Goal: Task Accomplishment & Management: Use online tool/utility

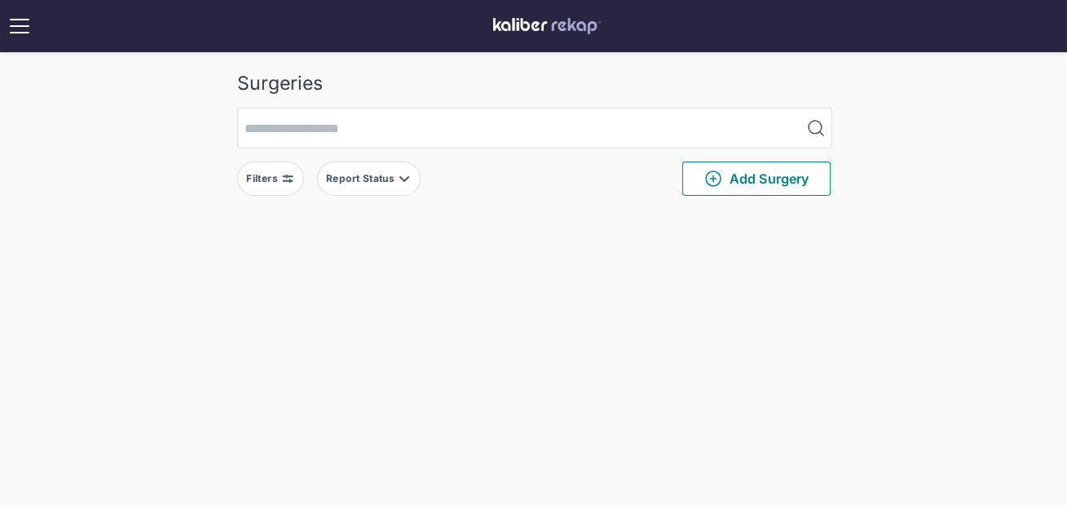
click at [277, 169] on button "Filters" at bounding box center [270, 178] width 67 height 34
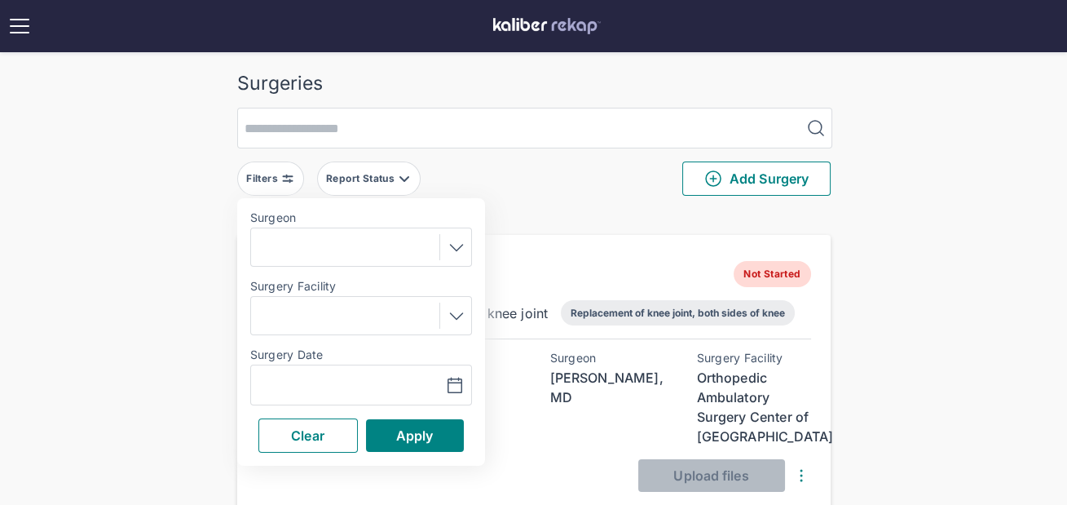
click at [302, 246] on div at bounding box center [361, 247] width 210 height 26
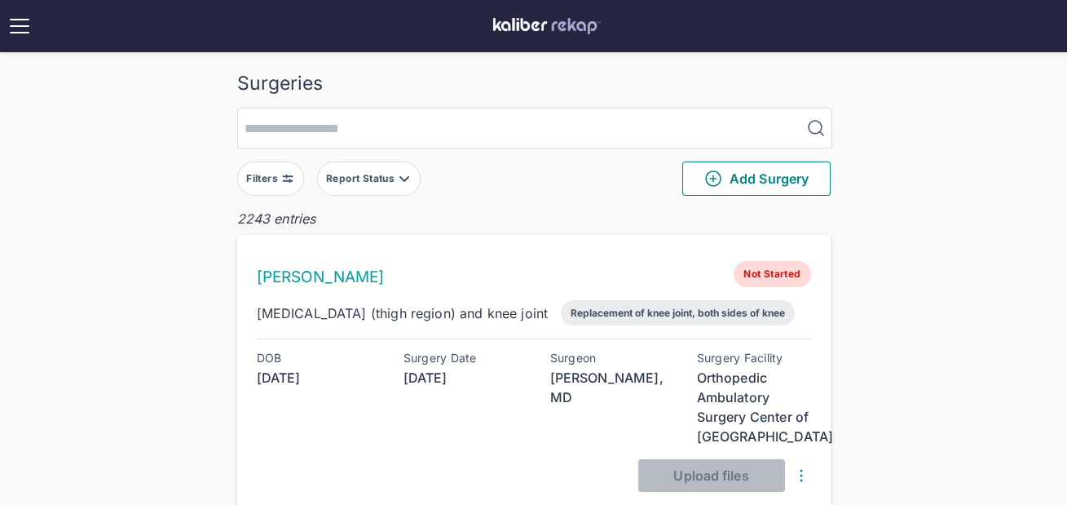
click at [270, 184] on button "Filters" at bounding box center [270, 178] width 67 height 34
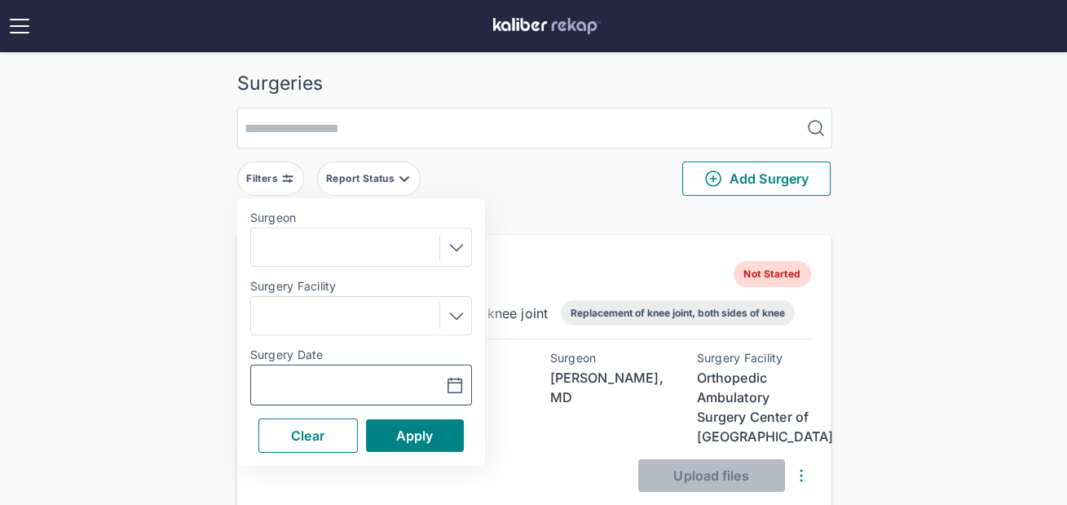
click at [289, 375] on input "text" at bounding box center [305, 385] width 95 height 20
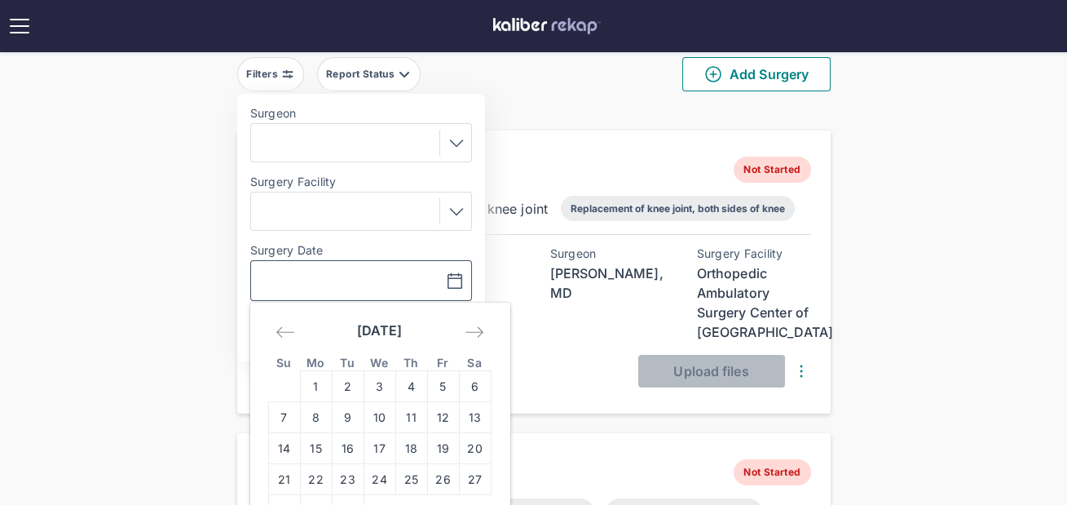
scroll to position [183, 0]
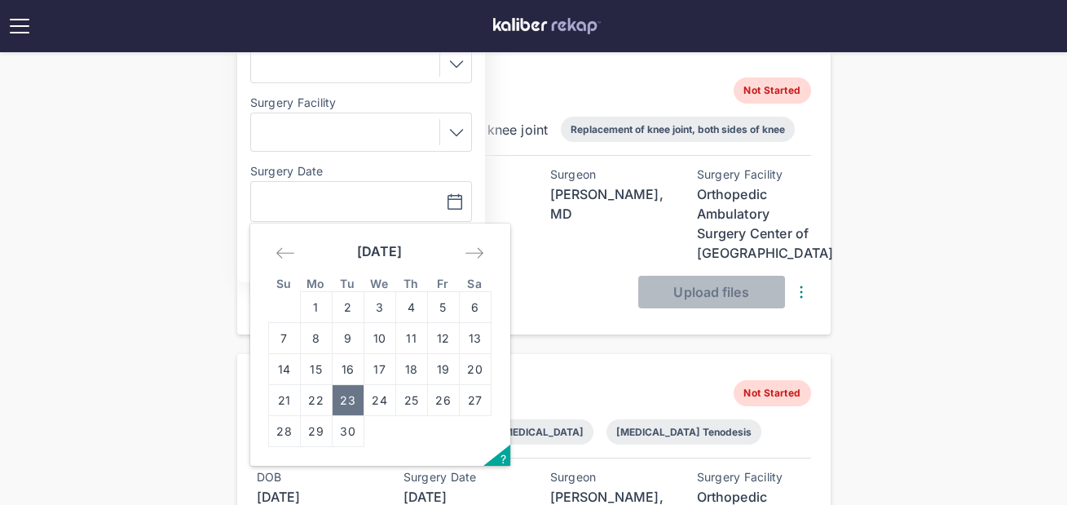
click at [341, 396] on td "23" at bounding box center [348, 400] width 32 height 31
type input "**********"
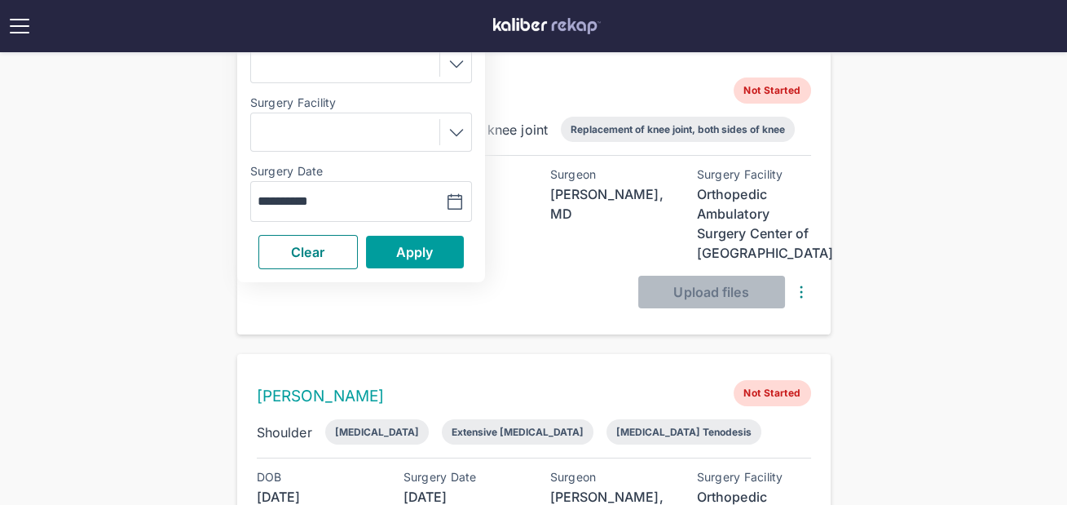
click at [422, 247] on span "Apply" at bounding box center [414, 252] width 37 height 16
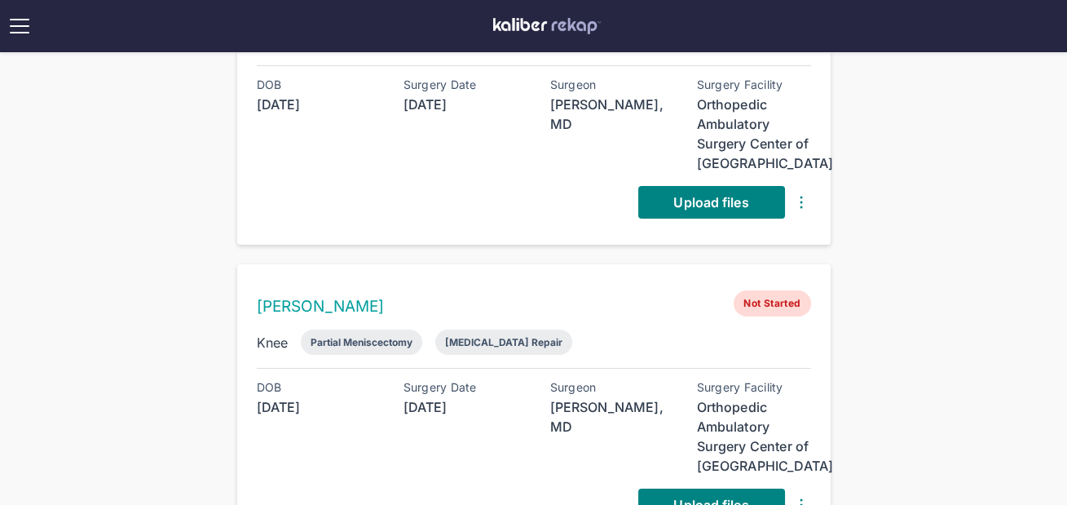
scroll to position [380, 0]
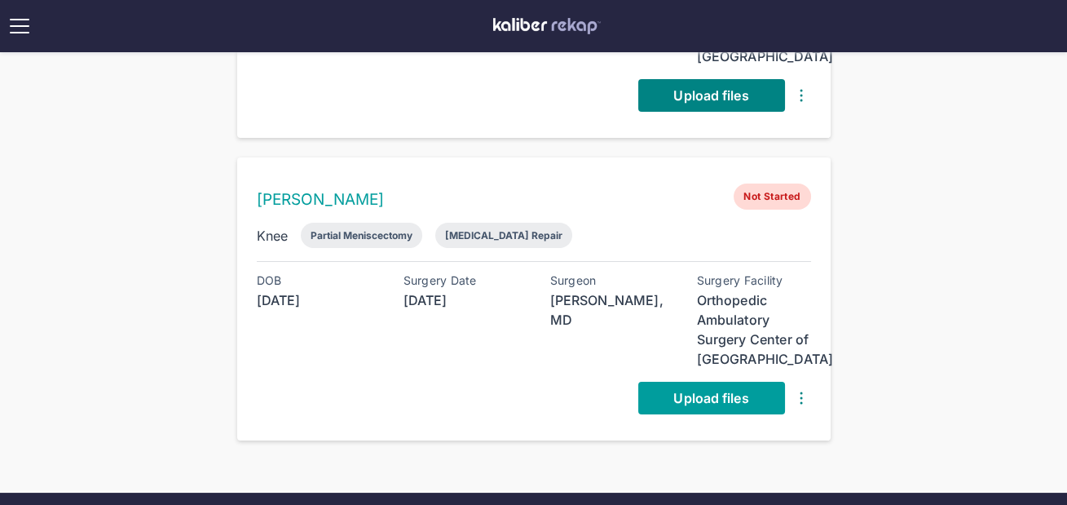
click at [673, 405] on link "Upload files" at bounding box center [711, 397] width 147 height 33
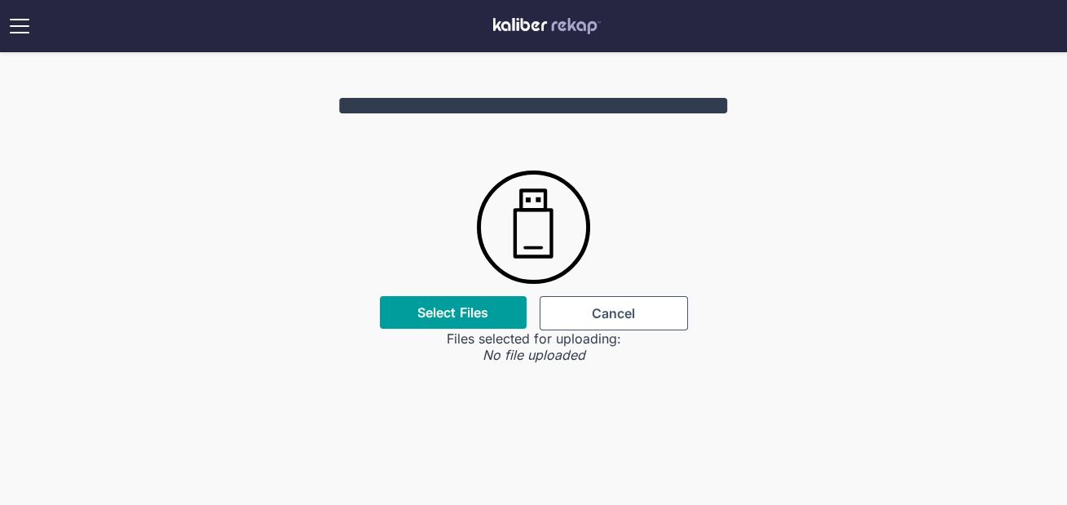
click at [480, 328] on div "Select Files" at bounding box center [453, 312] width 147 height 33
click at [472, 324] on div "Select Files" at bounding box center [453, 312] width 147 height 33
click at [467, 321] on div "Select Files" at bounding box center [453, 312] width 147 height 33
click at [462, 320] on div "Select Files" at bounding box center [453, 312] width 147 height 33
click at [456, 315] on label "Select Files" at bounding box center [452, 312] width 71 height 16
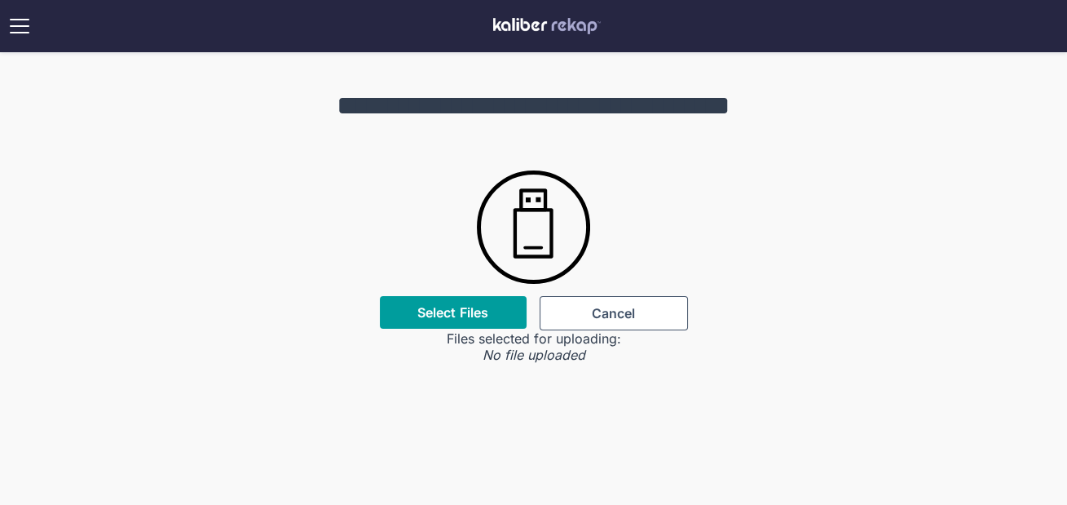
click at [0, 0] on input "Select Files" at bounding box center [0, 0] width 0 height 0
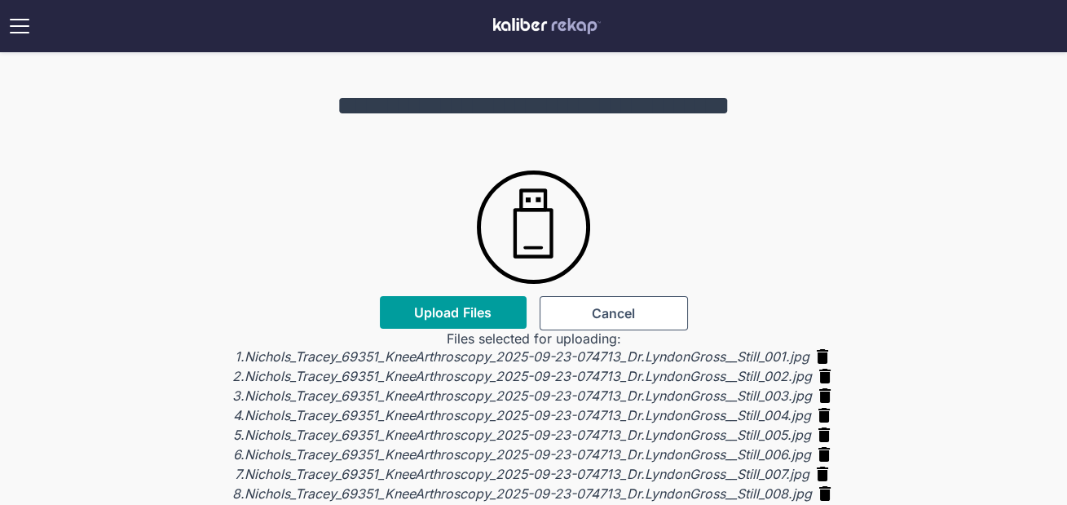
click at [481, 308] on span "Upload Files" at bounding box center [452, 312] width 77 height 16
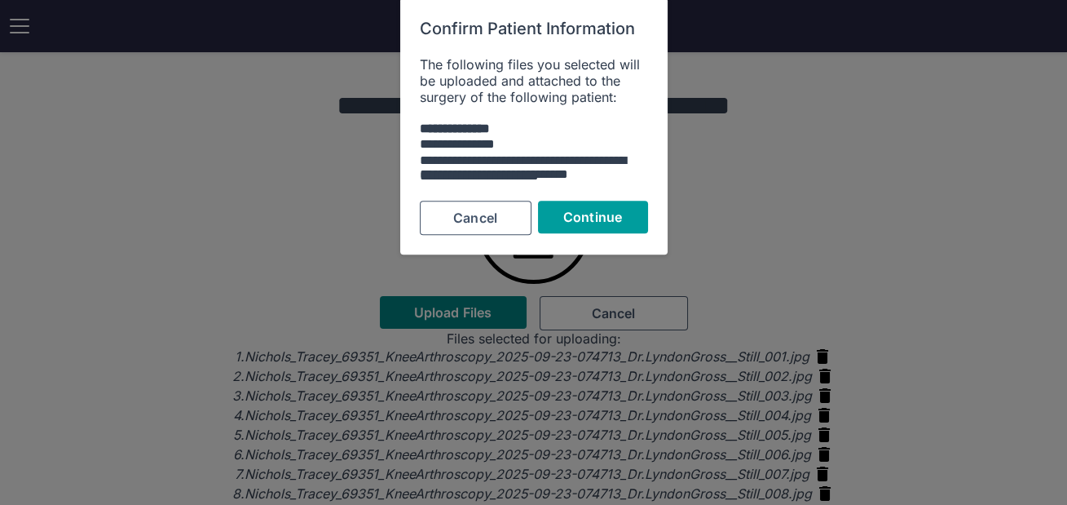
click at [593, 202] on button "Continue" at bounding box center [593, 217] width 110 height 33
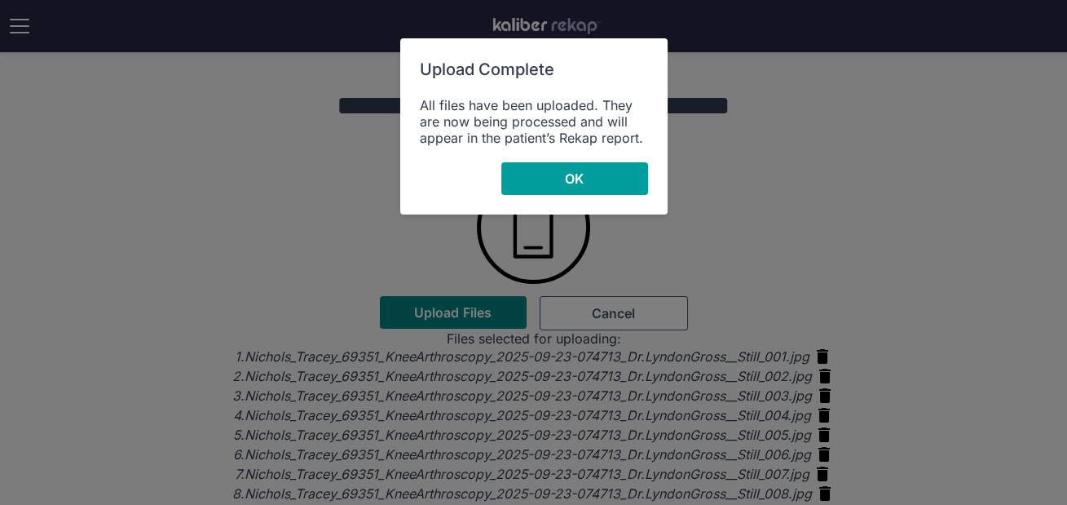
click at [622, 188] on button "OK" at bounding box center [574, 178] width 147 height 33
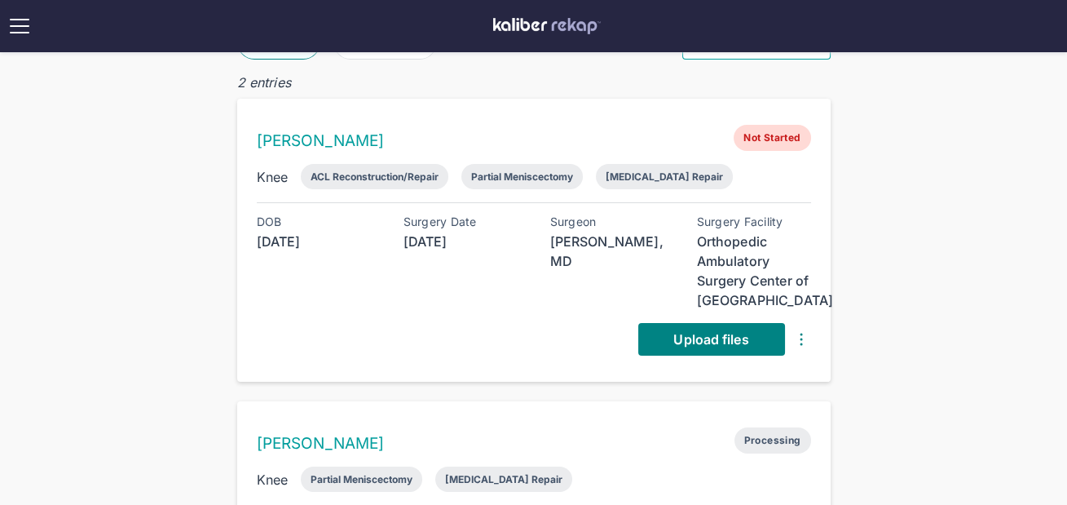
scroll to position [289, 0]
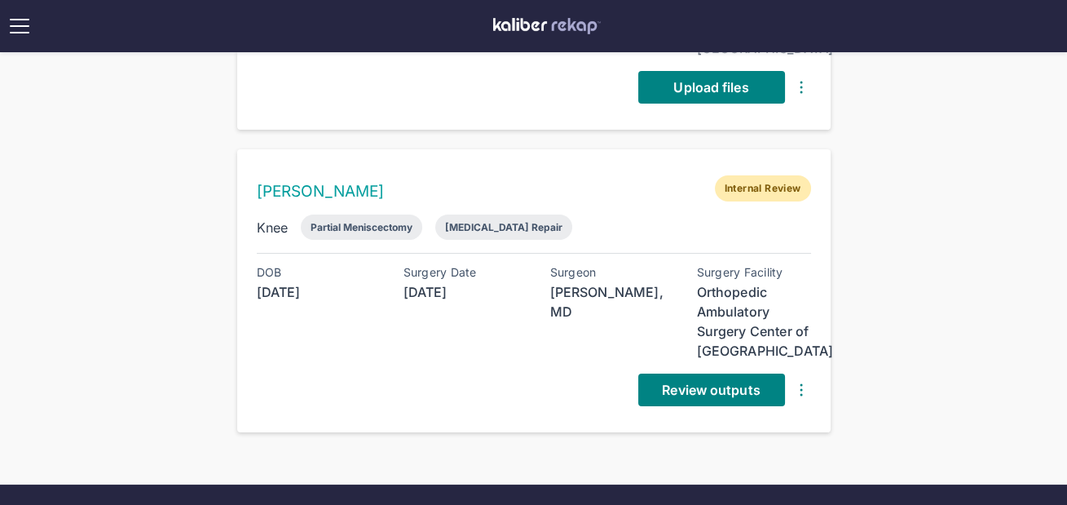
scroll to position [375, 0]
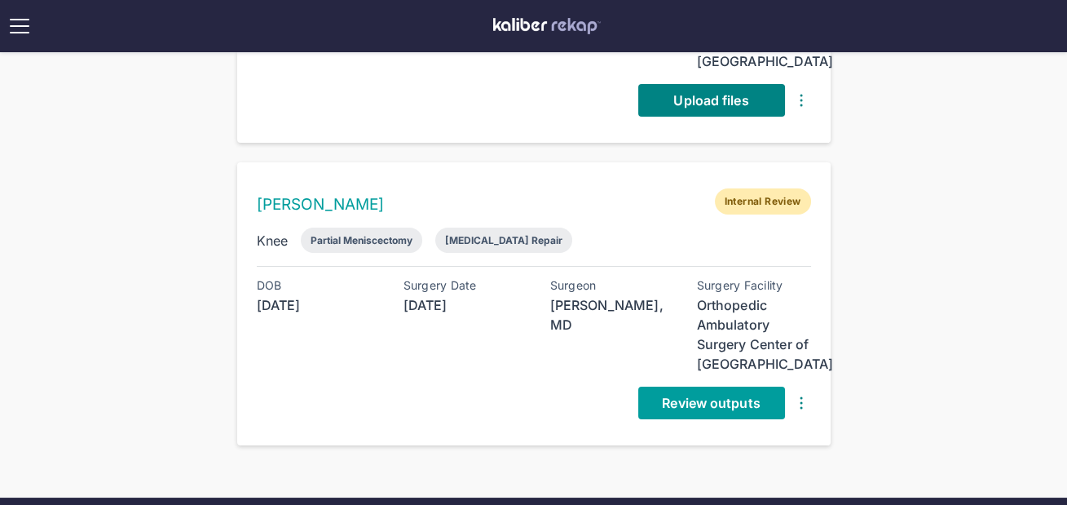
click at [689, 412] on link "Review outputs" at bounding box center [711, 402] width 147 height 33
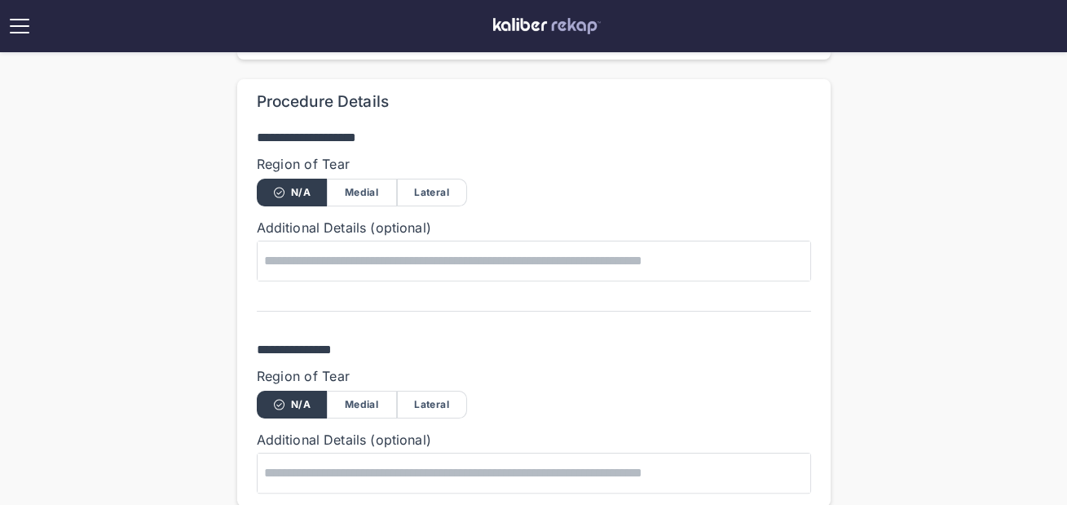
scroll to position [854, 0]
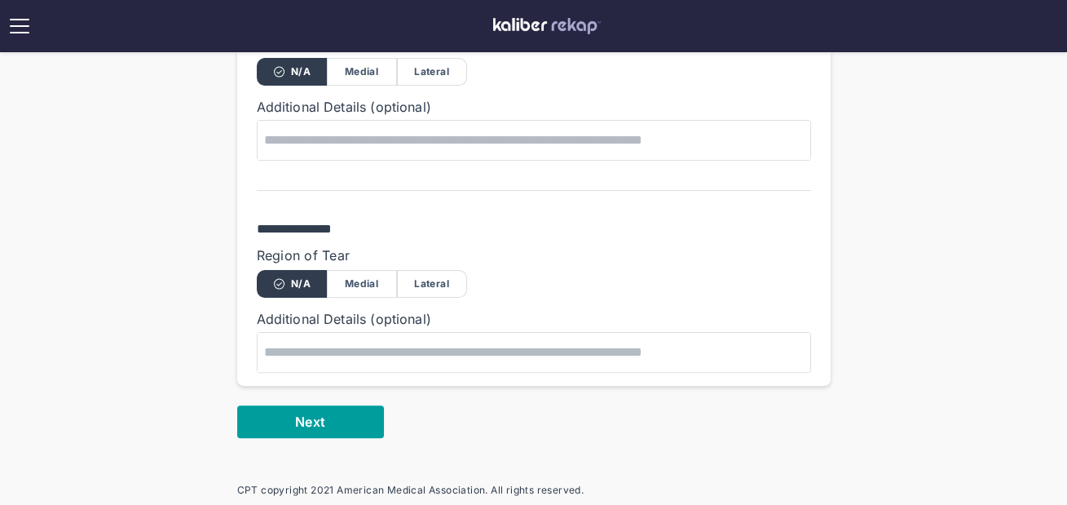
click at [349, 421] on button "Next" at bounding box center [310, 421] width 147 height 33
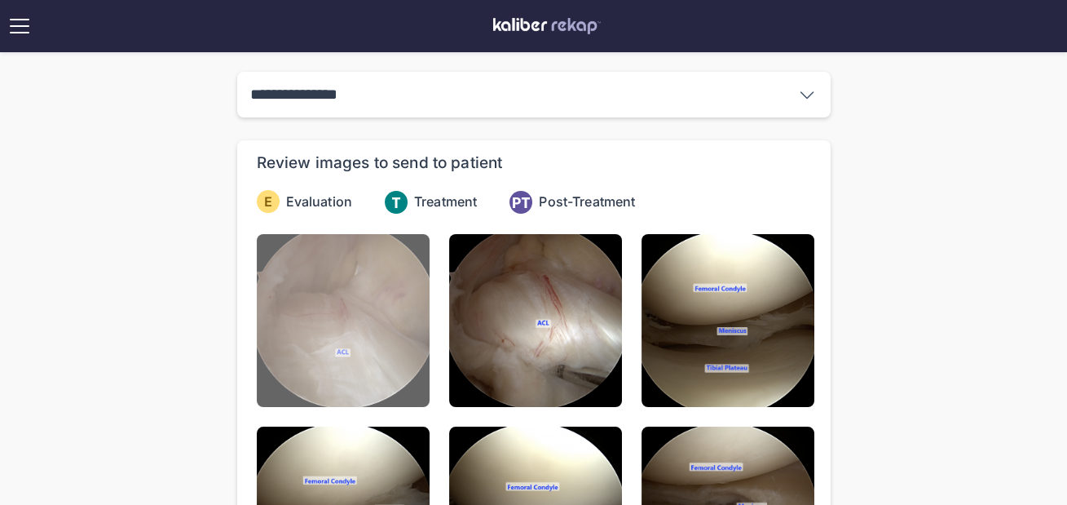
click at [324, 347] on img at bounding box center [343, 320] width 173 height 173
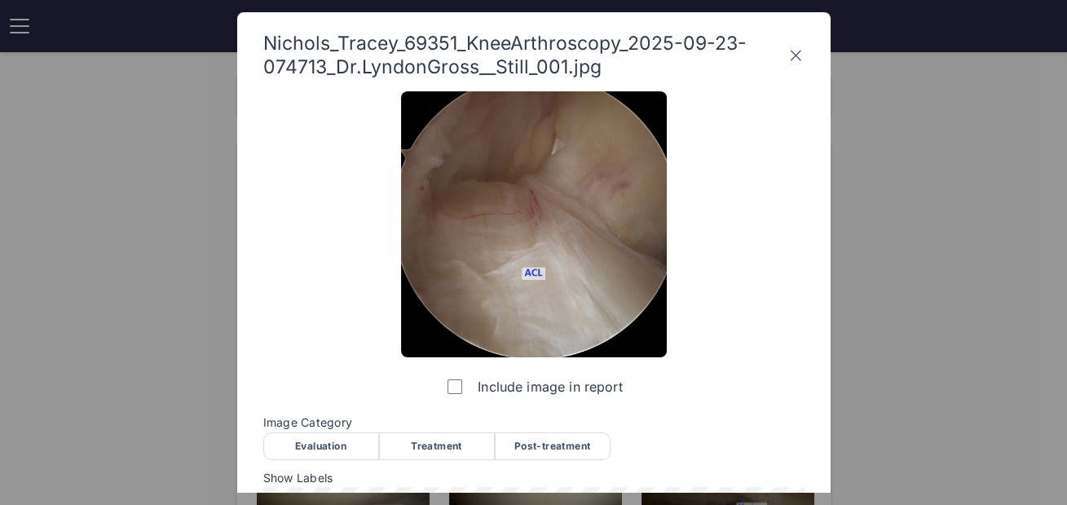
click at [318, 443] on div "Evaluation" at bounding box center [321, 446] width 116 height 28
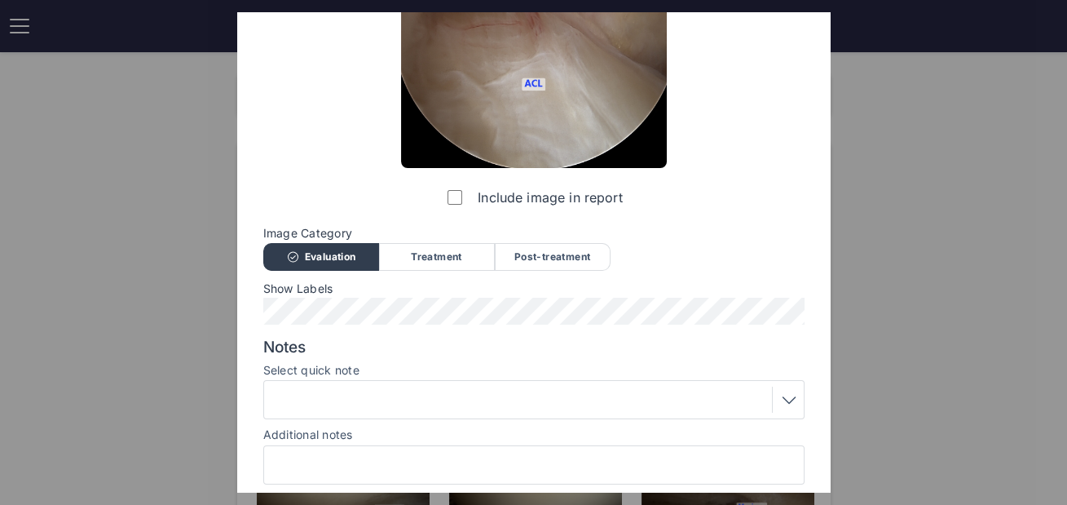
scroll to position [247, 0]
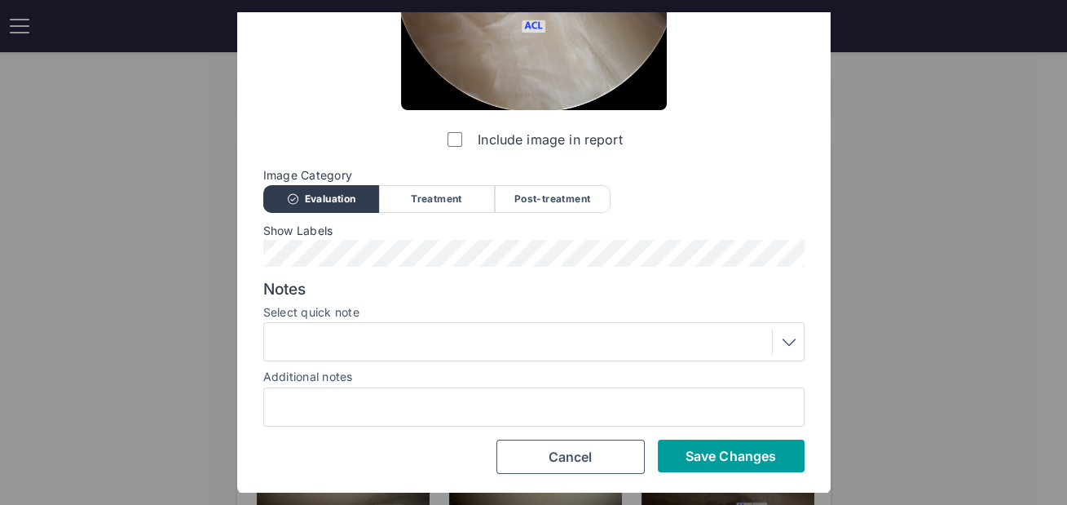
click at [694, 464] on button "Save Changes" at bounding box center [731, 455] width 147 height 33
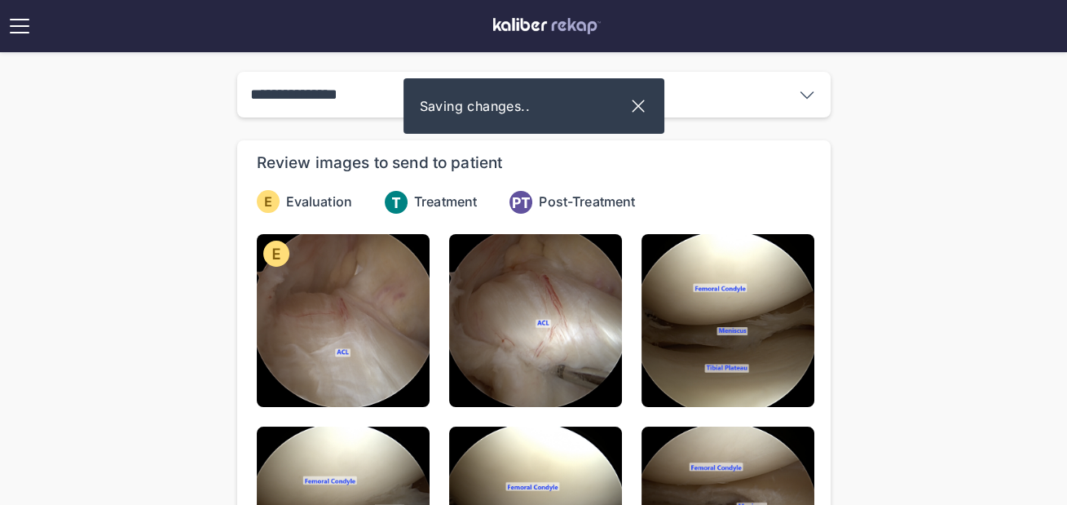
scroll to position [224, 0]
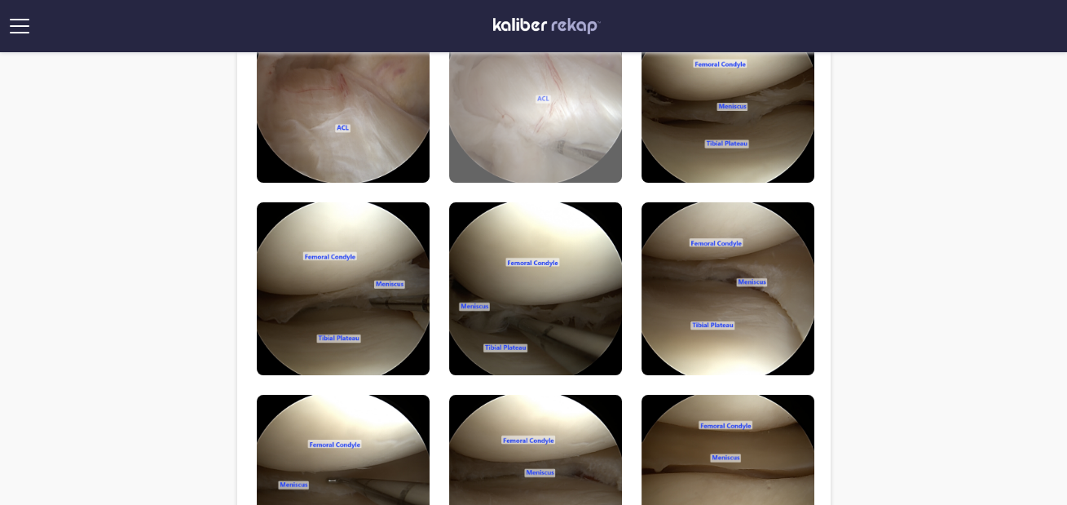
click at [527, 108] on img at bounding box center [535, 96] width 173 height 173
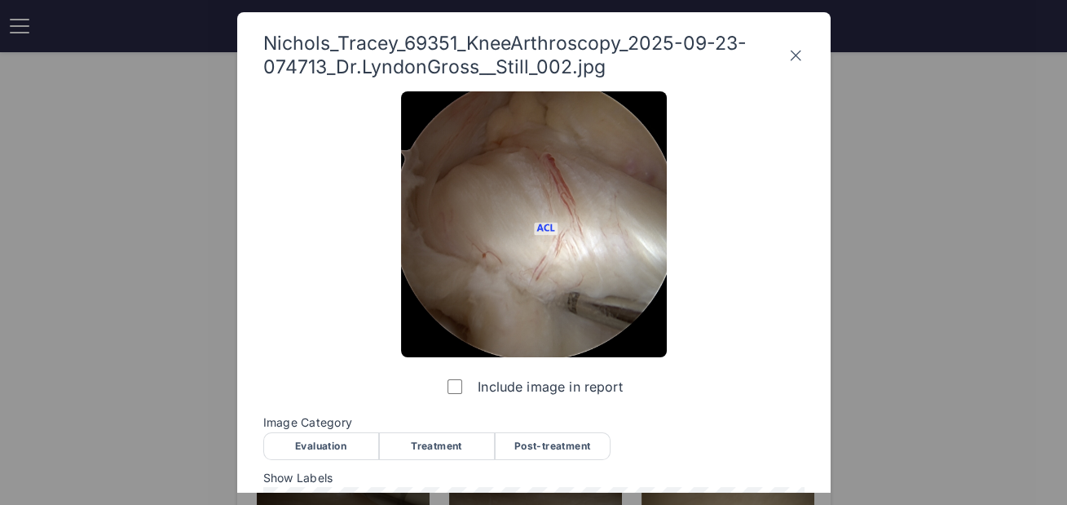
click at [329, 442] on div "Evaluation" at bounding box center [321, 446] width 116 height 28
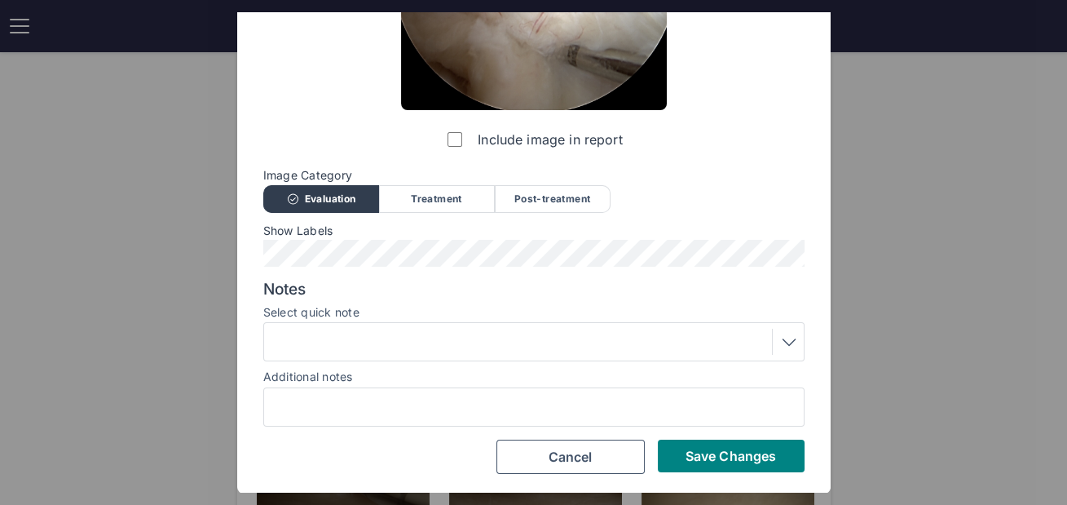
click at [354, 346] on div at bounding box center [534, 342] width 530 height 26
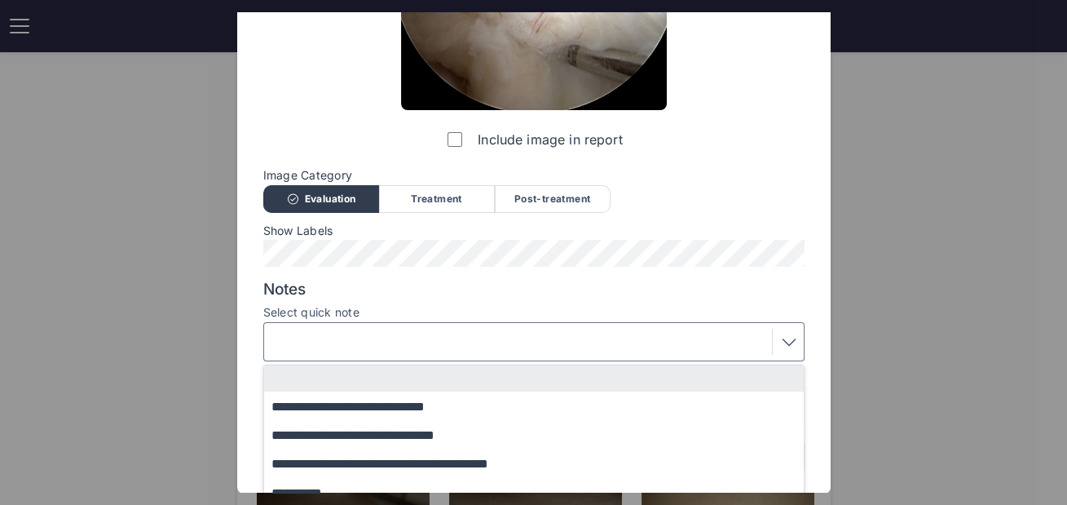
scroll to position [349, 0]
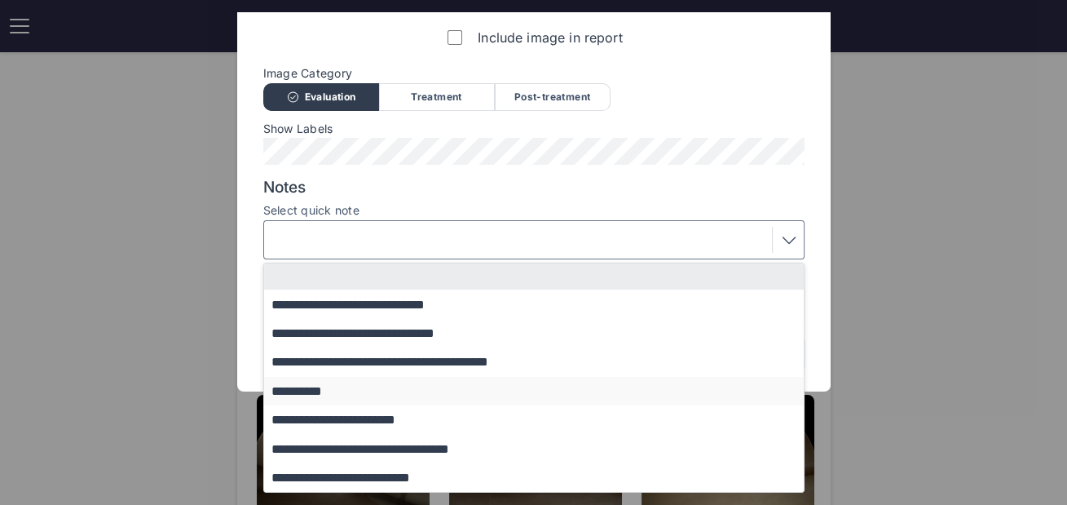
click at [324, 390] on button "**********" at bounding box center [541, 391] width 555 height 29
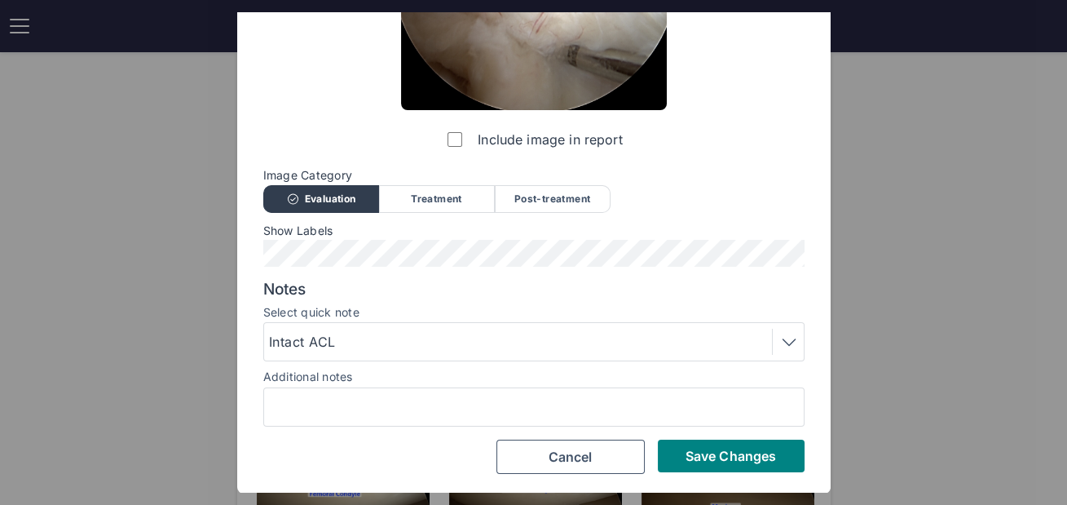
click at [716, 432] on div "Include image in report Image Category Evaluation Treatment Post-treatment Eval…" at bounding box center [533, 159] width 541 height 630
click at [717, 444] on button "Save Changes" at bounding box center [731, 455] width 147 height 33
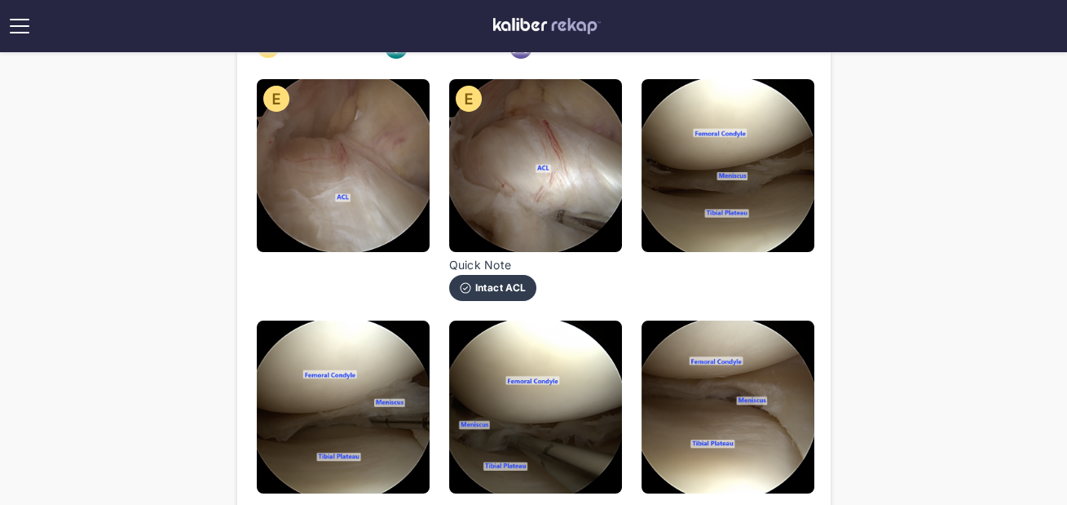
scroll to position [112, 0]
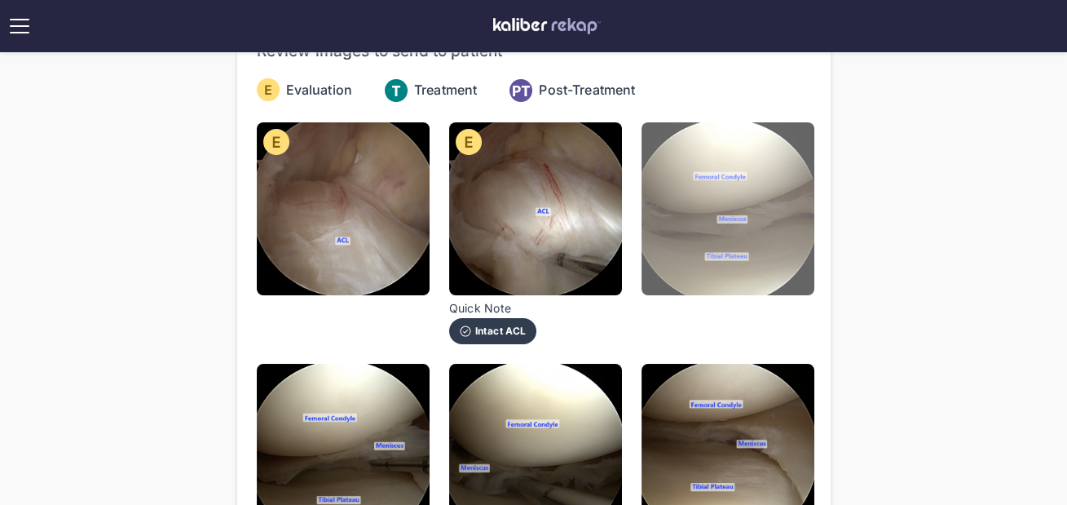
click at [759, 232] on img at bounding box center [728, 208] width 173 height 173
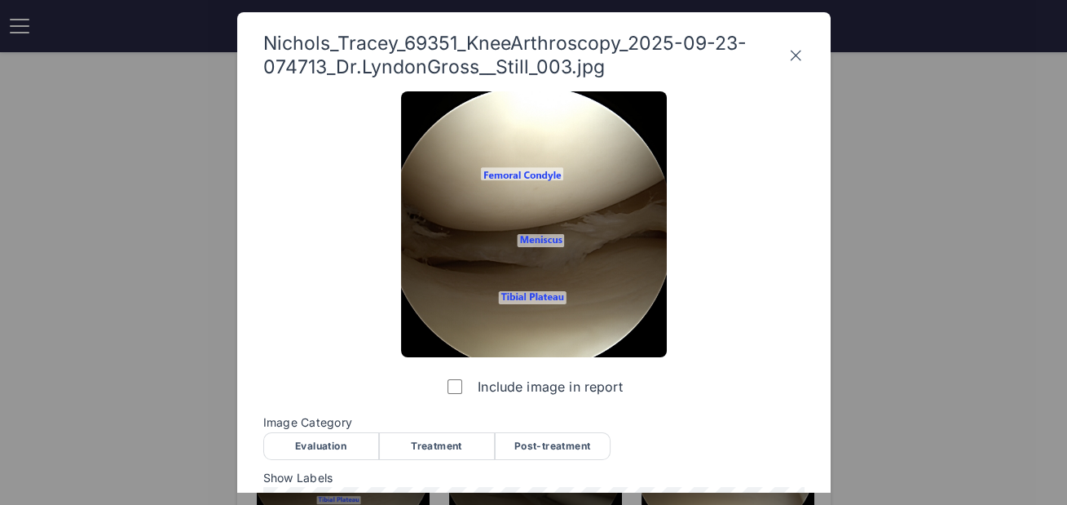
click at [292, 442] on div "Evaluation" at bounding box center [321, 446] width 116 height 28
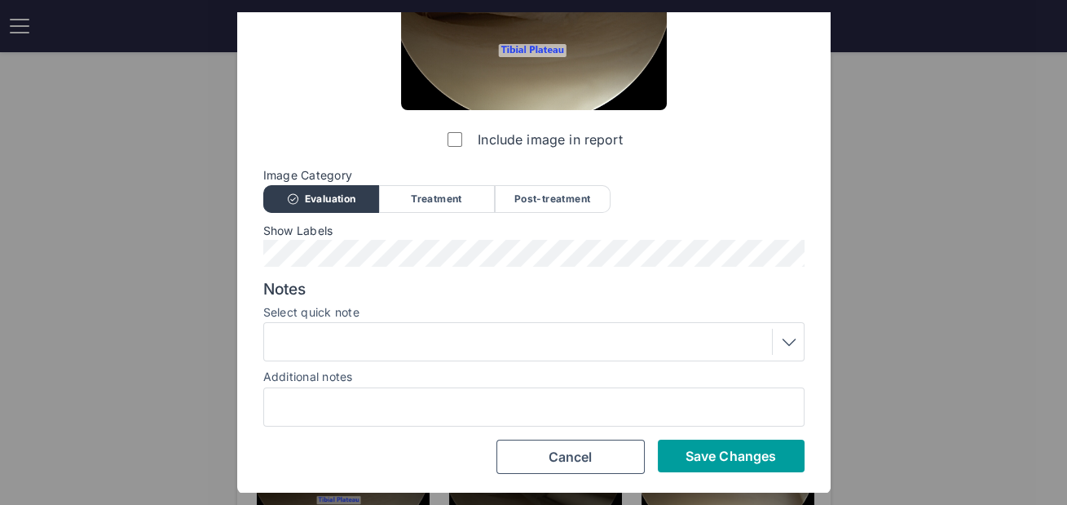
click at [686, 445] on button "Save Changes" at bounding box center [731, 455] width 147 height 33
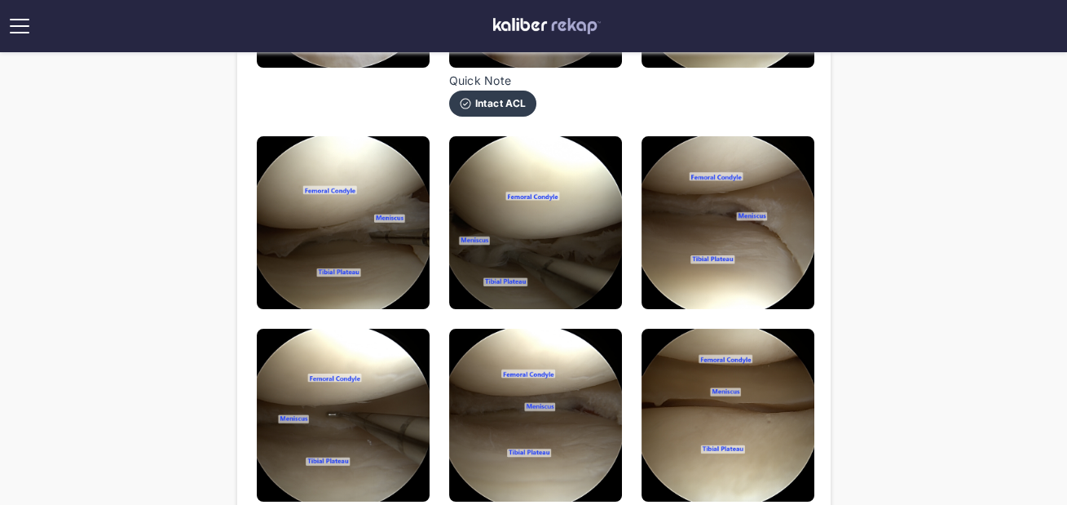
scroll to position [330, 0]
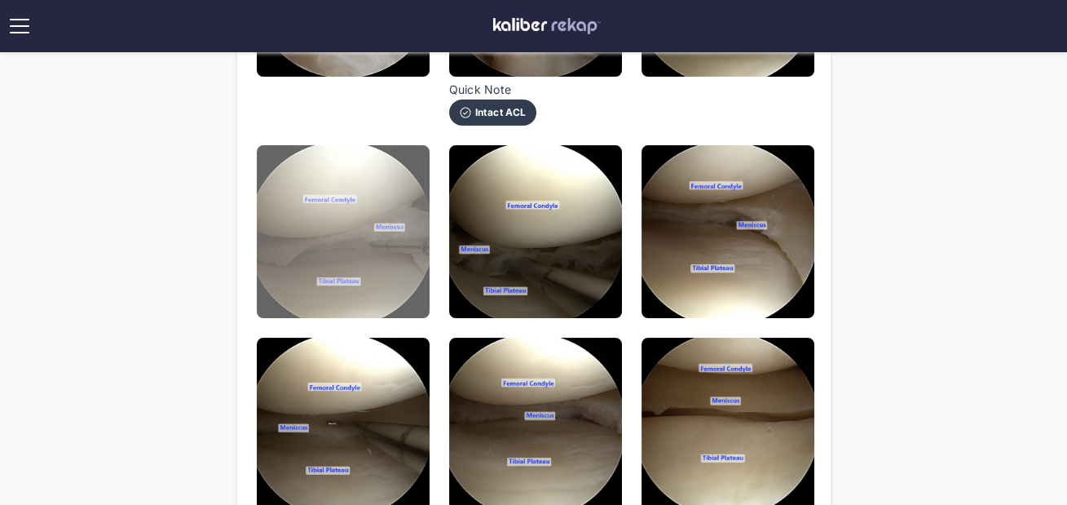
click at [319, 269] on img at bounding box center [343, 231] width 173 height 173
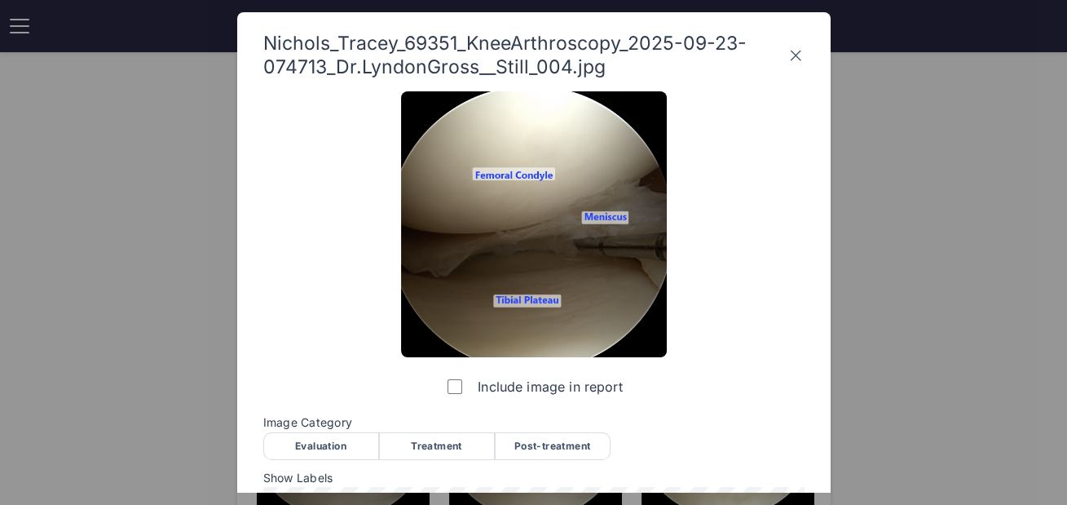
click at [342, 438] on div "Evaluation" at bounding box center [321, 446] width 116 height 28
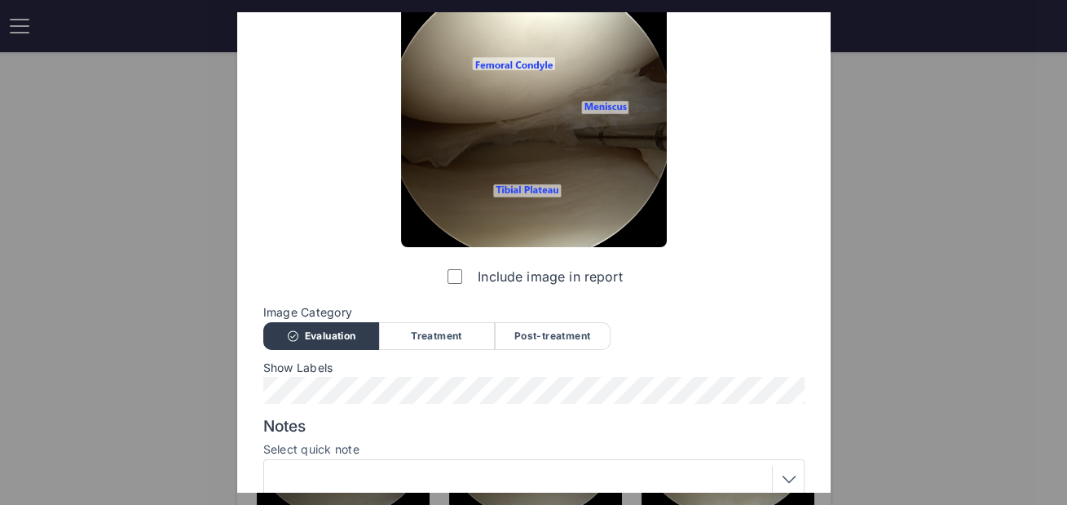
scroll to position [247, 0]
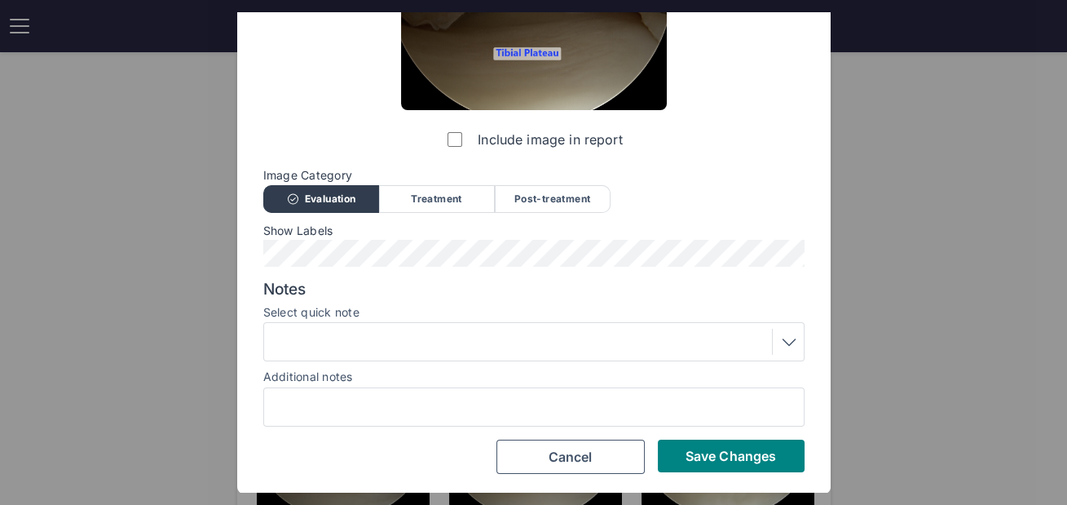
click at [418, 325] on div at bounding box center [533, 341] width 541 height 39
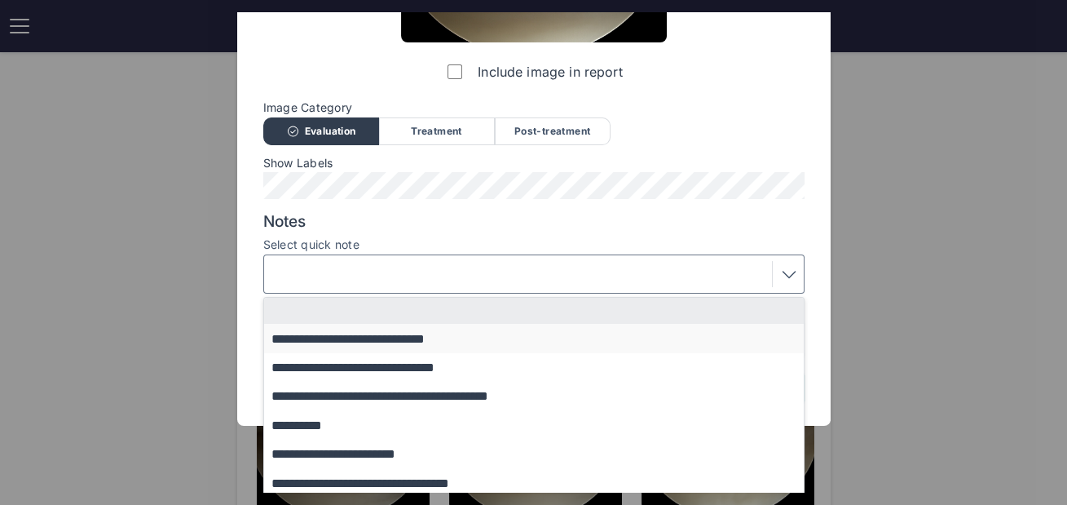
scroll to position [349, 0]
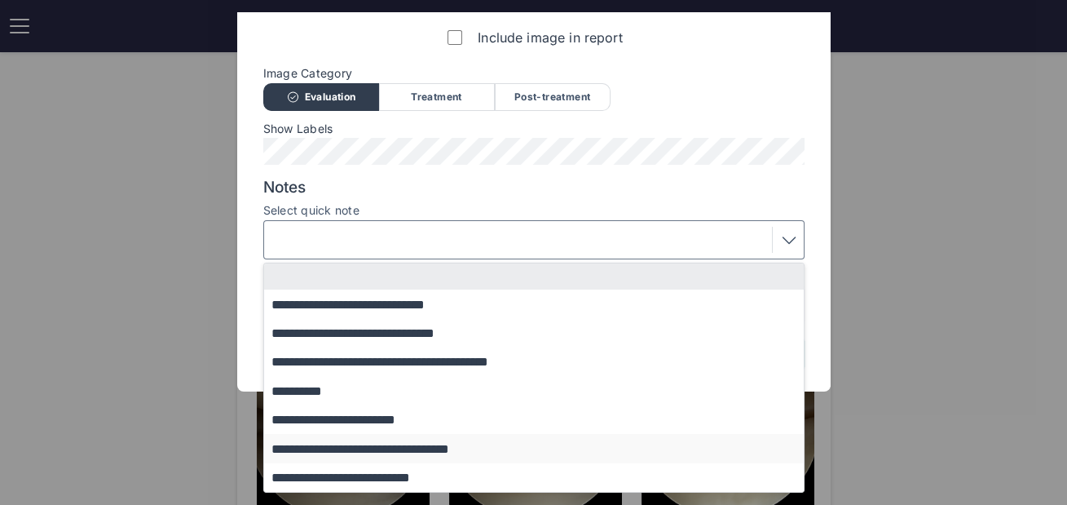
click at [379, 452] on button "**********" at bounding box center [541, 448] width 555 height 29
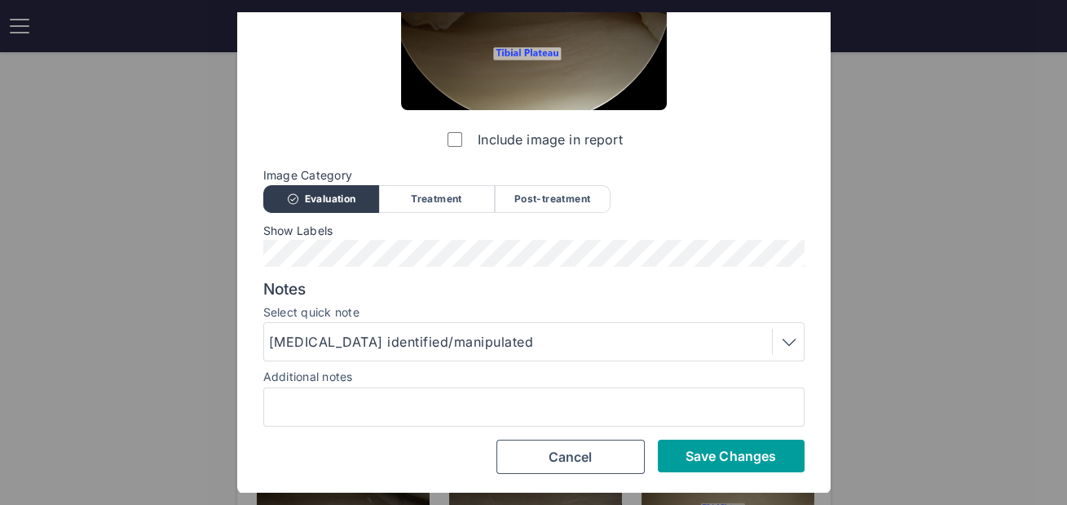
click at [734, 456] on span "Save Changes" at bounding box center [731, 456] width 90 height 16
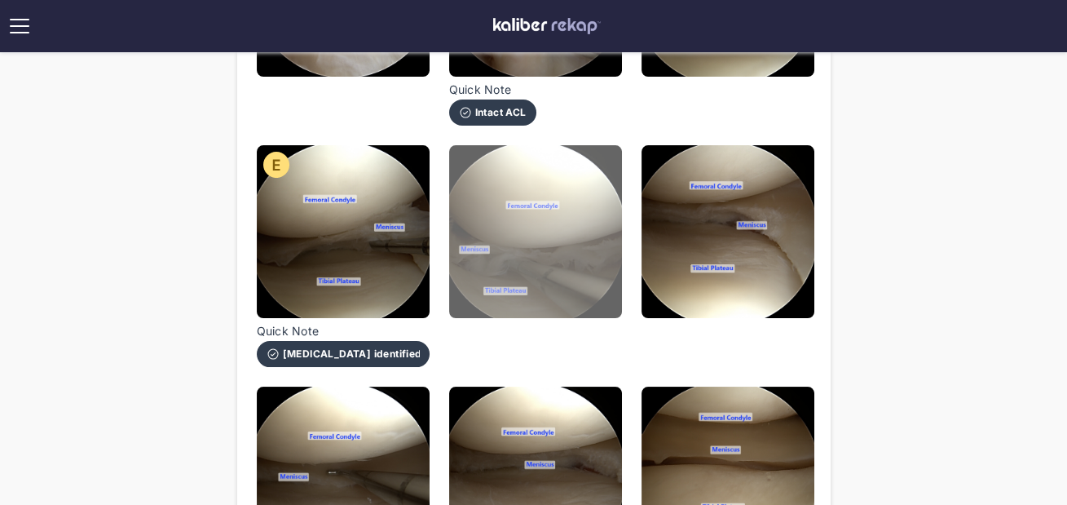
click at [567, 272] on img at bounding box center [535, 231] width 173 height 173
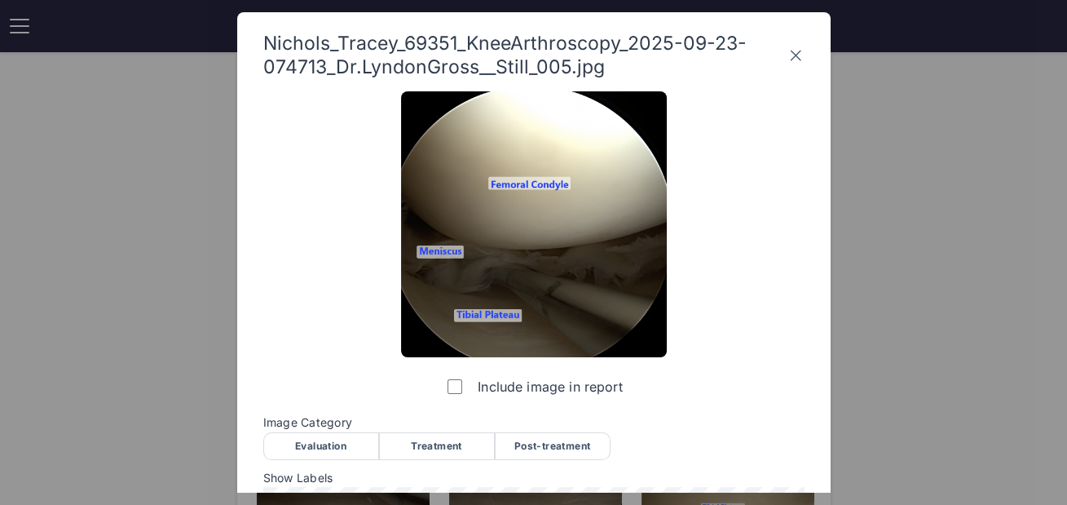
click at [346, 434] on div "Evaluation" at bounding box center [321, 446] width 116 height 28
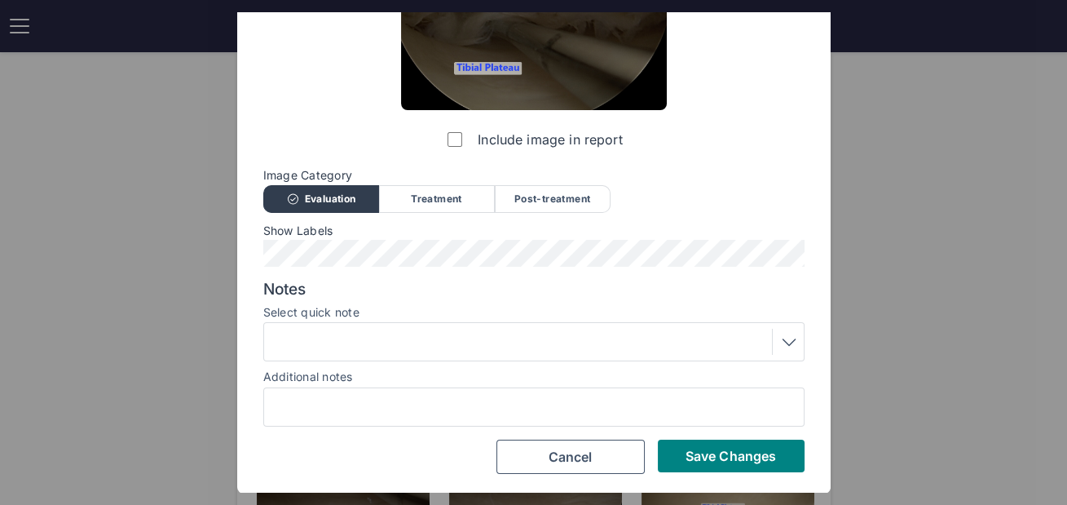
click at [413, 342] on div at bounding box center [534, 342] width 530 height 26
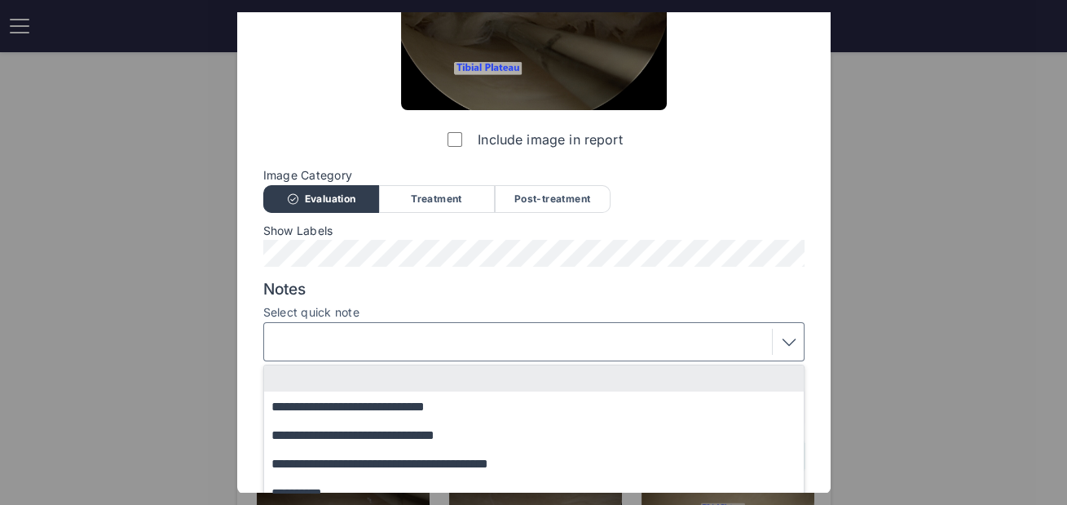
scroll to position [349, 0]
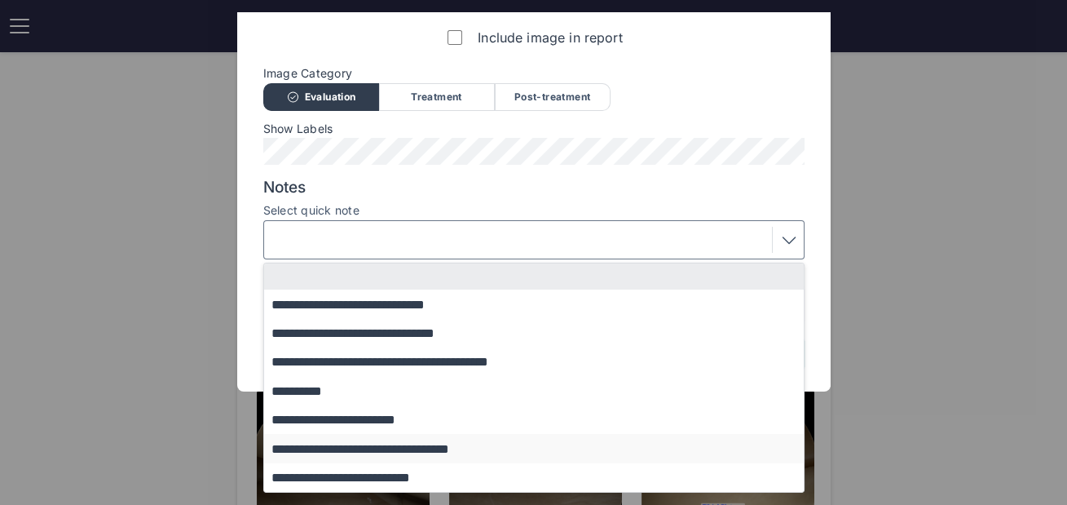
click at [376, 445] on button "**********" at bounding box center [541, 448] width 555 height 29
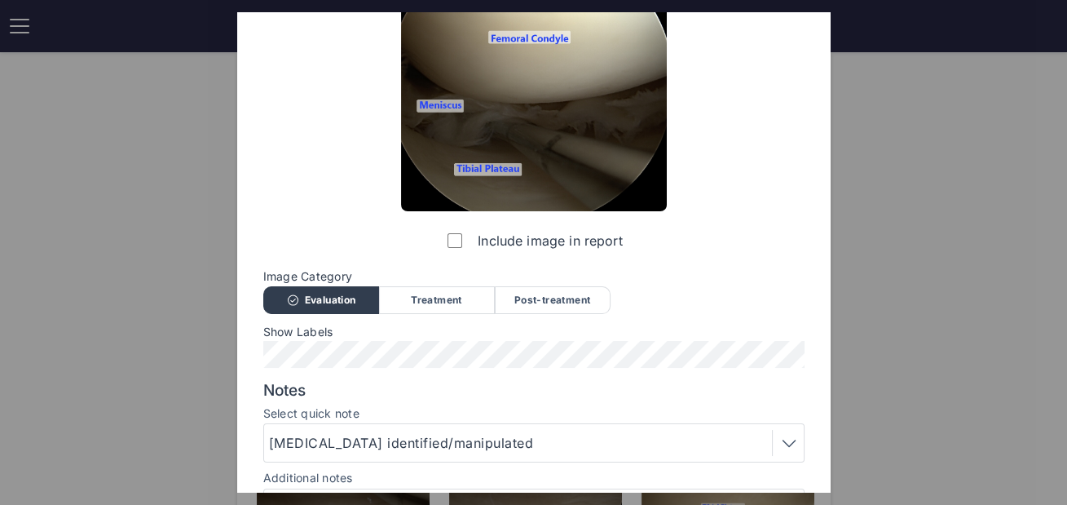
scroll to position [247, 0]
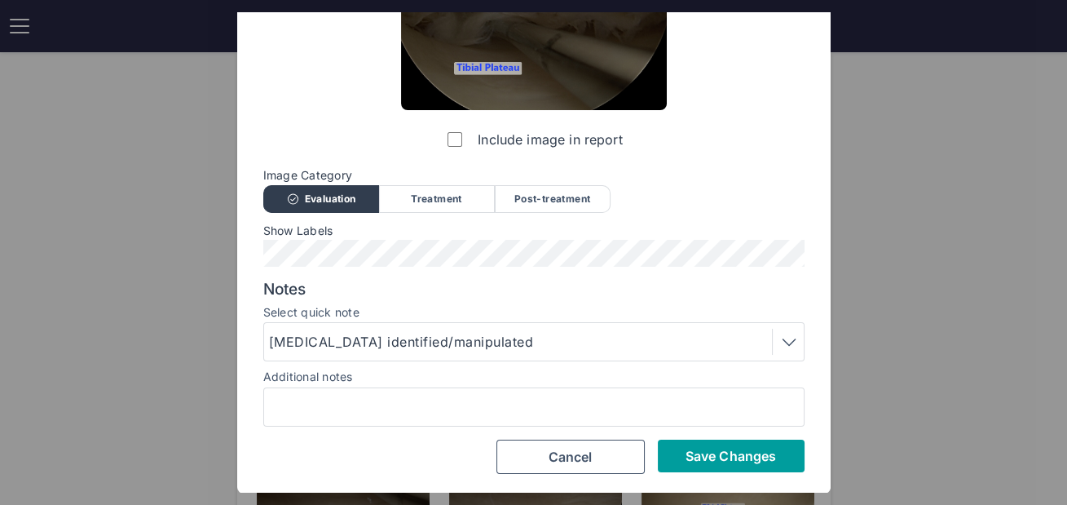
click at [700, 442] on button "Save Changes" at bounding box center [731, 455] width 147 height 33
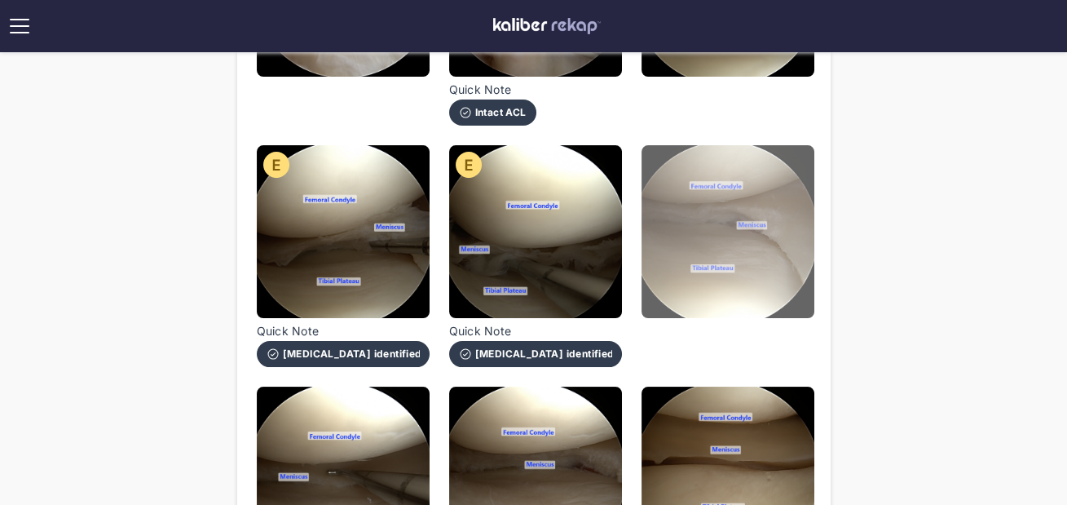
click at [703, 293] on img at bounding box center [728, 231] width 173 height 173
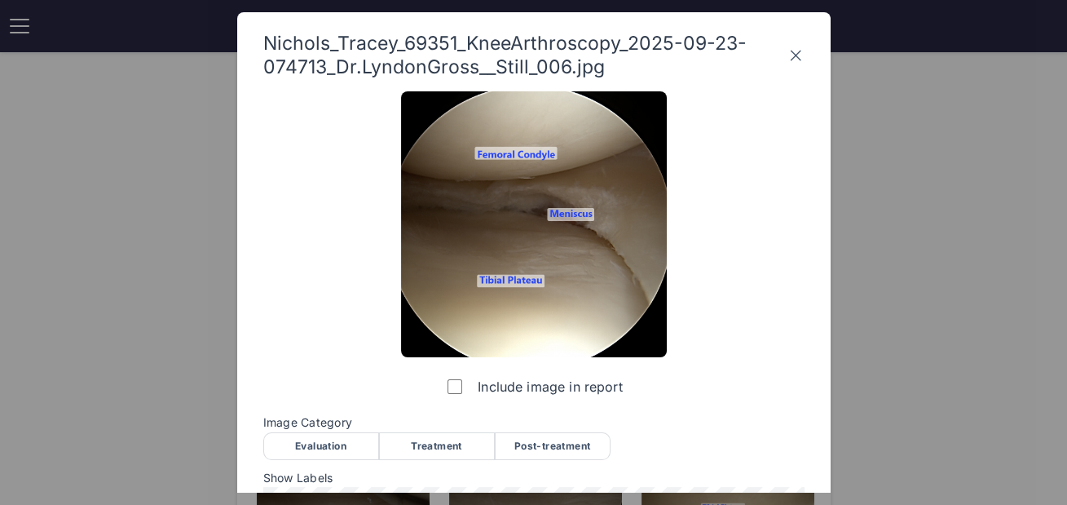
click at [616, 393] on label "Include image in report" at bounding box center [533, 386] width 178 height 33
click at [567, 434] on div "Post-treatment" at bounding box center [553, 446] width 116 height 28
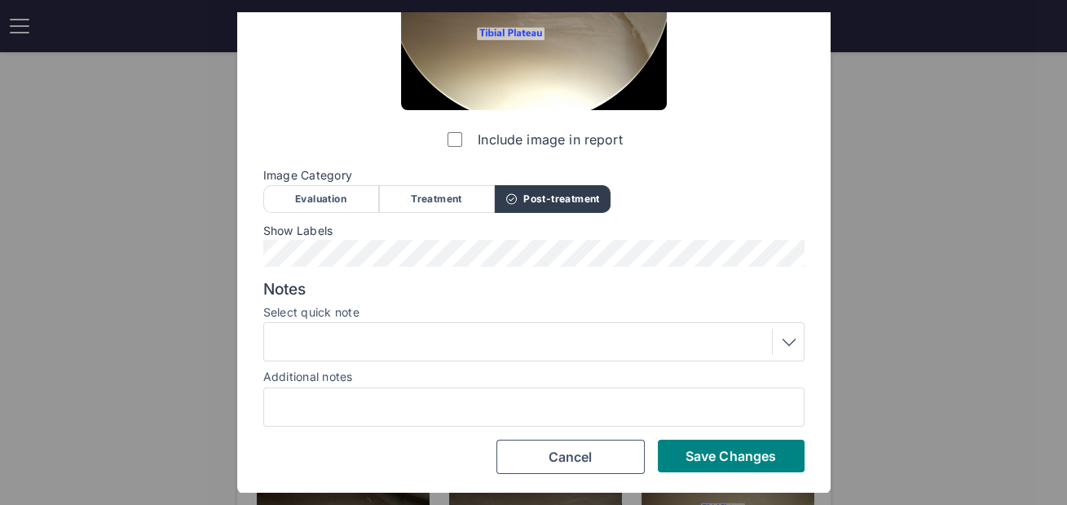
click at [468, 337] on div at bounding box center [534, 342] width 530 height 26
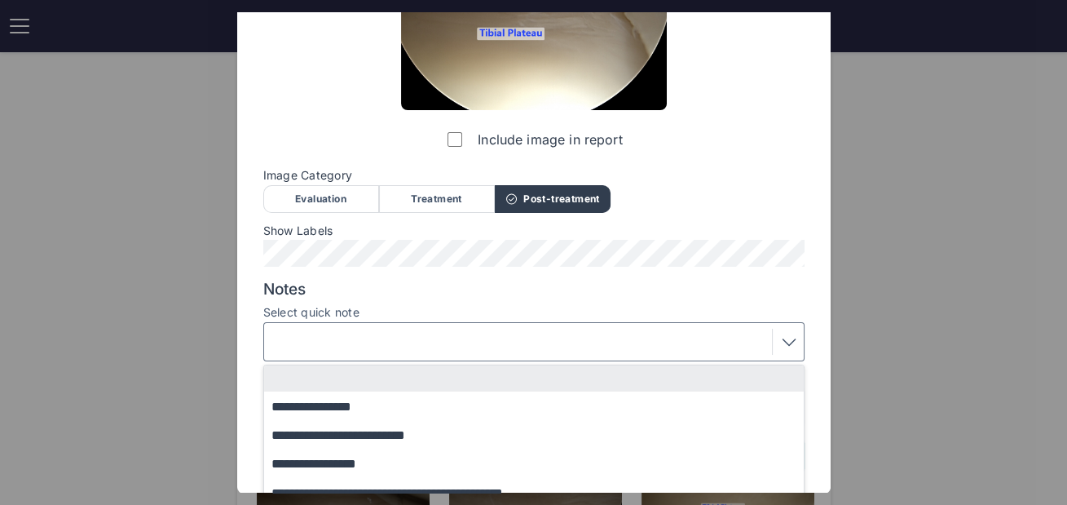
scroll to position [320, 0]
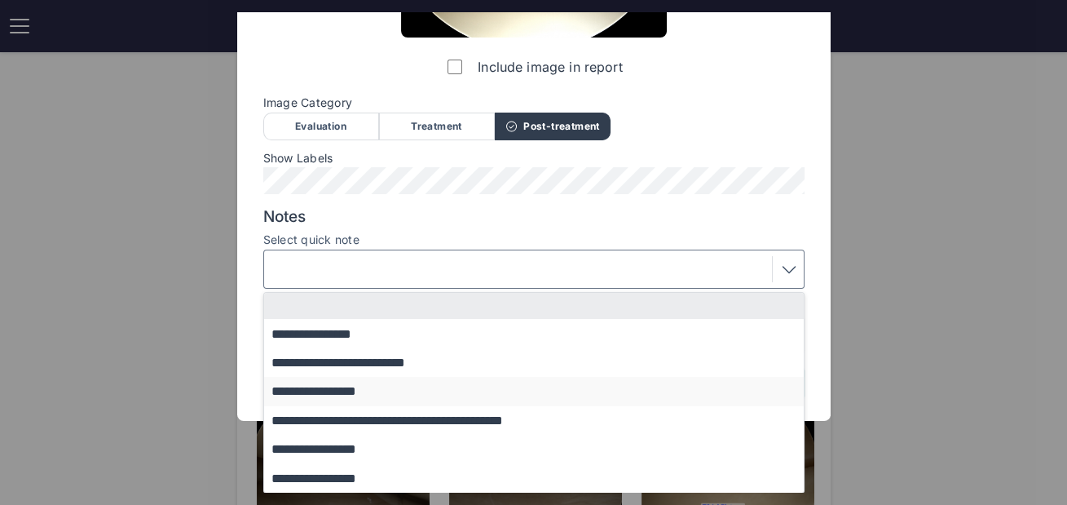
click at [364, 387] on button "**********" at bounding box center [541, 391] width 555 height 29
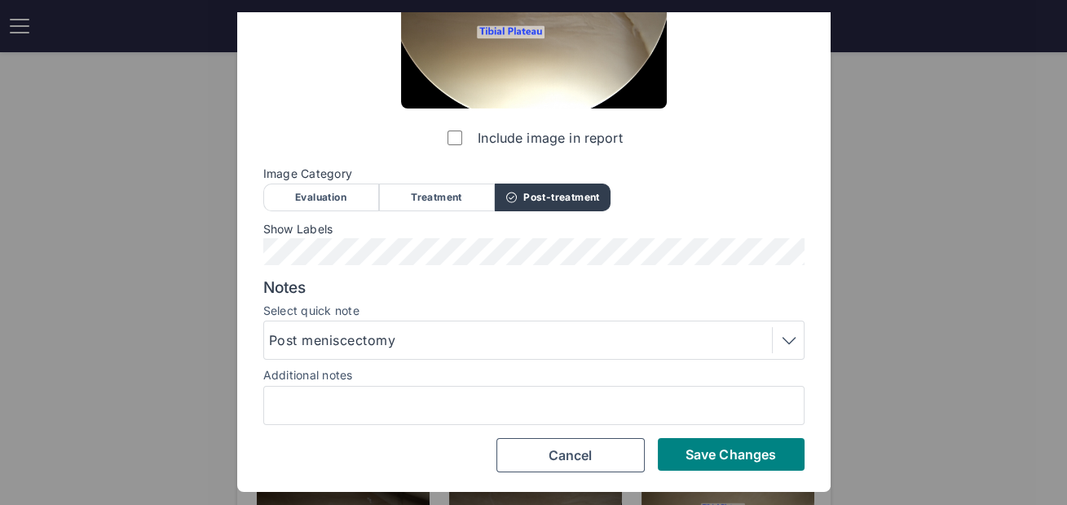
scroll to position [247, 0]
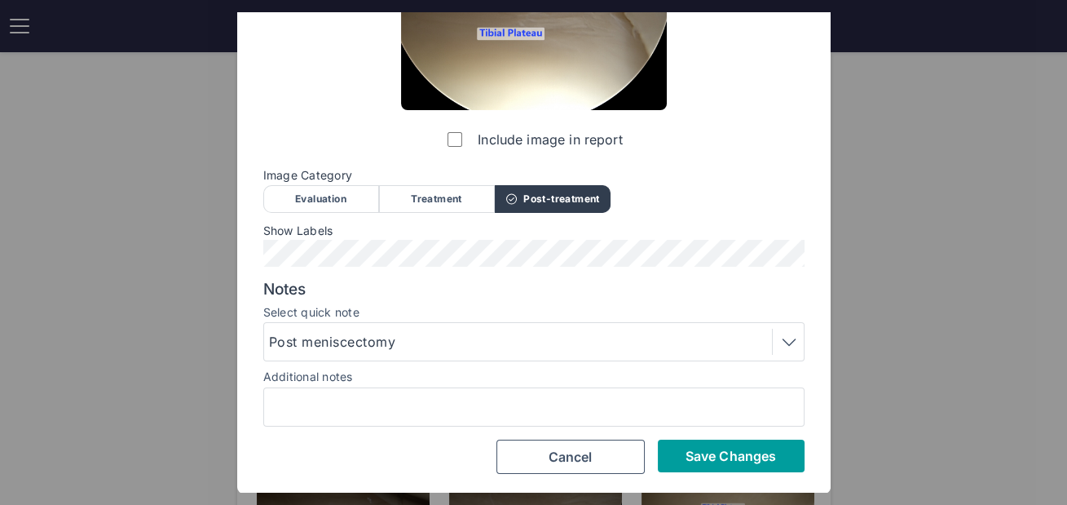
click at [679, 451] on button "Save Changes" at bounding box center [731, 455] width 147 height 33
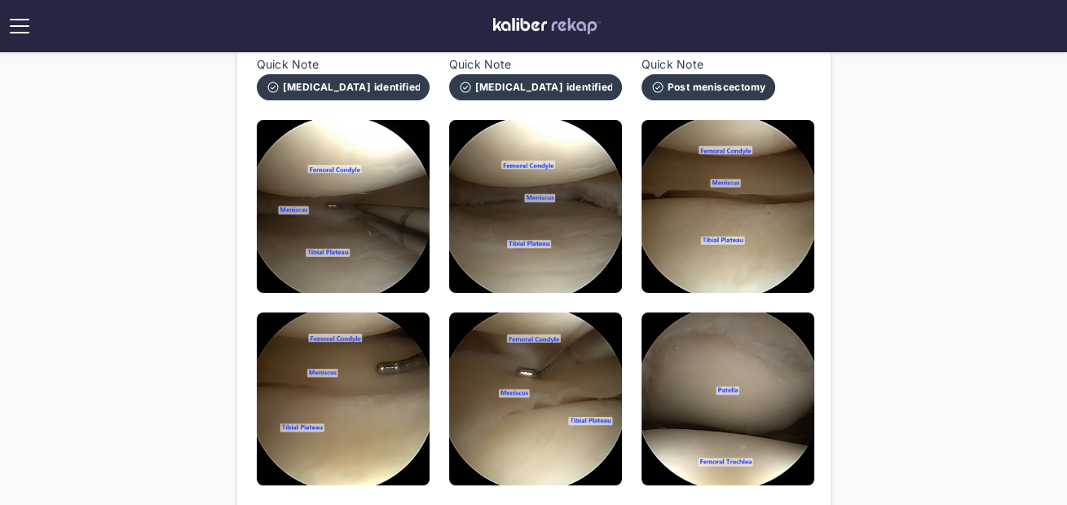
scroll to position [388, 0]
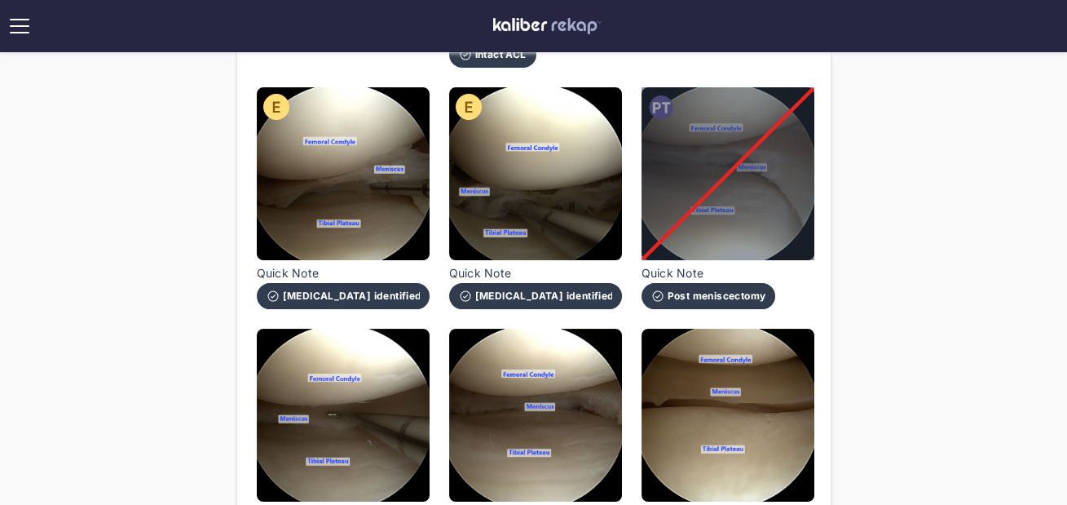
click at [747, 161] on div at bounding box center [728, 173] width 173 height 173
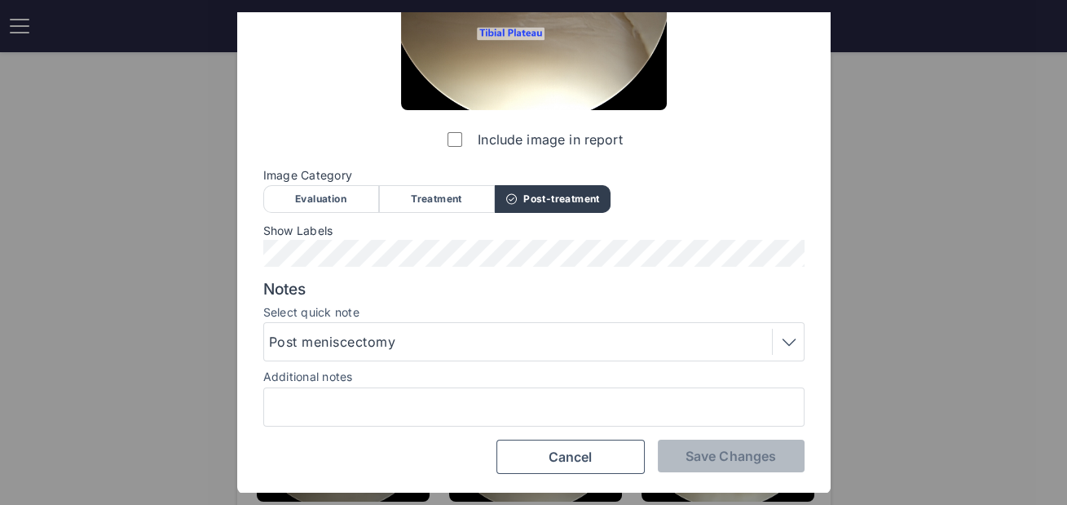
click at [481, 145] on label "Include image in report" at bounding box center [533, 139] width 178 height 33
click at [696, 443] on button "Save Changes" at bounding box center [731, 455] width 147 height 33
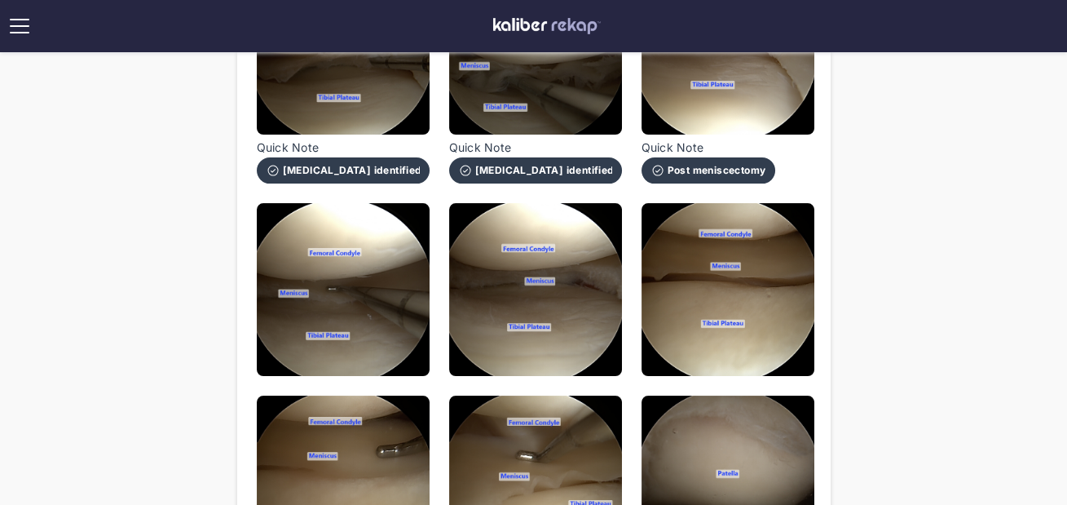
scroll to position [638, 0]
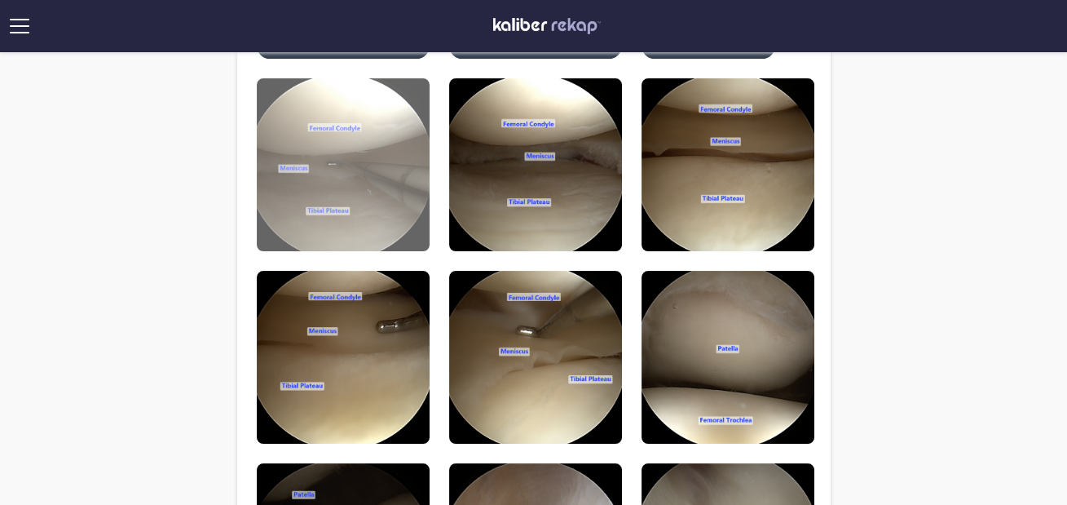
click at [384, 214] on img at bounding box center [343, 164] width 173 height 173
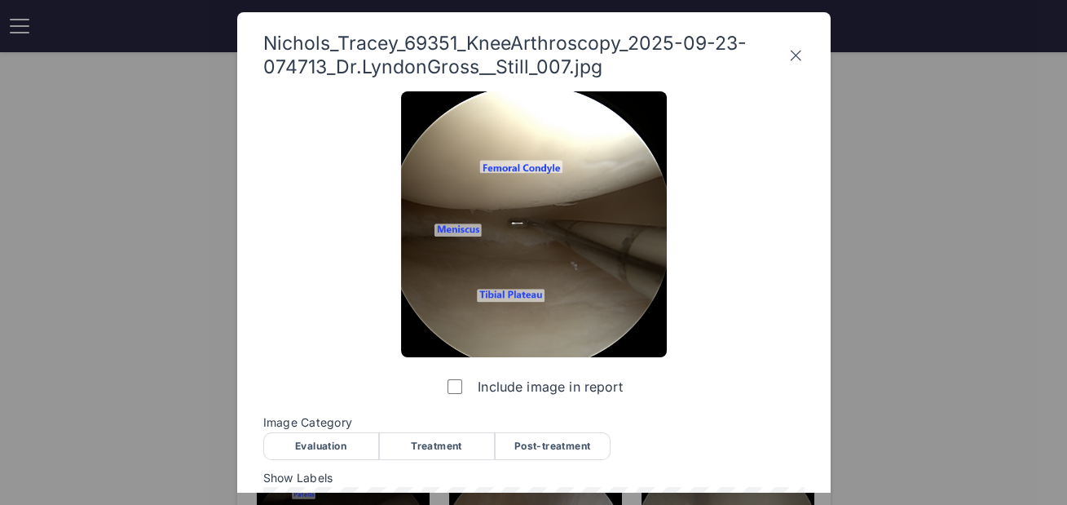
click at [561, 444] on div "Post-treatment" at bounding box center [553, 446] width 116 height 28
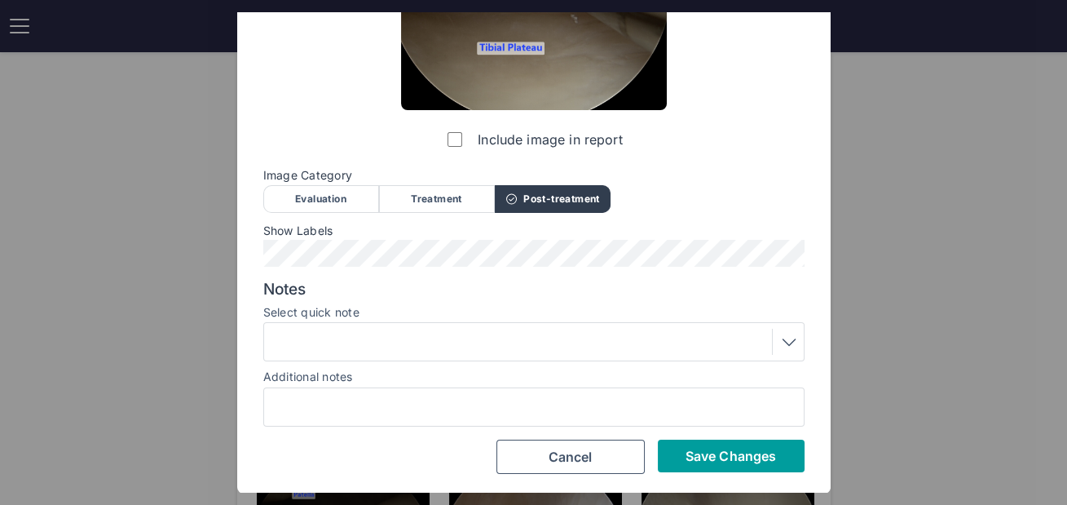
click at [673, 451] on button "Save Changes" at bounding box center [731, 455] width 147 height 33
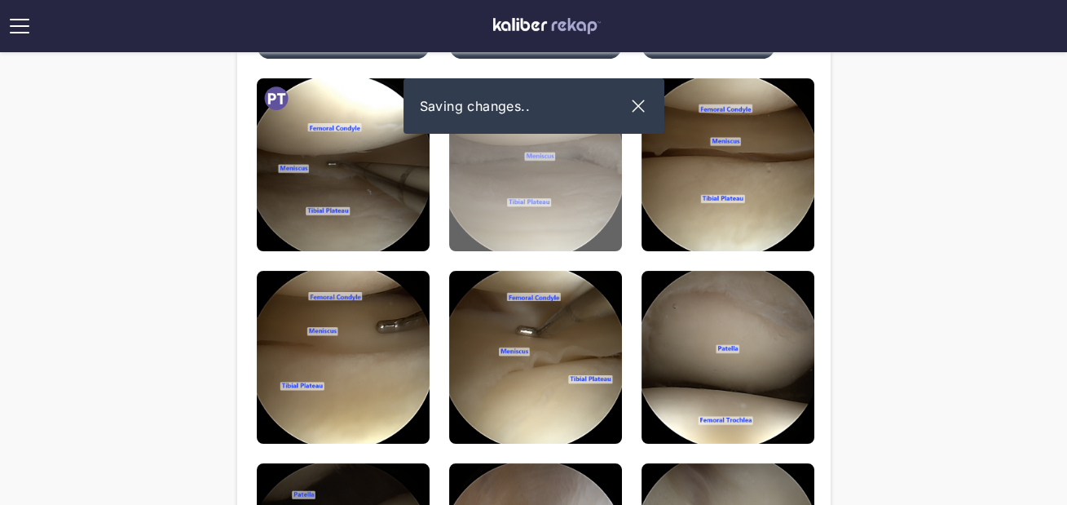
click at [494, 217] on img at bounding box center [535, 164] width 173 height 173
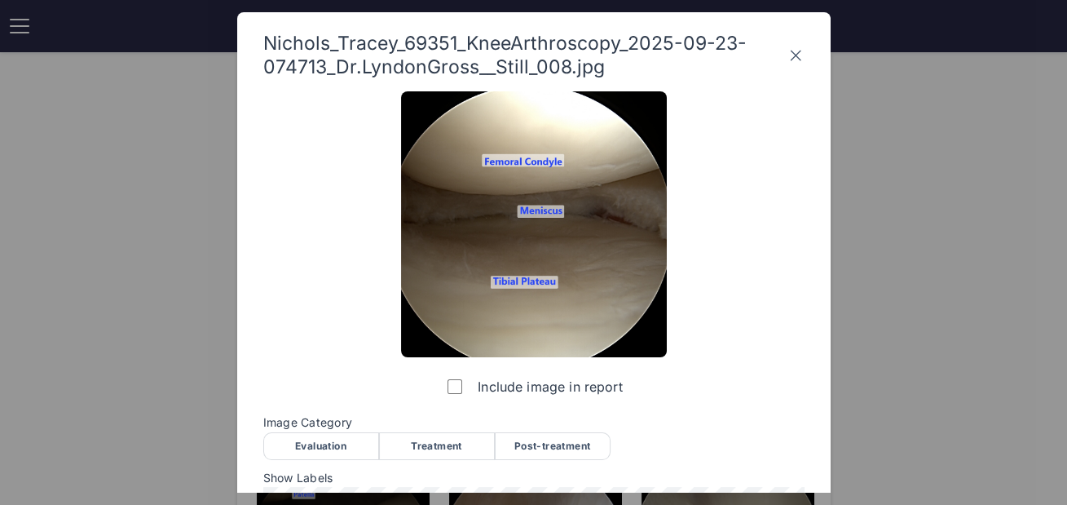
click at [566, 446] on div "Post-treatment" at bounding box center [553, 446] width 116 height 28
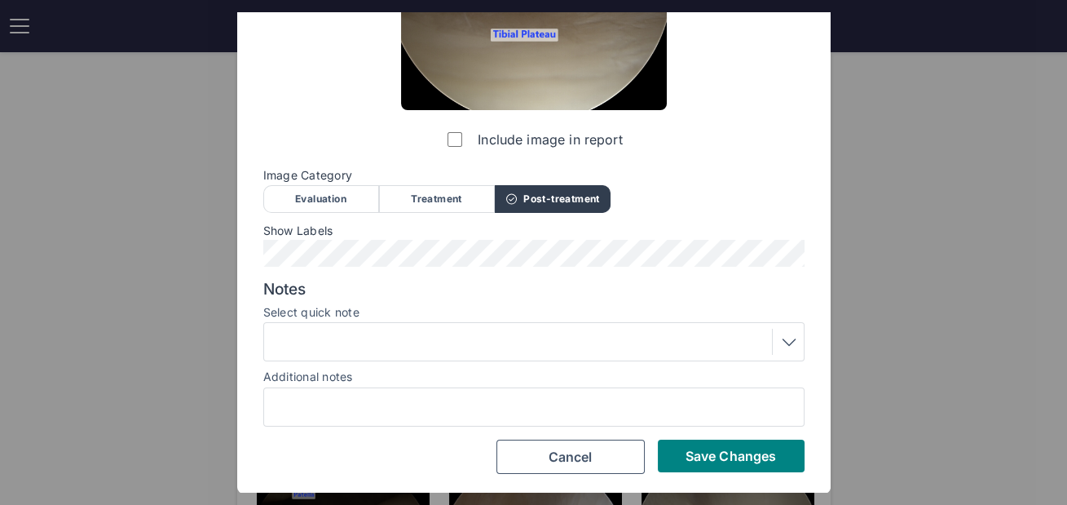
click at [478, 333] on div at bounding box center [534, 342] width 530 height 26
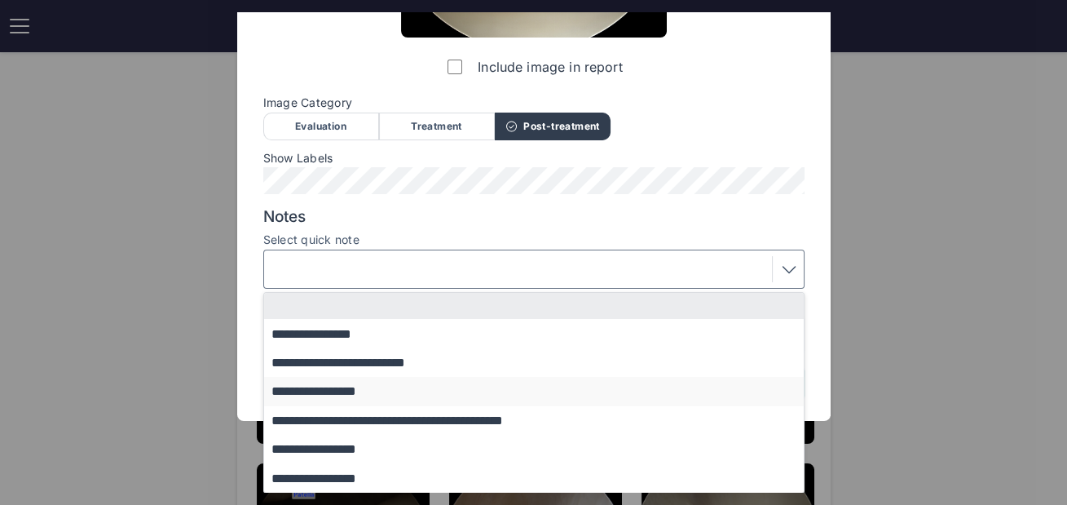
click at [386, 388] on button "**********" at bounding box center [541, 391] width 555 height 29
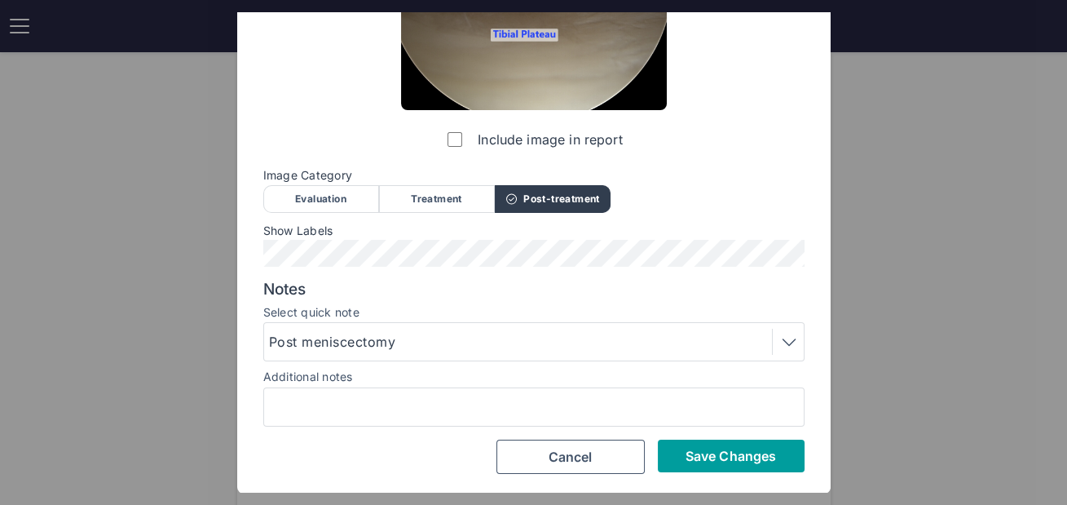
click at [679, 441] on button "Save Changes" at bounding box center [731, 455] width 147 height 33
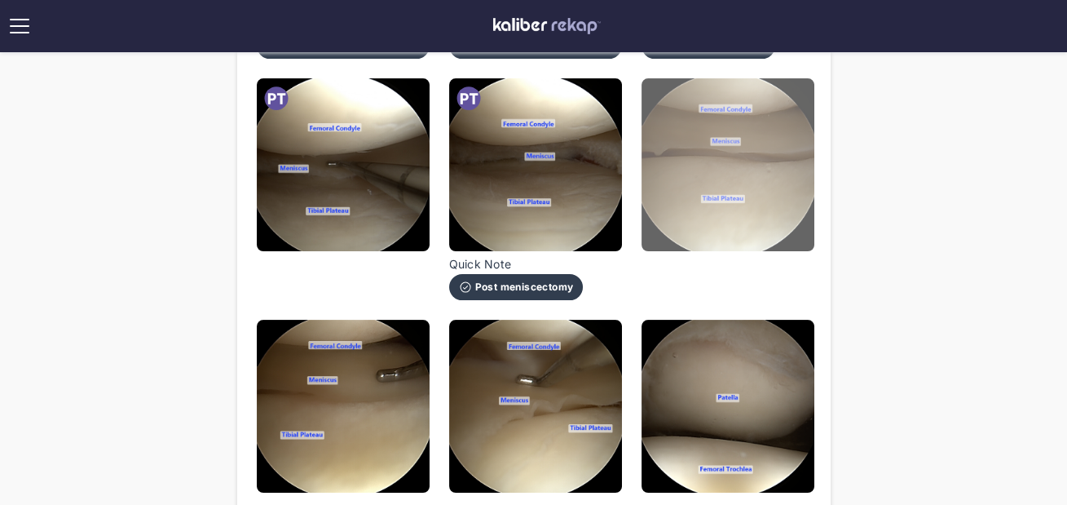
click at [718, 121] on img at bounding box center [728, 164] width 173 height 173
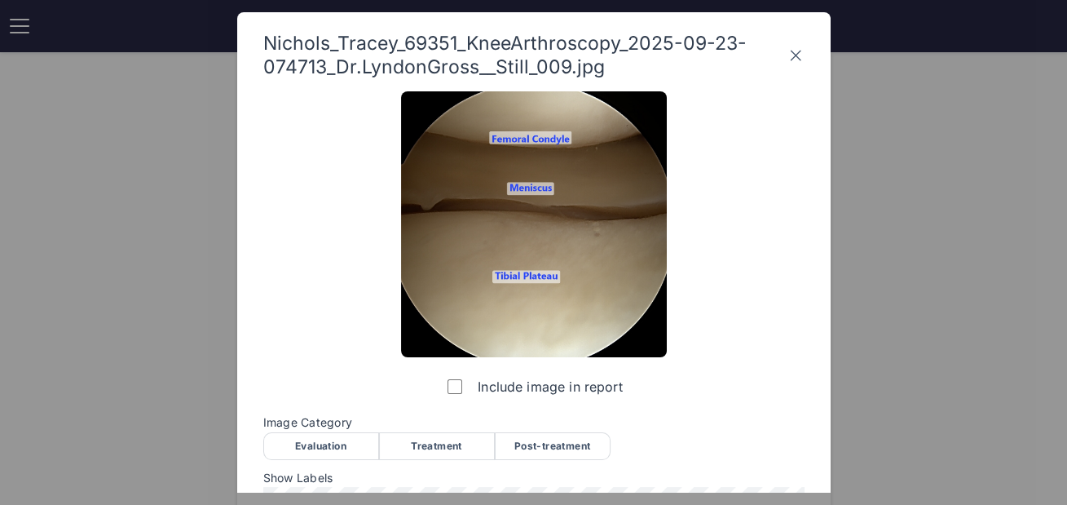
click at [325, 433] on div "Evaluation" at bounding box center [321, 446] width 116 height 28
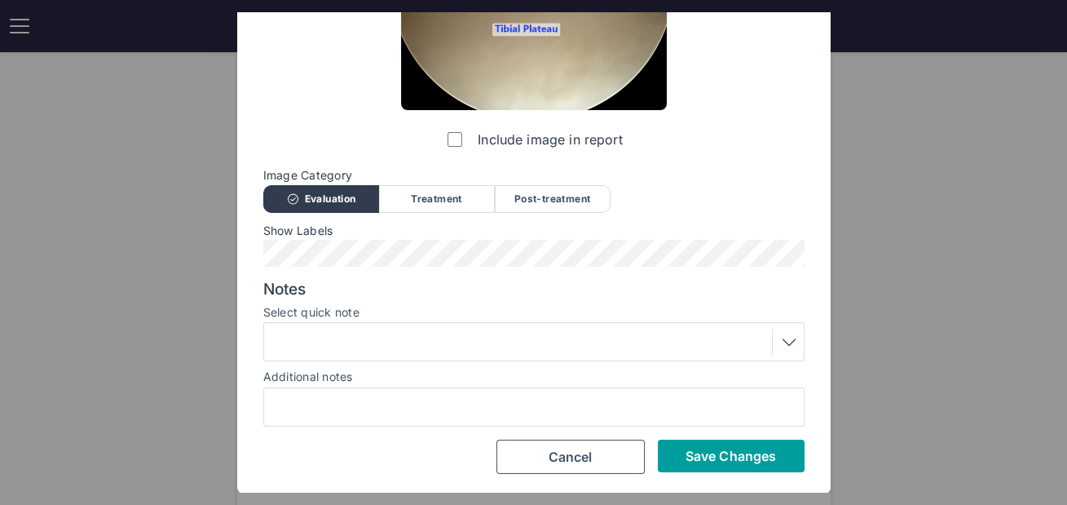
click at [707, 448] on span "Save Changes" at bounding box center [731, 456] width 90 height 16
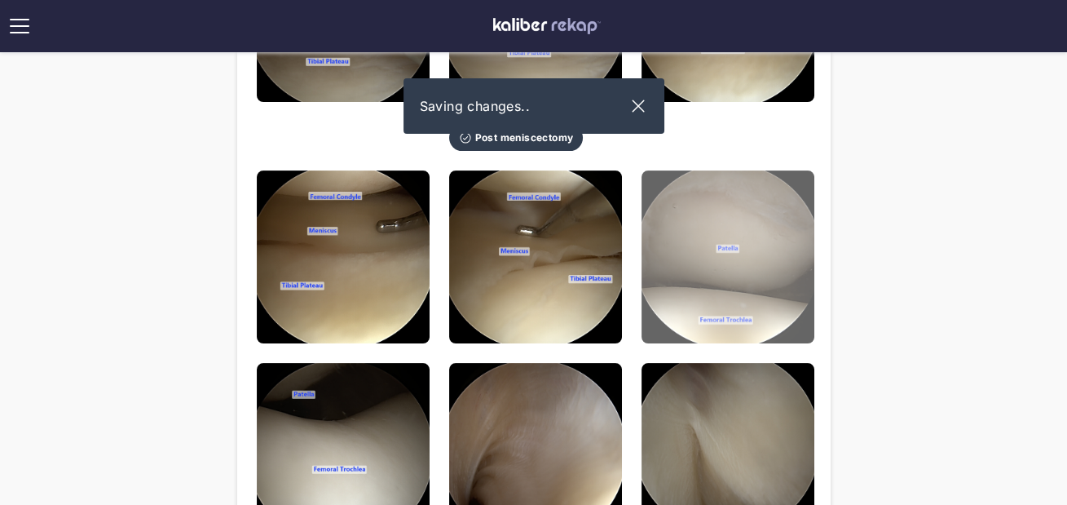
scroll to position [849, 0]
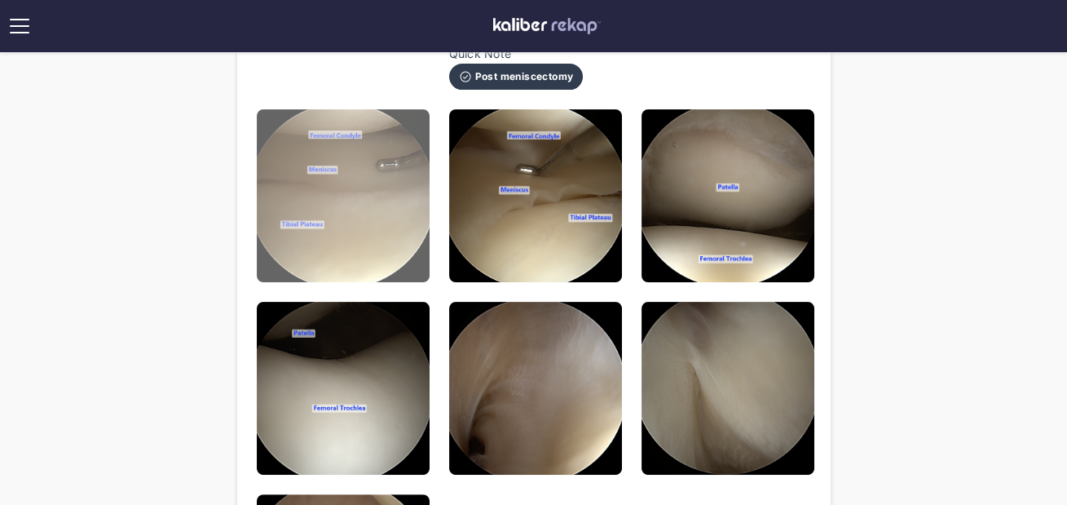
click at [349, 239] on img at bounding box center [343, 195] width 173 height 173
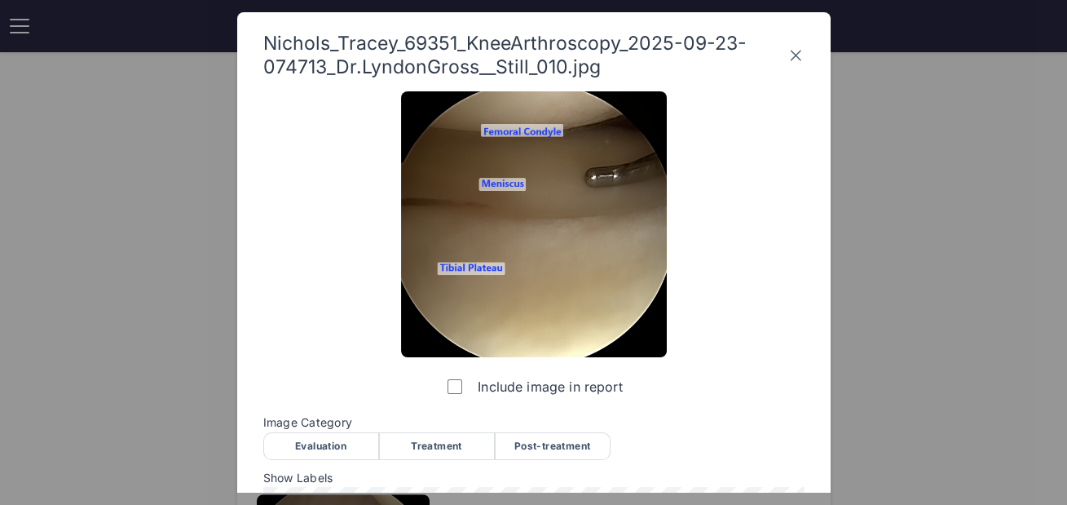
click at [338, 433] on div "Evaluation" at bounding box center [321, 446] width 116 height 28
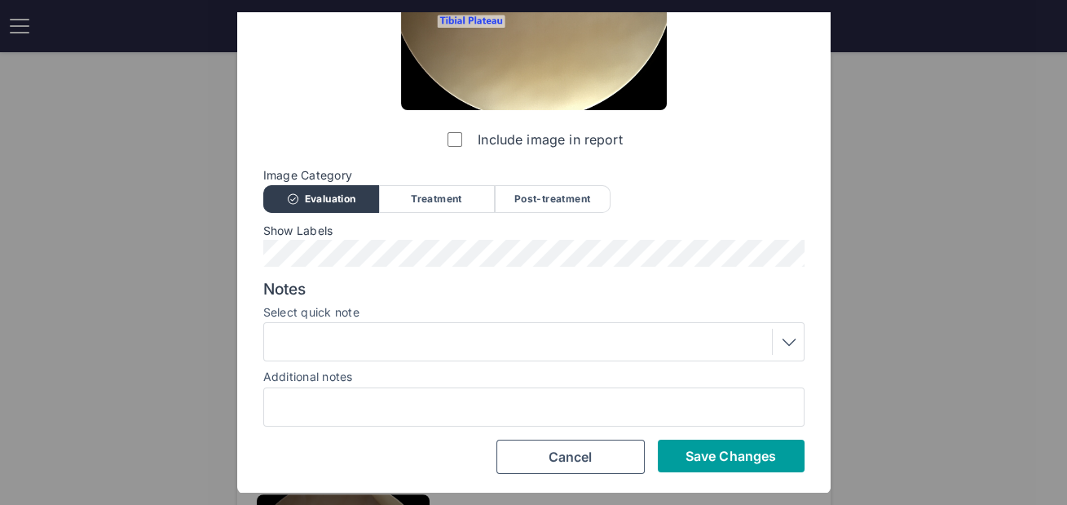
click at [699, 462] on span "Save Changes" at bounding box center [731, 456] width 90 height 16
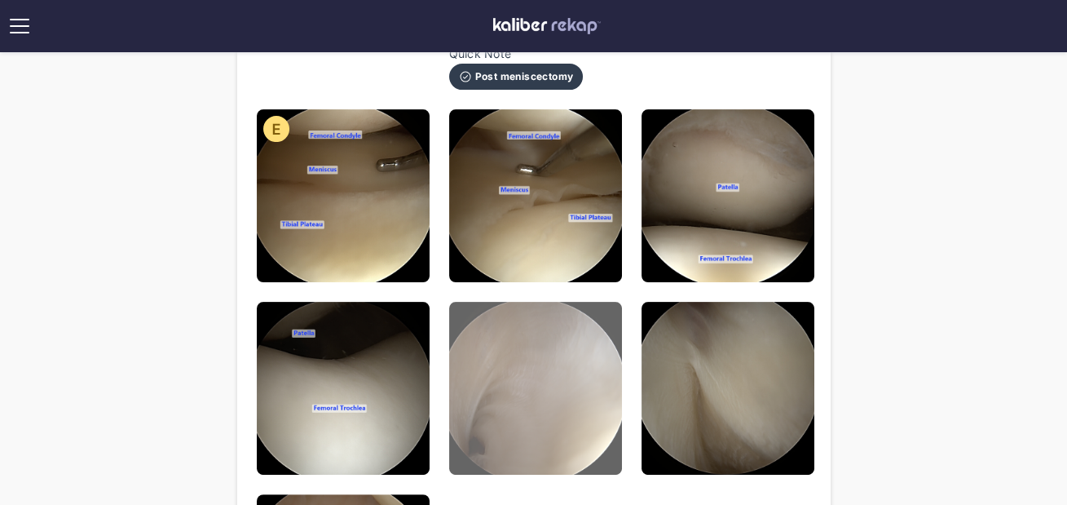
click at [548, 368] on img at bounding box center [535, 388] width 173 height 173
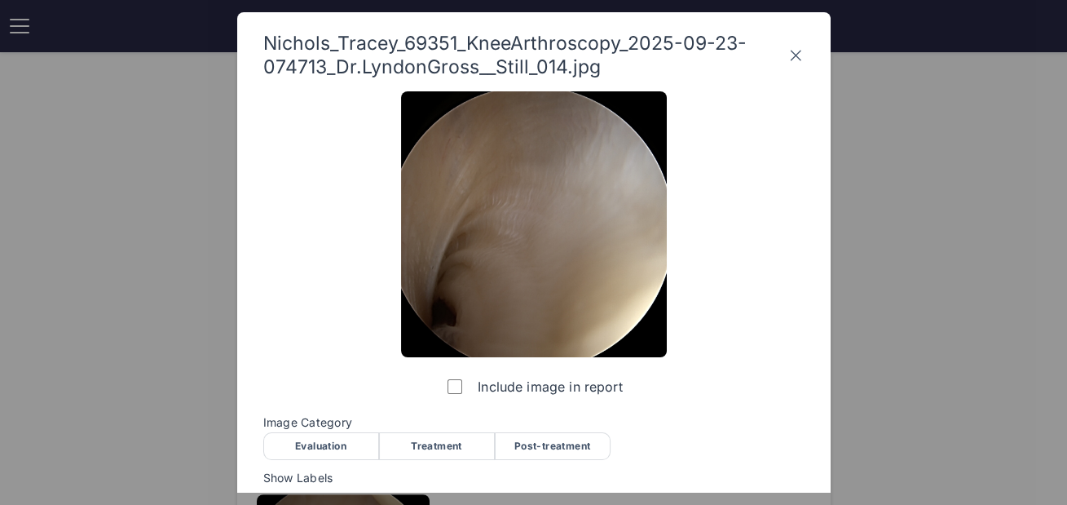
click at [320, 436] on div "Evaluation" at bounding box center [321, 446] width 116 height 28
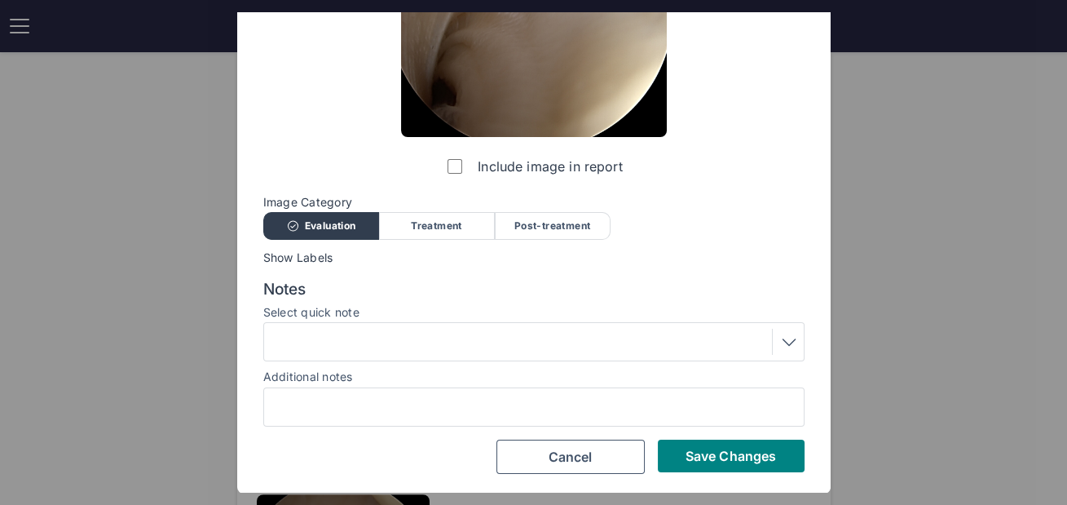
click at [455, 349] on div at bounding box center [534, 342] width 530 height 26
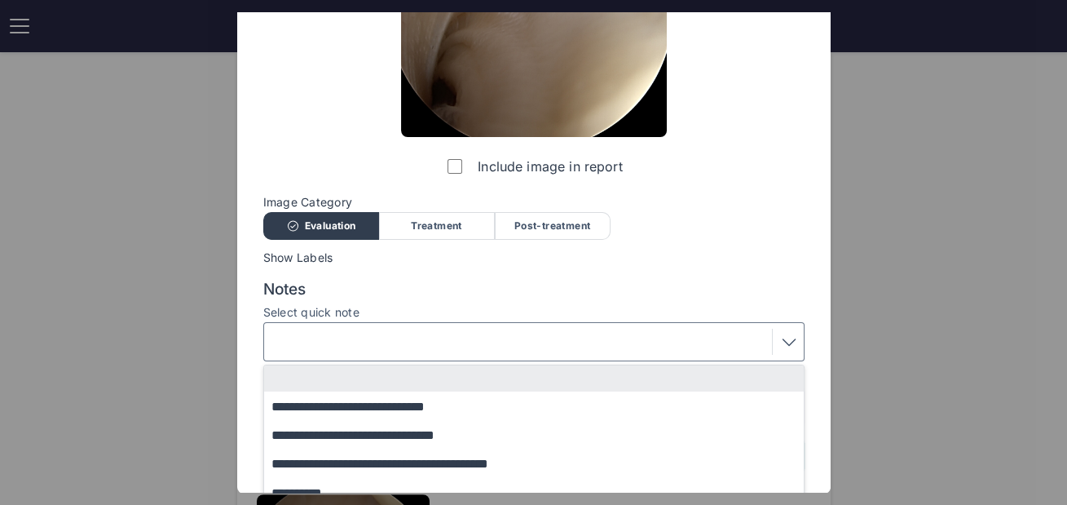
scroll to position [322, 0]
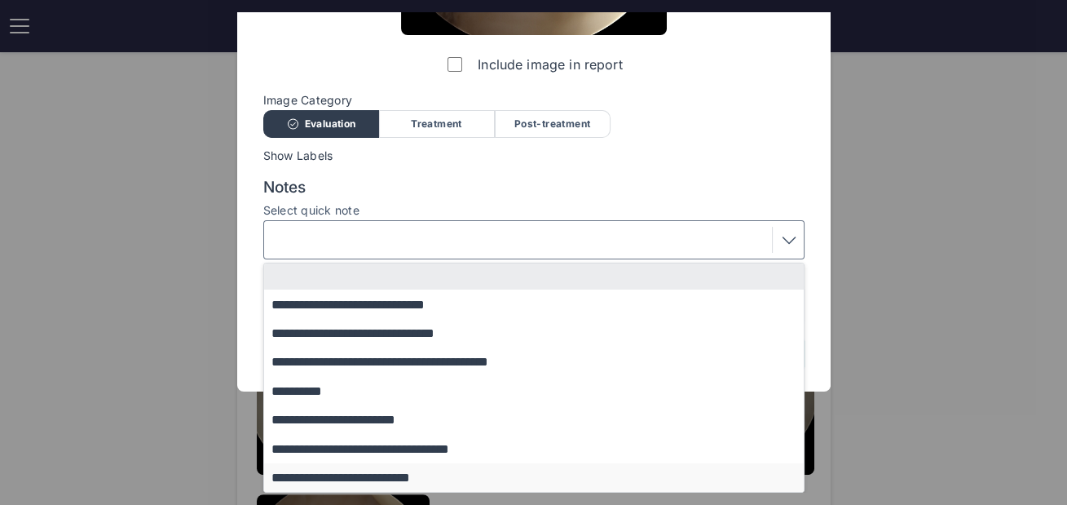
click at [365, 467] on button "**********" at bounding box center [541, 477] width 555 height 29
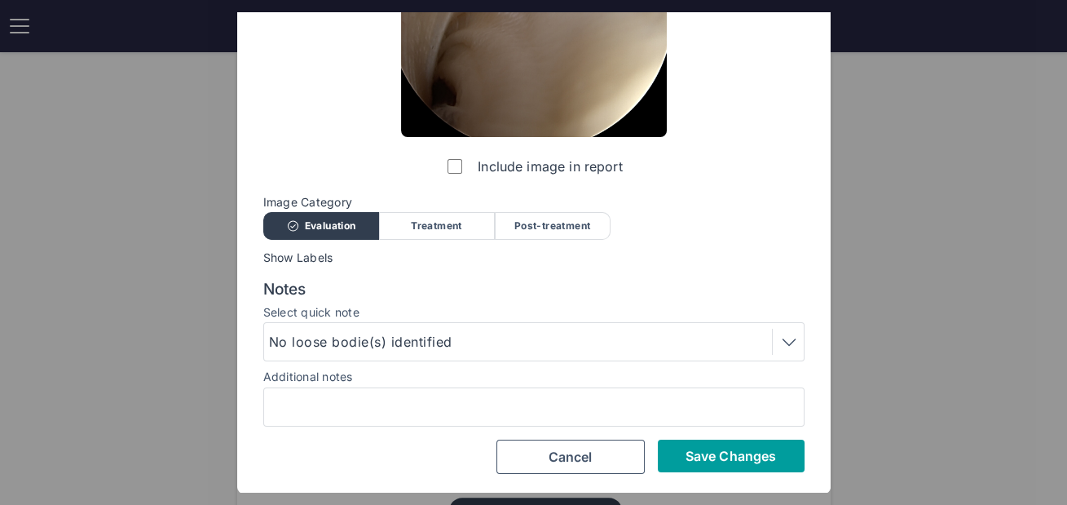
click at [753, 460] on span "Save Changes" at bounding box center [731, 456] width 90 height 16
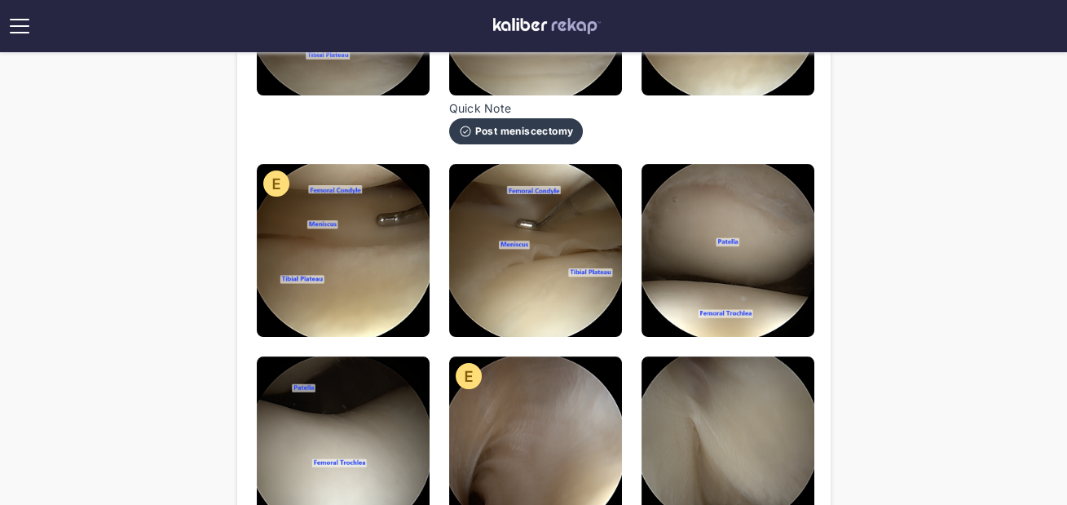
scroll to position [759, 0]
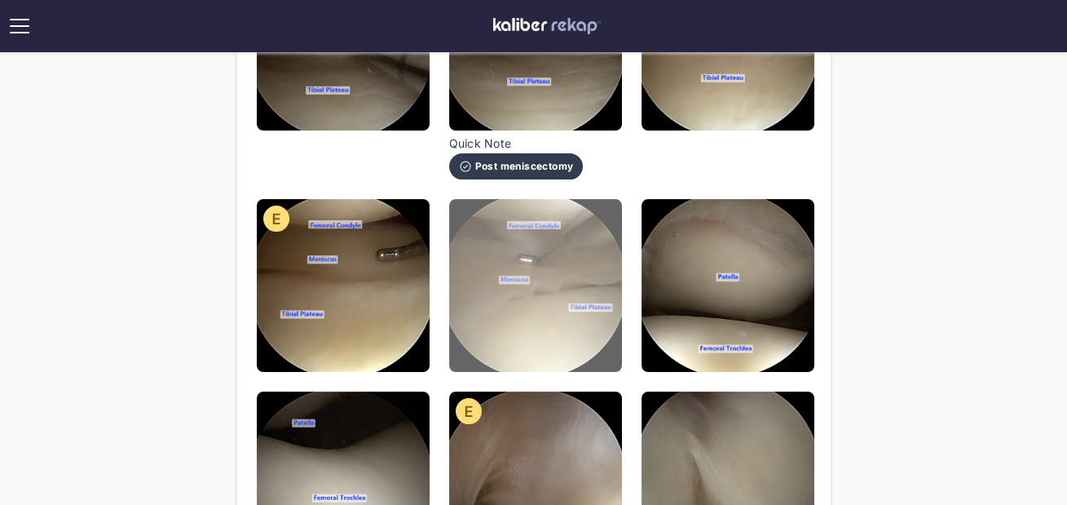
click at [545, 327] on img at bounding box center [535, 285] width 173 height 173
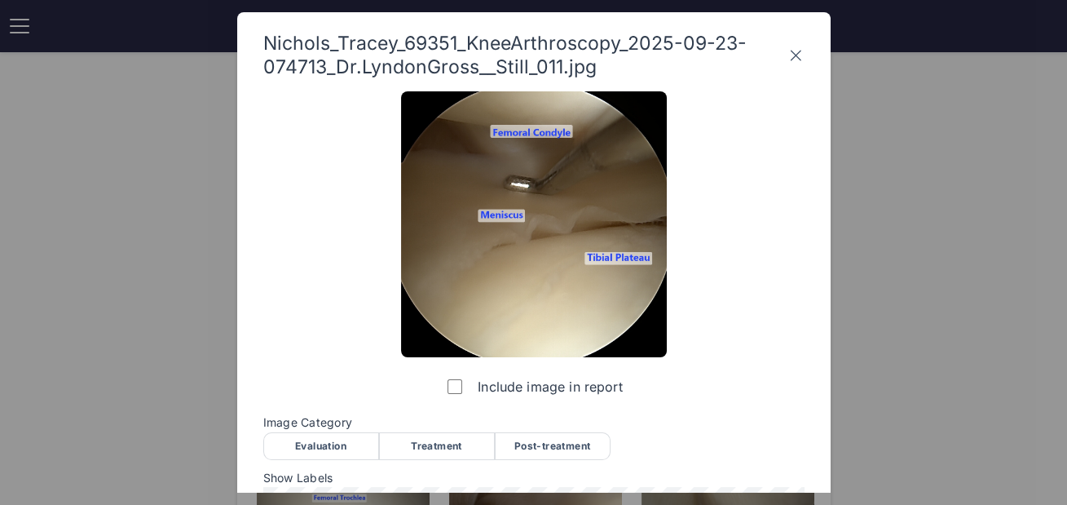
click at [306, 439] on div "Evaluation" at bounding box center [321, 446] width 116 height 28
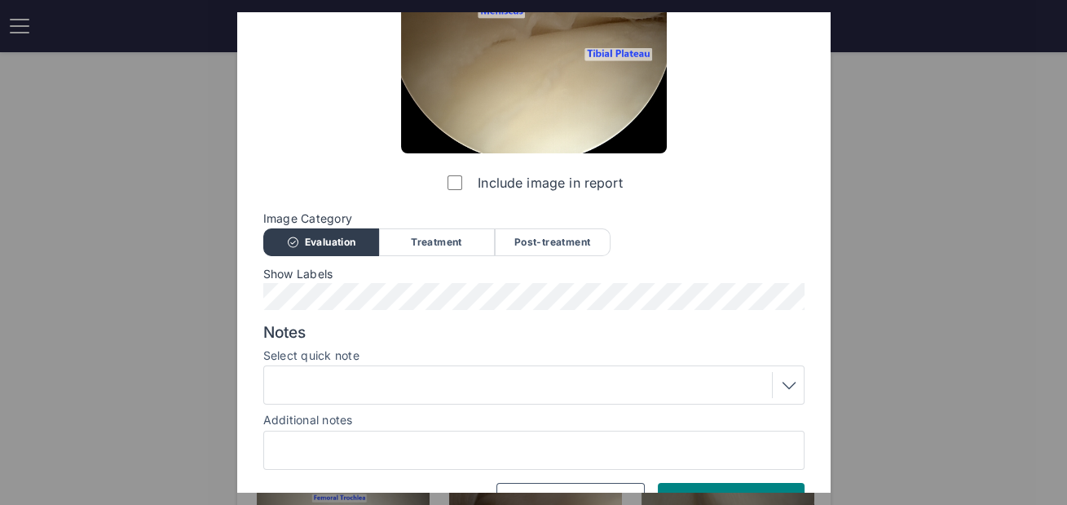
scroll to position [214, 0]
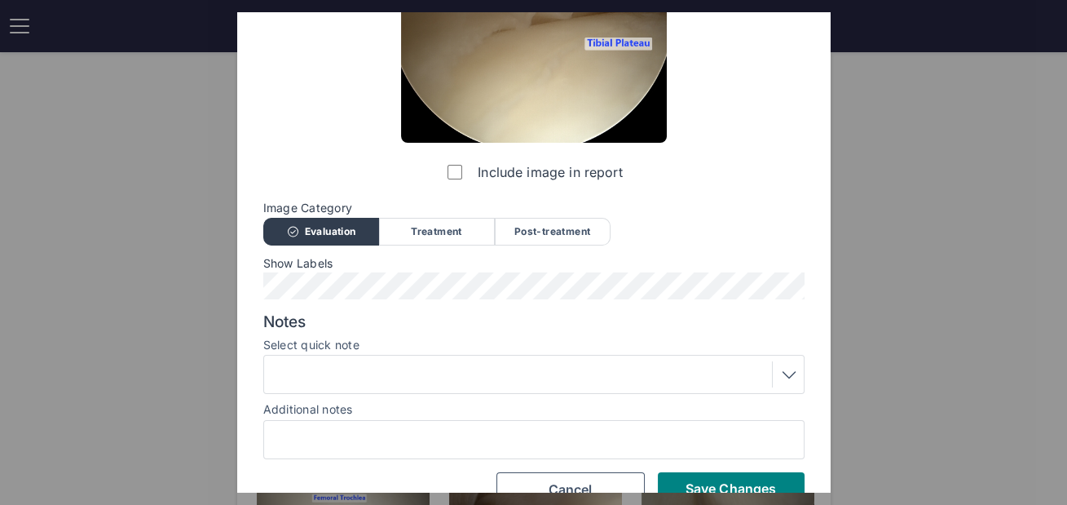
click at [718, 470] on div "Include image in report Image Category Evaluation Treatment Post-treatment Eval…" at bounding box center [533, 192] width 541 height 630
click at [720, 482] on span "Save Changes" at bounding box center [731, 488] width 90 height 16
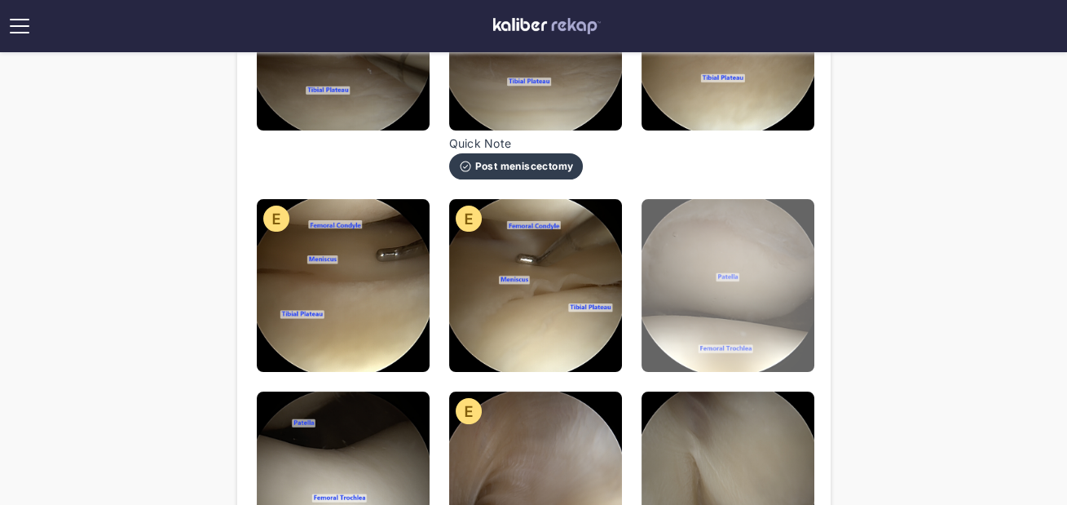
click at [694, 310] on img at bounding box center [728, 285] width 173 height 173
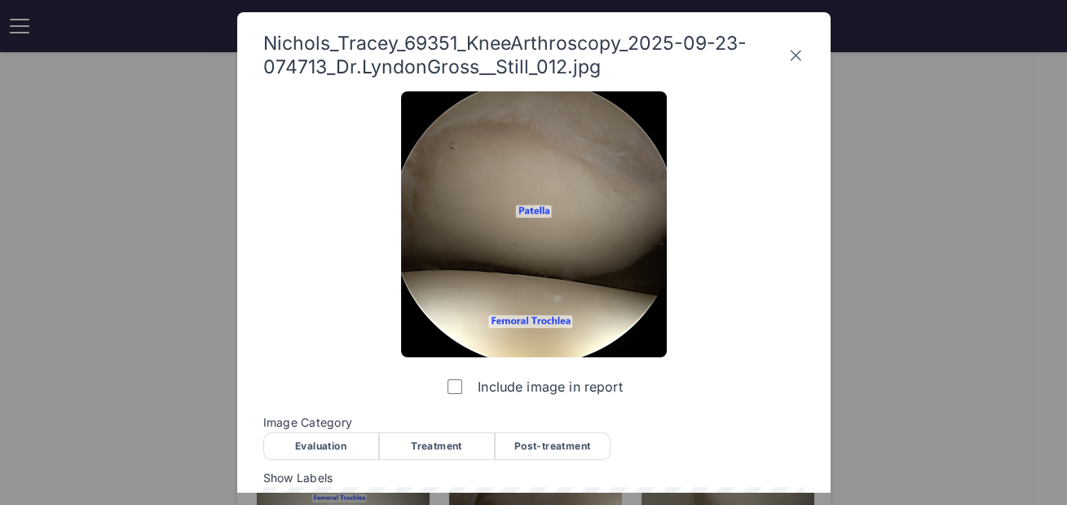
click at [292, 439] on div "Evaluation" at bounding box center [321, 446] width 116 height 28
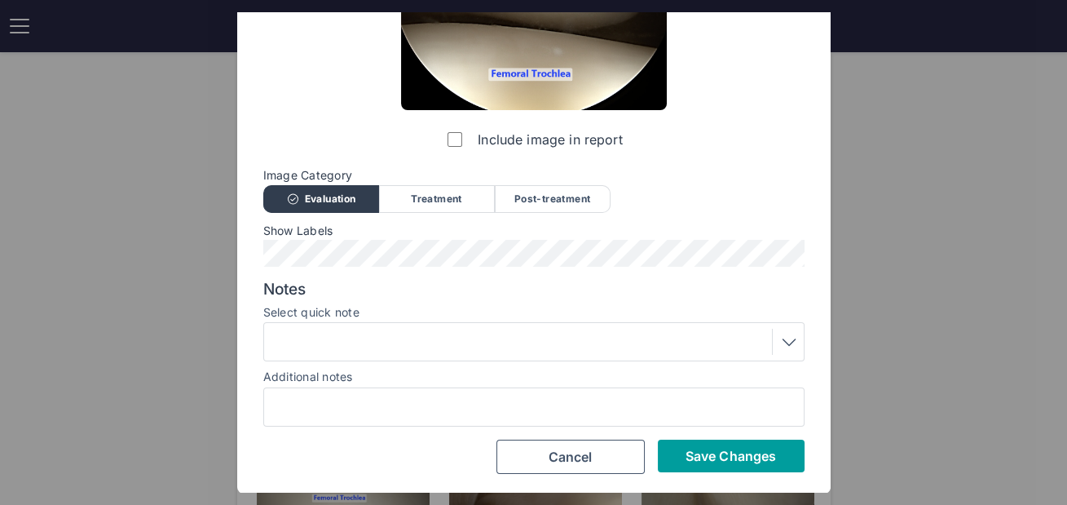
click at [717, 450] on span "Save Changes" at bounding box center [731, 456] width 90 height 16
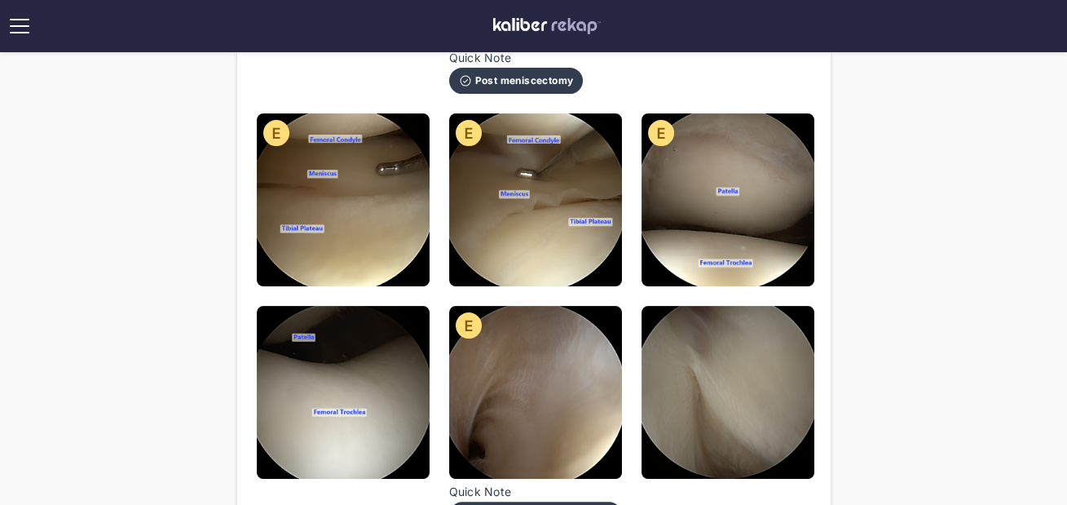
scroll to position [915, 0]
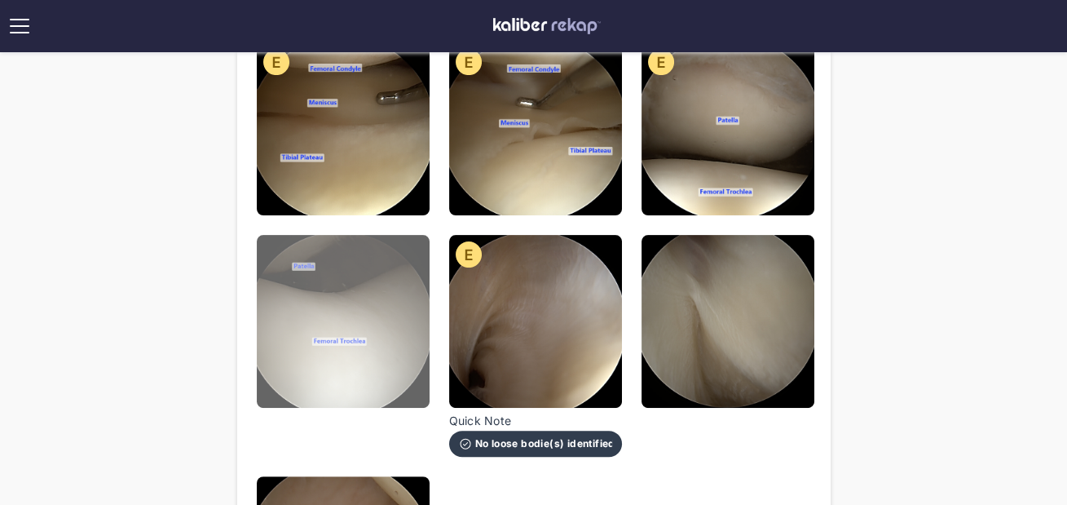
click at [342, 306] on img at bounding box center [343, 321] width 173 height 173
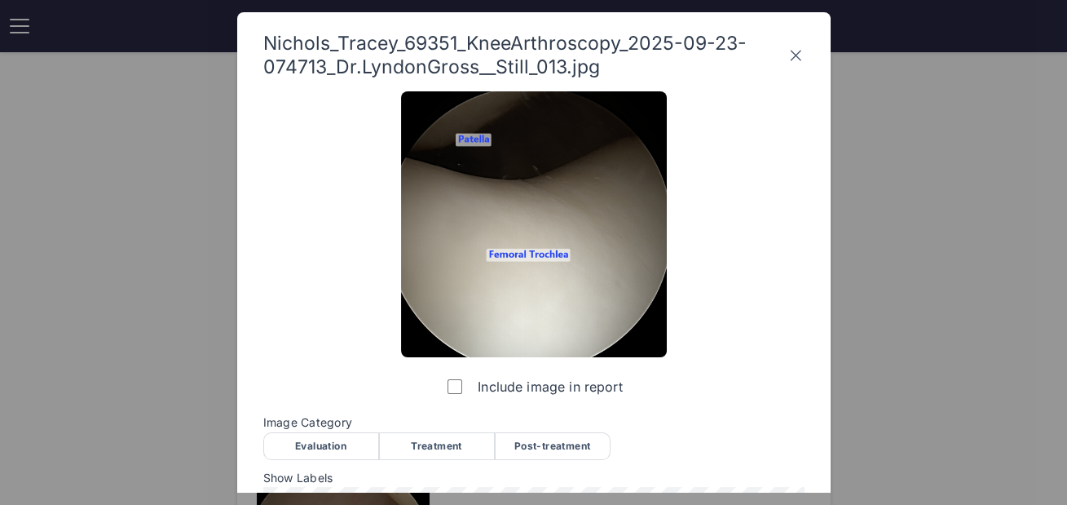
click at [347, 443] on div "Evaluation" at bounding box center [321, 446] width 116 height 28
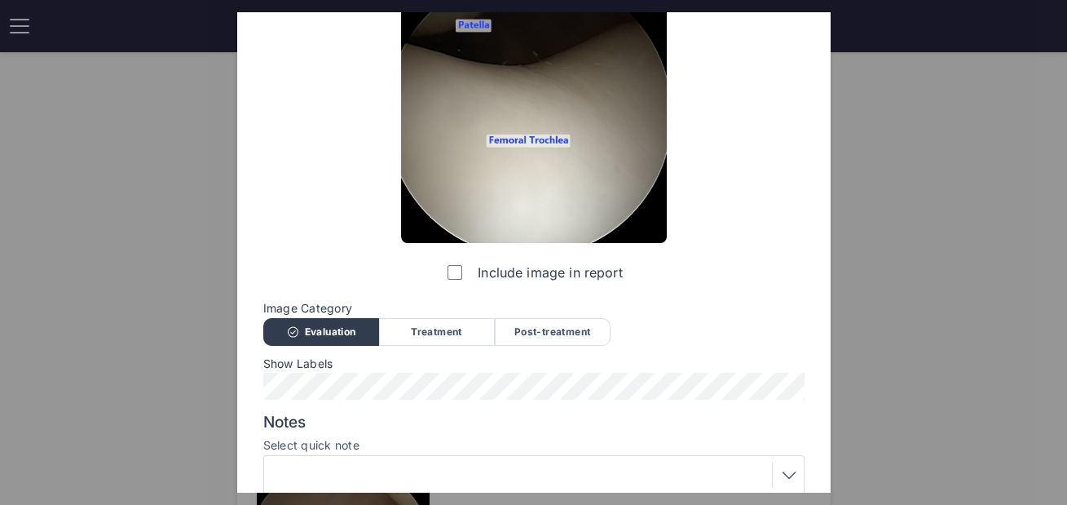
scroll to position [247, 0]
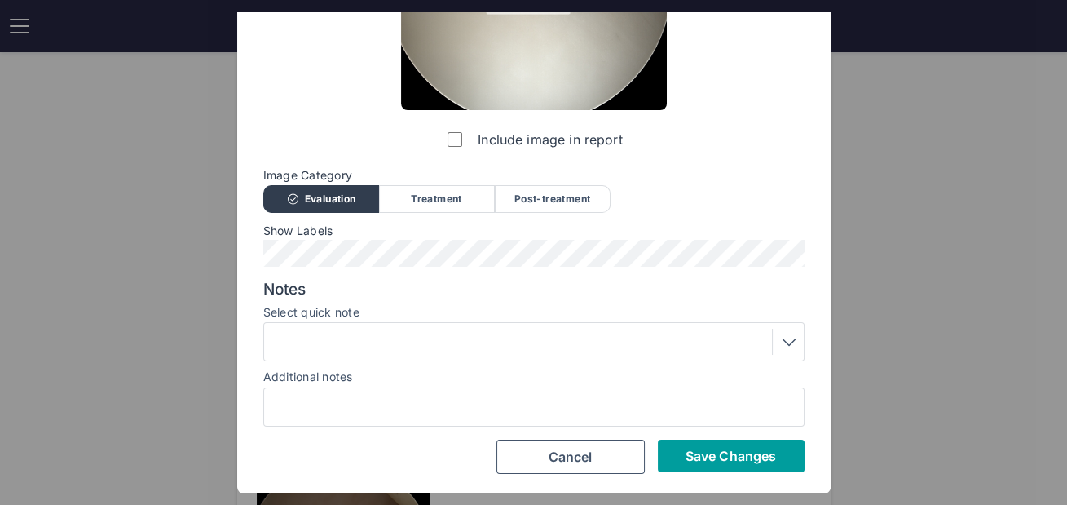
click at [707, 450] on span "Save Changes" at bounding box center [731, 456] width 90 height 16
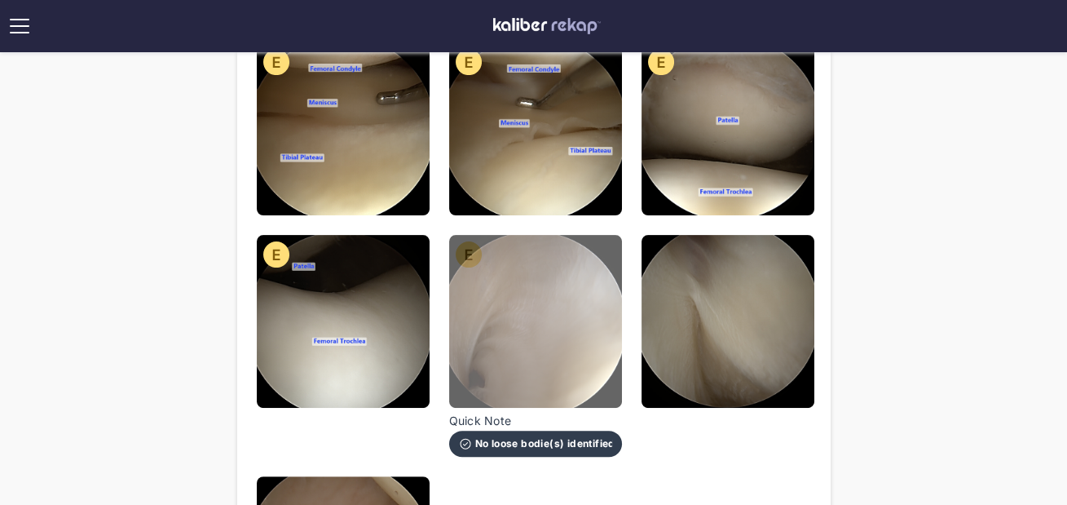
click at [492, 341] on img at bounding box center [535, 321] width 173 height 173
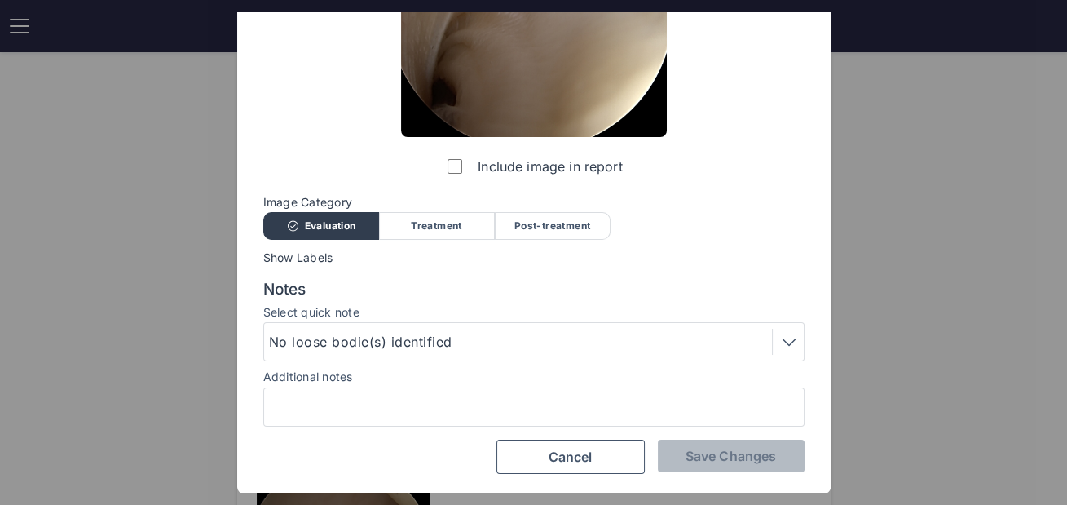
scroll to position [0, 0]
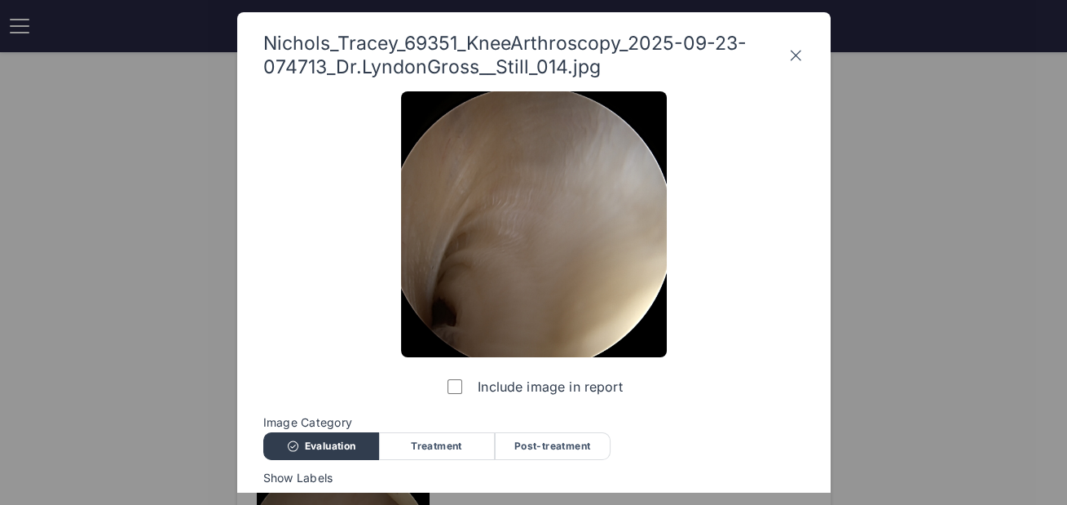
click at [794, 55] on icon at bounding box center [795, 55] width 16 height 26
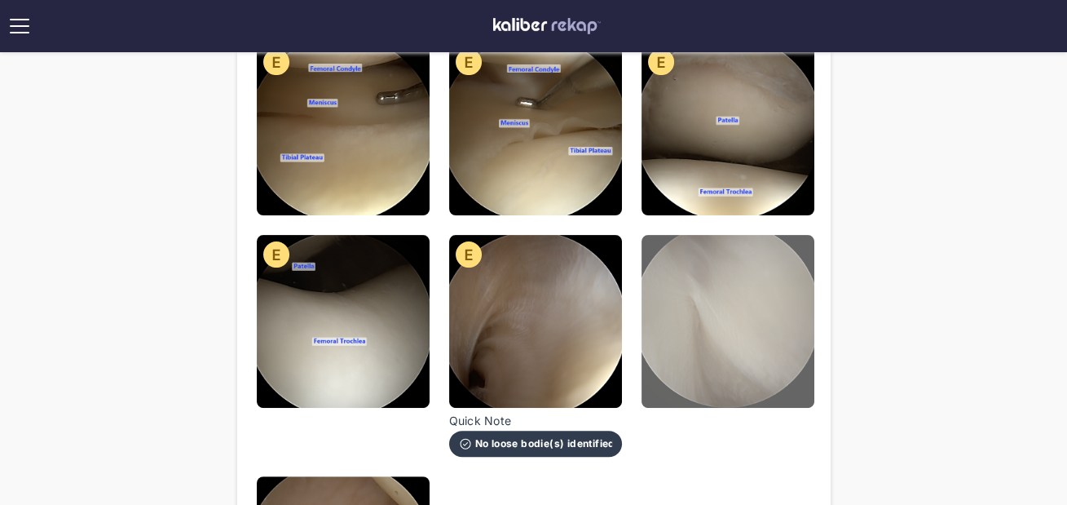
click at [741, 289] on img at bounding box center [728, 321] width 173 height 173
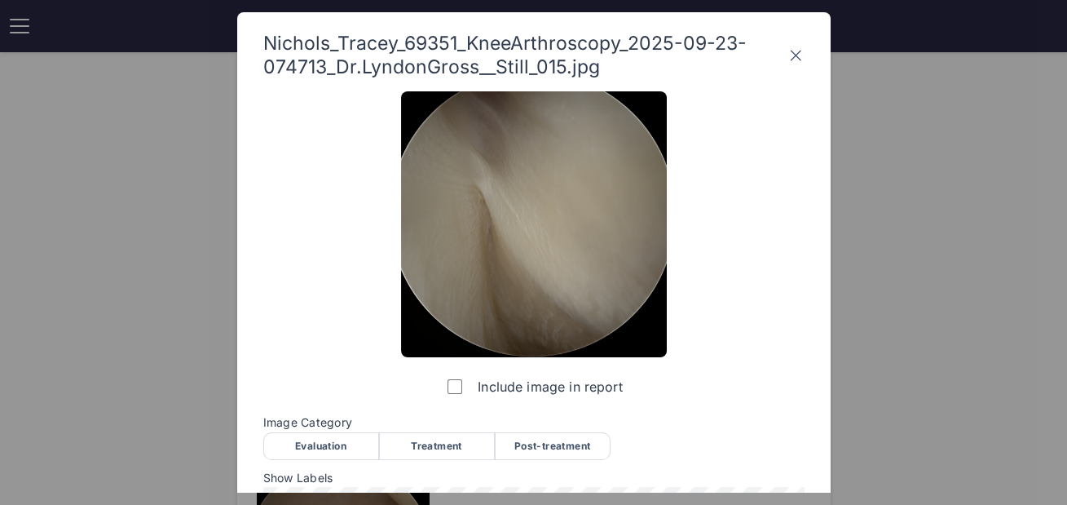
click at [298, 438] on div "Evaluation" at bounding box center [321, 446] width 116 height 28
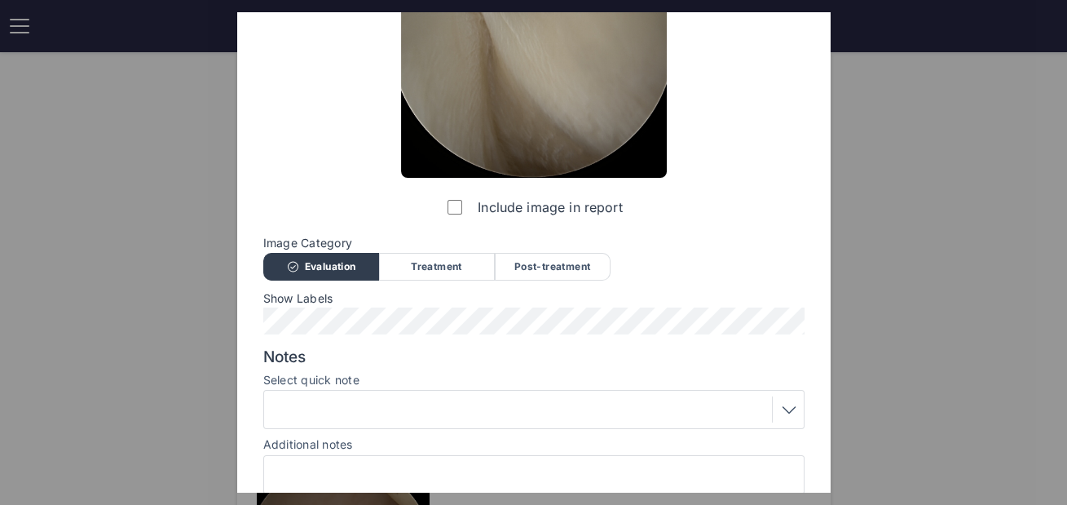
scroll to position [247, 0]
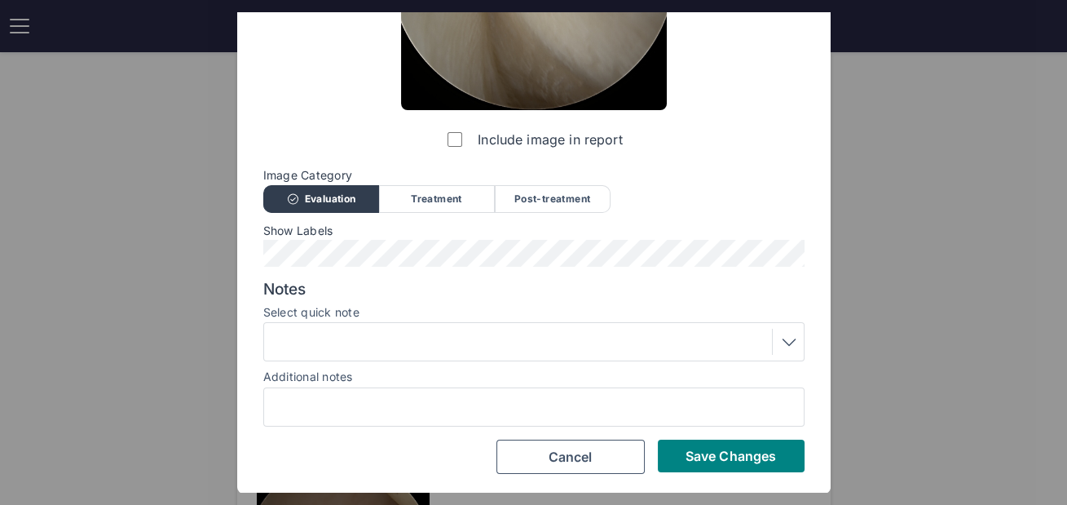
click at [672, 435] on div "Include image in report Image Category Evaluation Treatment Post-treatment Eval…" at bounding box center [533, 159] width 541 height 630
click at [681, 456] on button "Save Changes" at bounding box center [731, 455] width 147 height 33
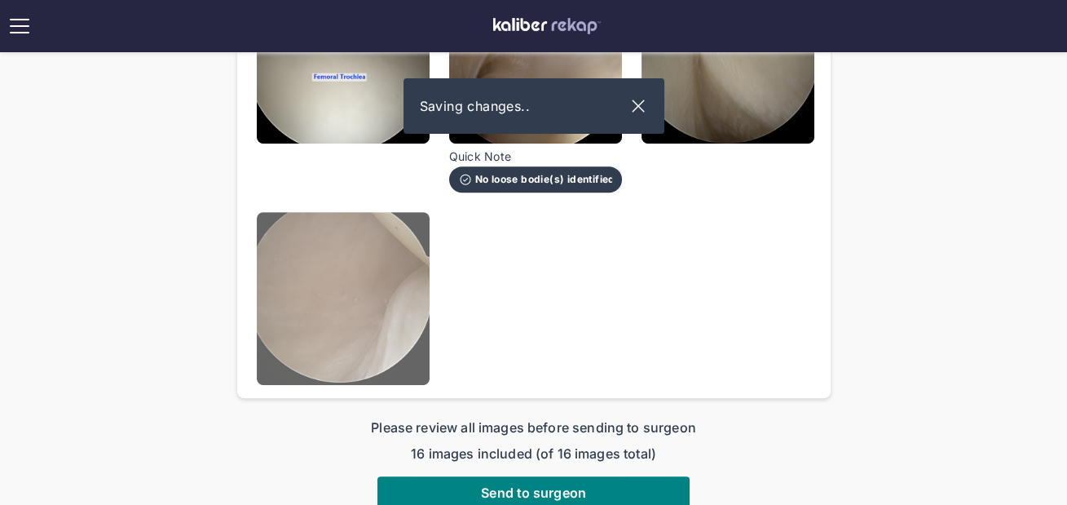
scroll to position [1195, 0]
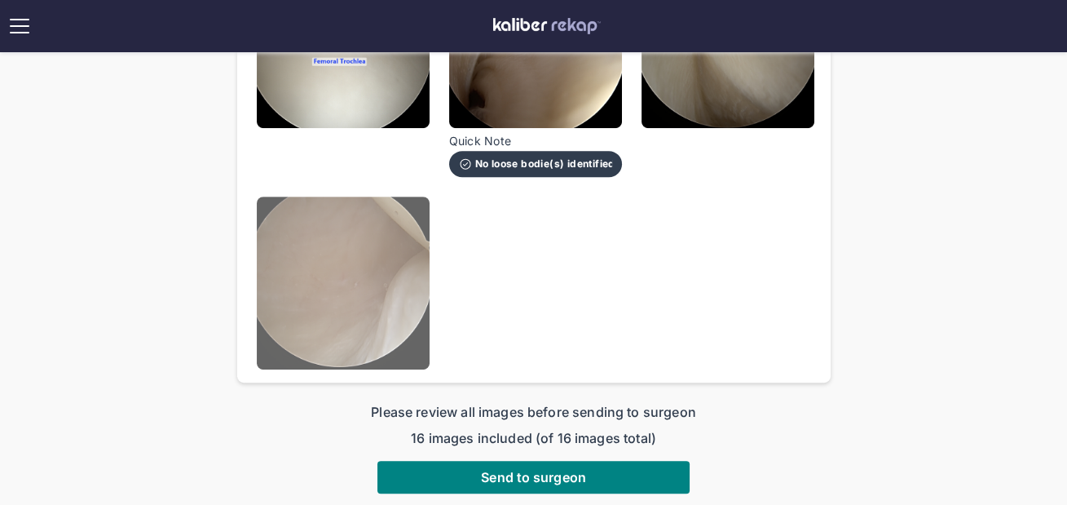
click at [392, 336] on img at bounding box center [343, 282] width 173 height 173
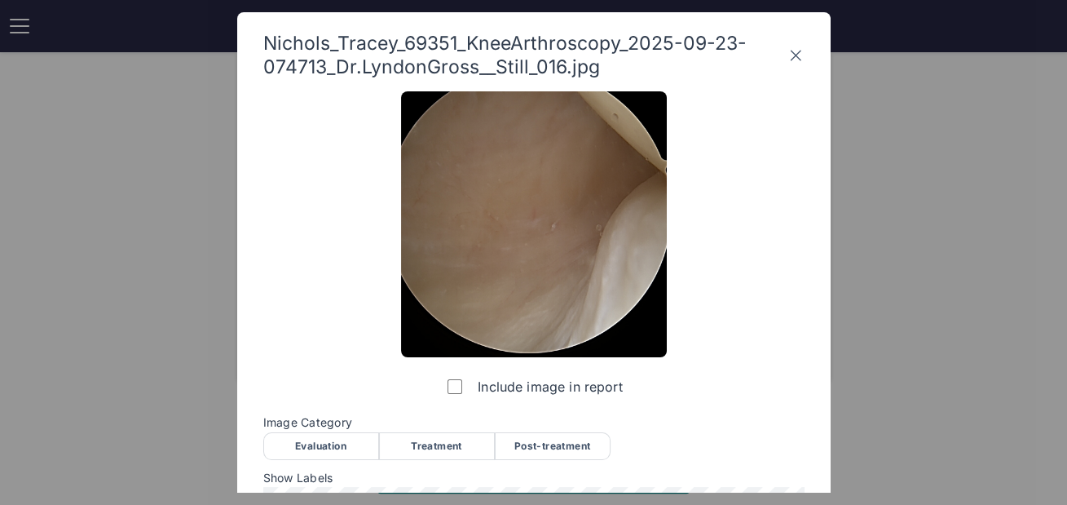
click at [332, 451] on div "Evaluation" at bounding box center [321, 446] width 116 height 28
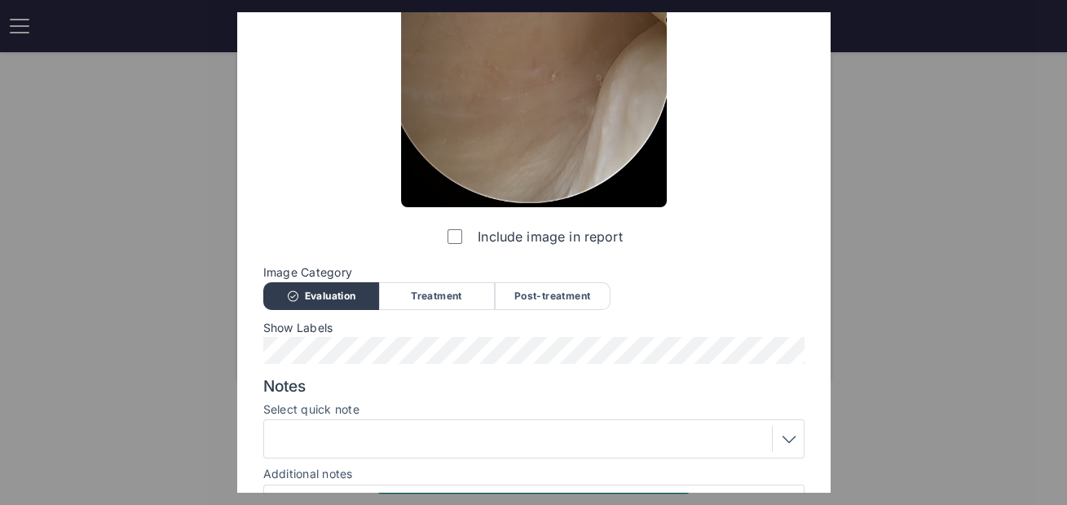
click at [315, 441] on div at bounding box center [534, 439] width 530 height 26
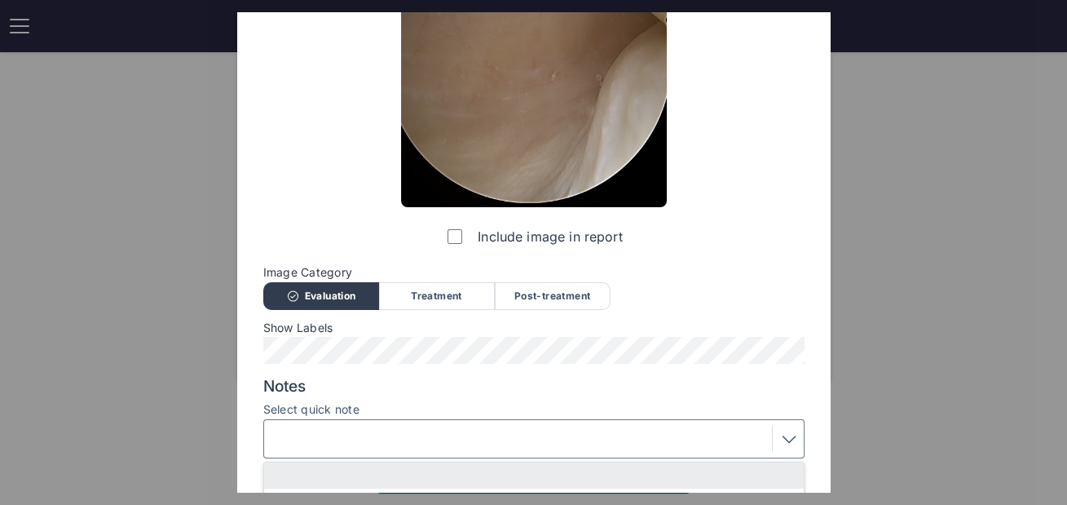
scroll to position [349, 0]
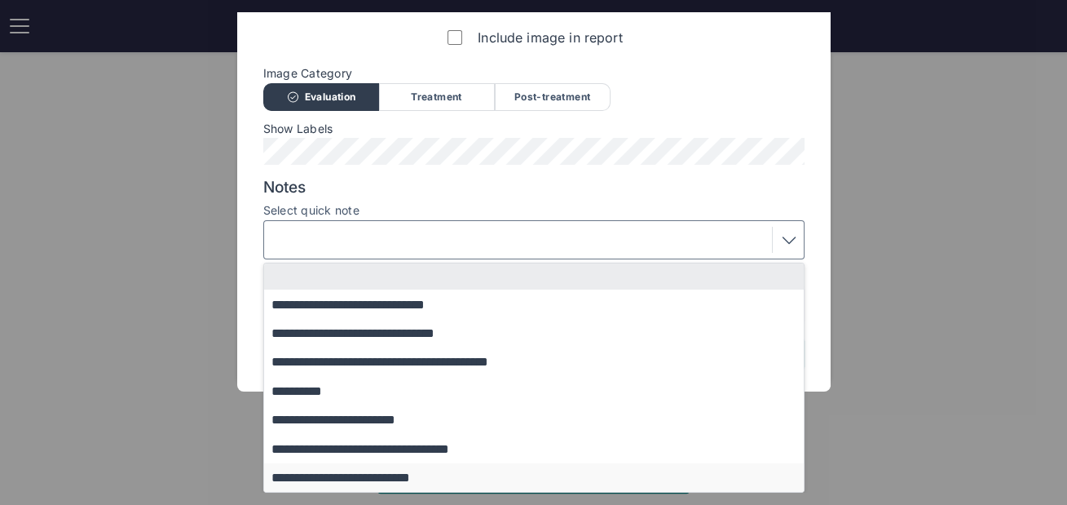
click at [327, 470] on button "**********" at bounding box center [541, 477] width 555 height 29
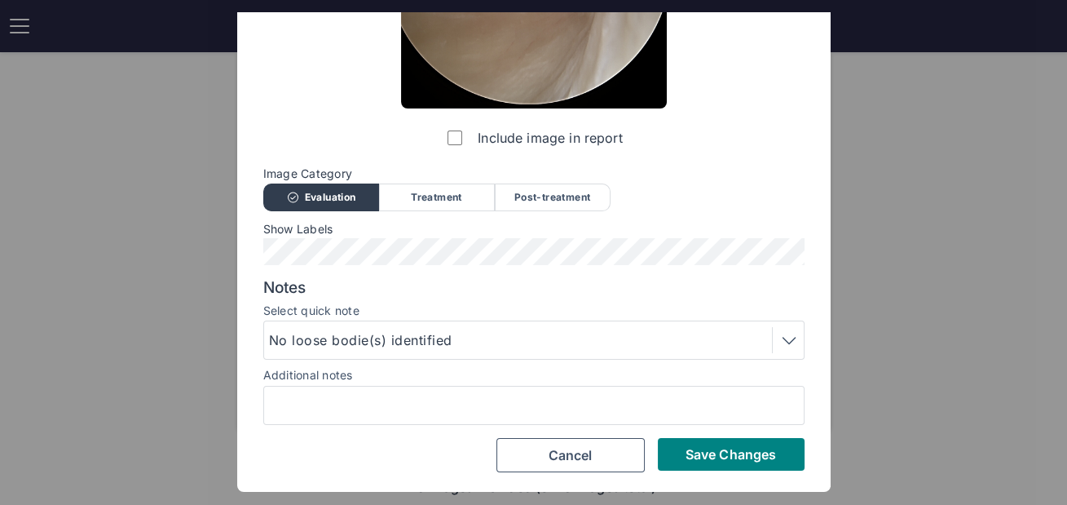
scroll to position [247, 0]
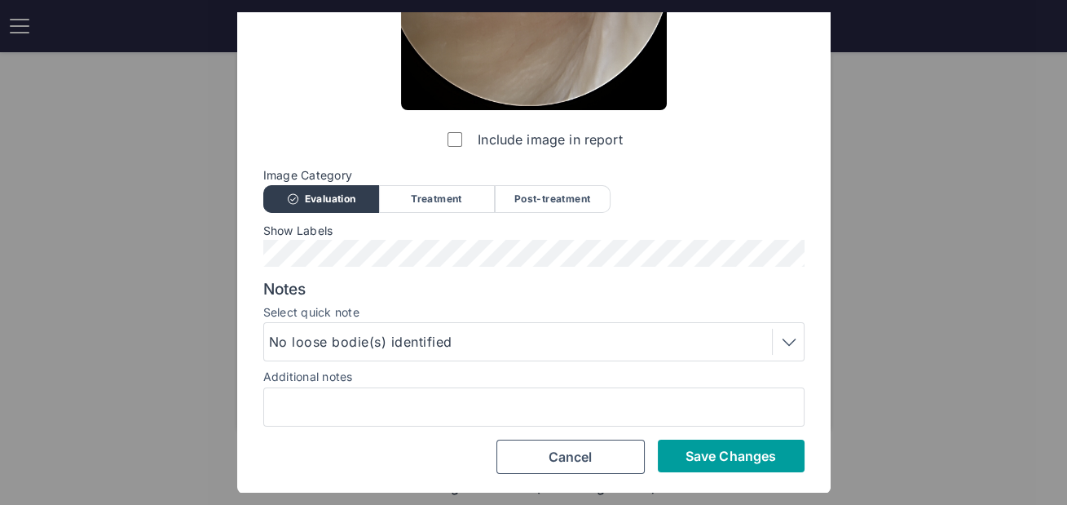
click at [679, 461] on button "Save Changes" at bounding box center [731, 455] width 147 height 33
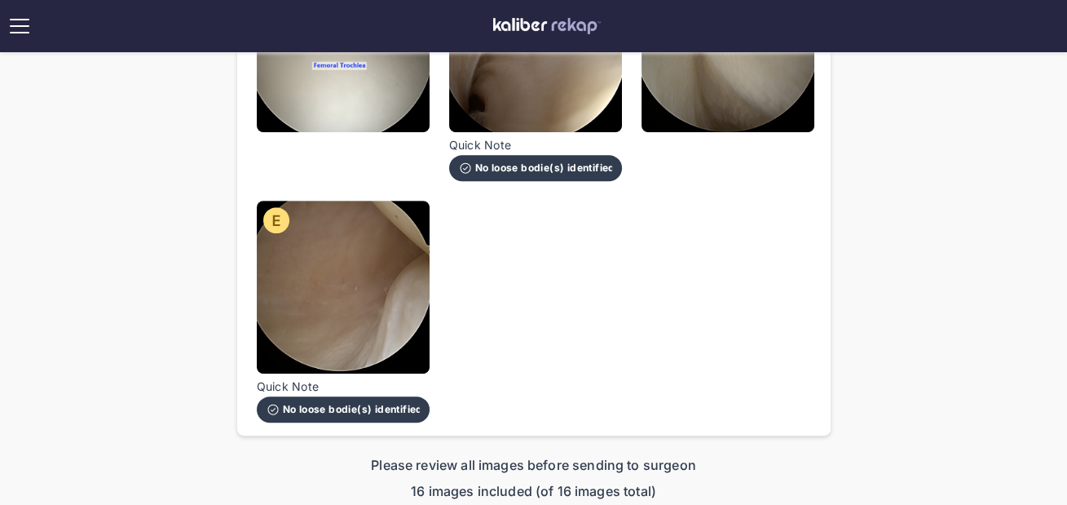
scroll to position [1372, 0]
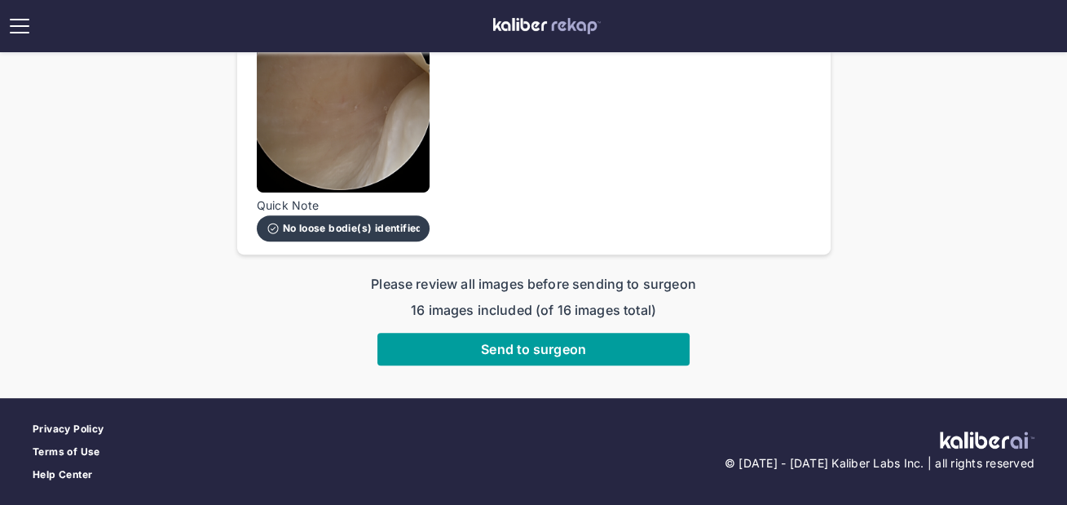
click at [572, 341] on span "Send to surgeon" at bounding box center [533, 349] width 105 height 16
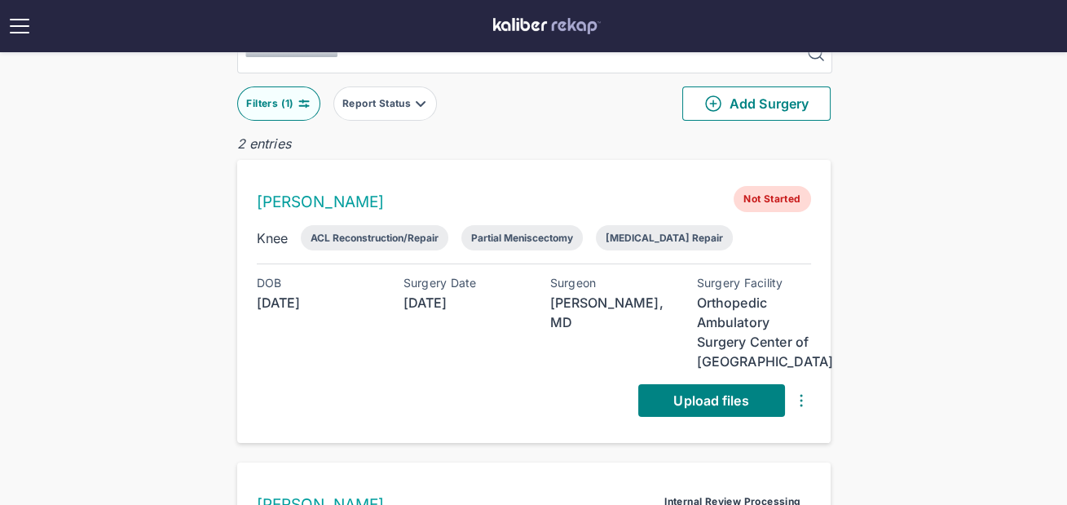
scroll to position [223, 0]
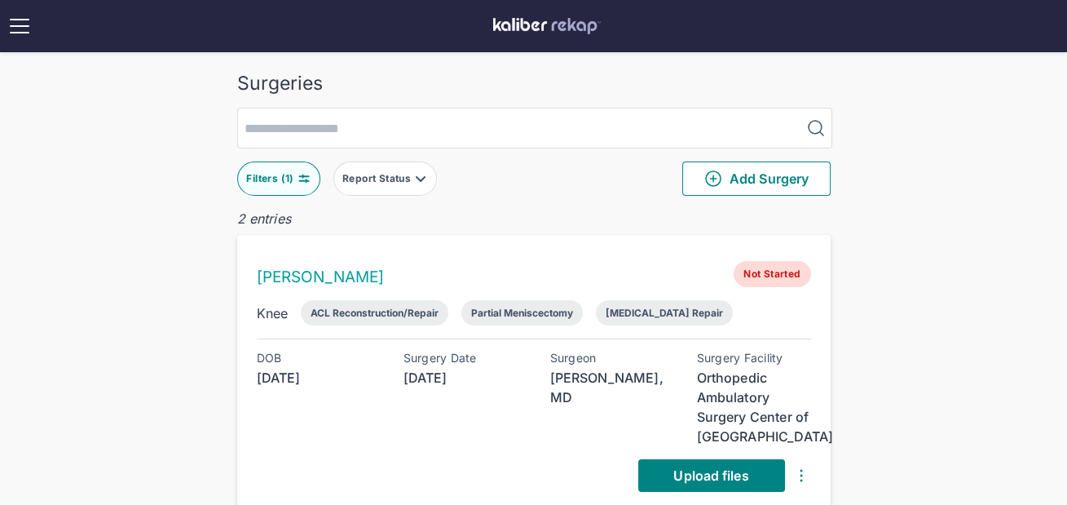
click at [281, 180] on div "Filters ( 1 )" at bounding box center [271, 178] width 51 height 13
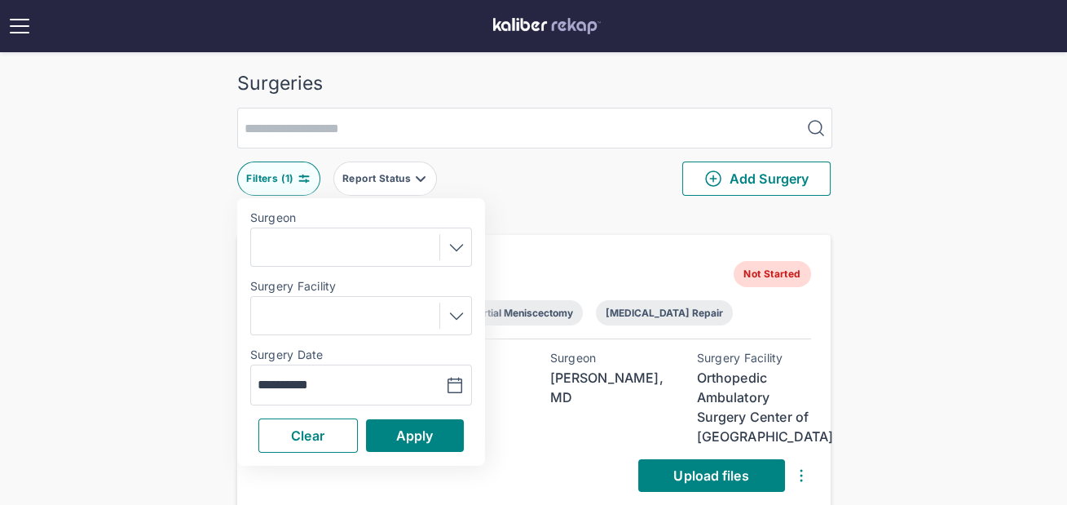
click at [319, 395] on div "**********" at bounding box center [361, 384] width 222 height 41
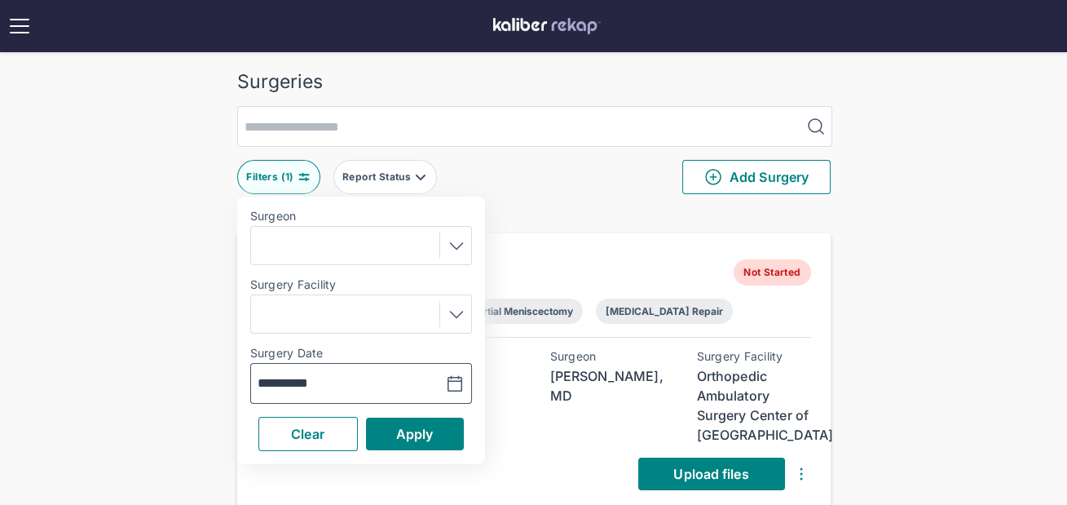
click at [322, 385] on input "**********" at bounding box center [305, 383] width 95 height 20
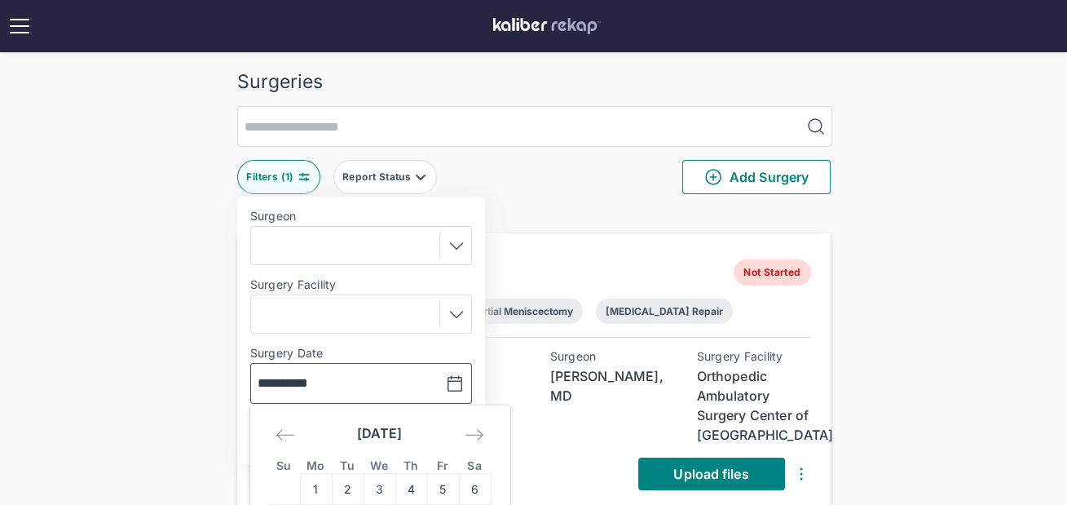
scroll to position [141, 0]
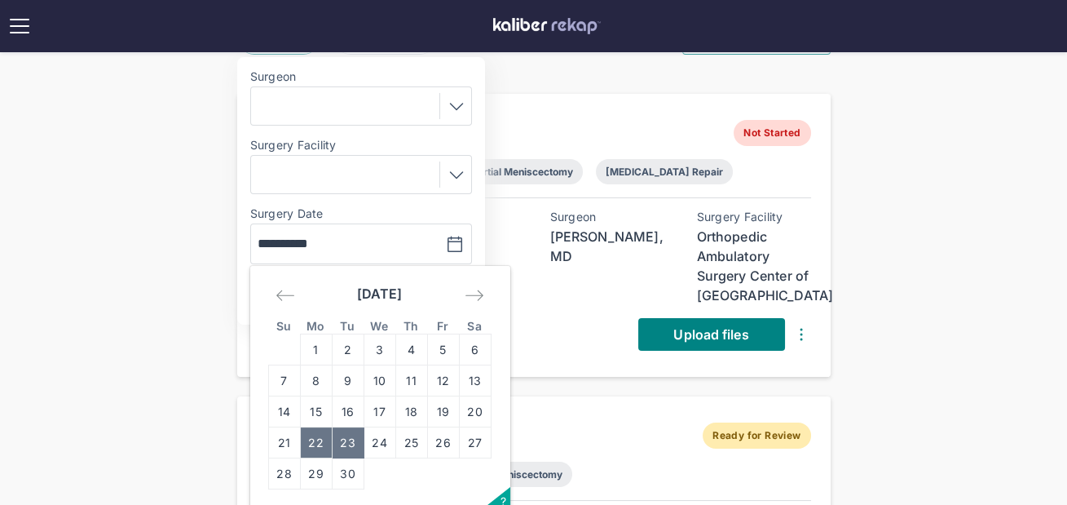
click at [314, 429] on td "22" at bounding box center [316, 442] width 32 height 31
type input "**********"
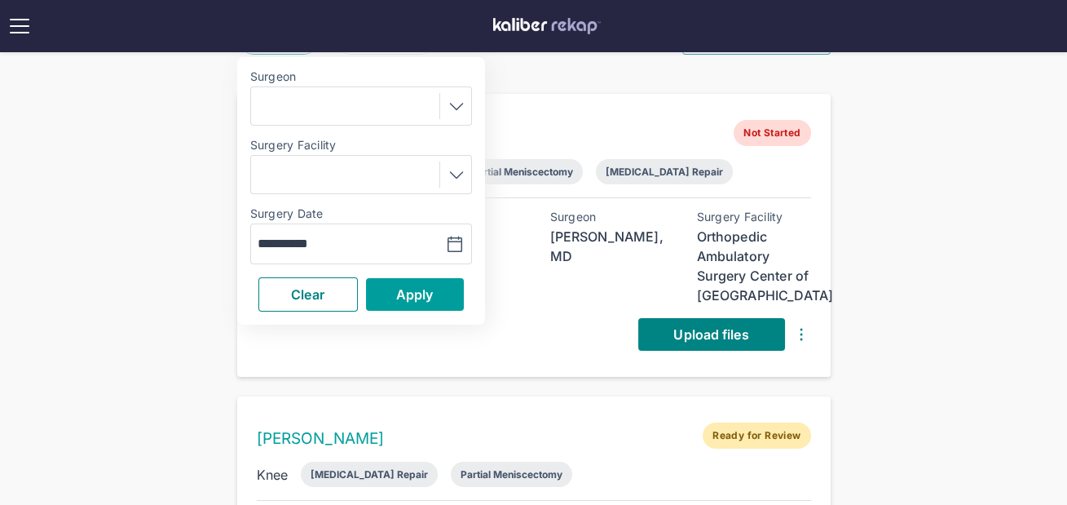
click at [381, 286] on button "Apply" at bounding box center [415, 294] width 98 height 33
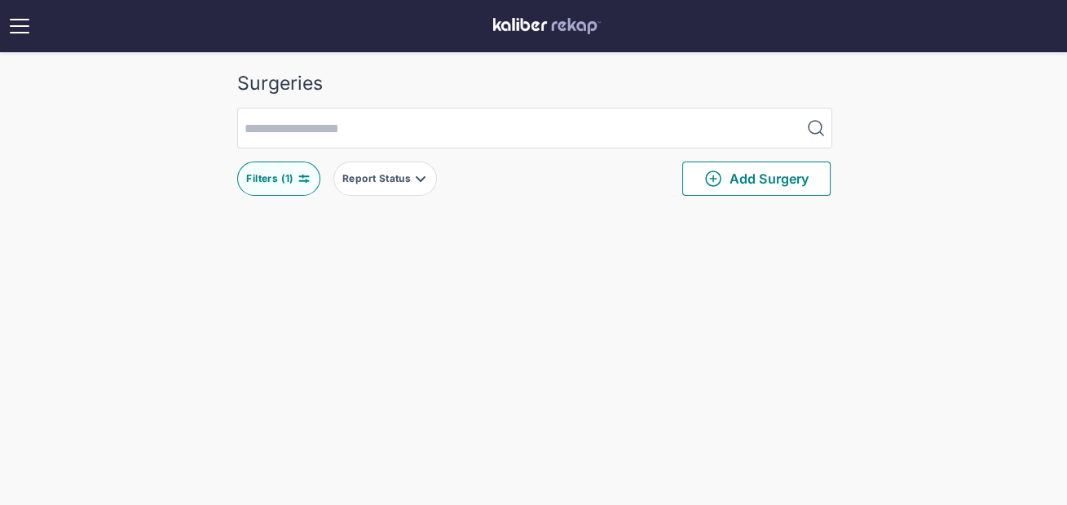
click at [277, 178] on div "Filters ( 1 )" at bounding box center [271, 178] width 51 height 13
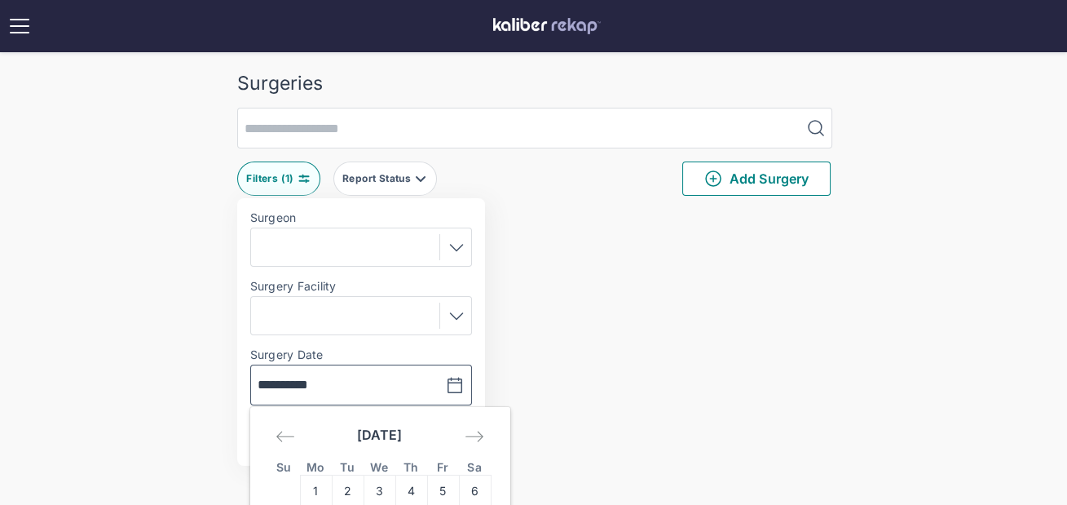
click at [324, 386] on input "**********" at bounding box center [305, 385] width 95 height 20
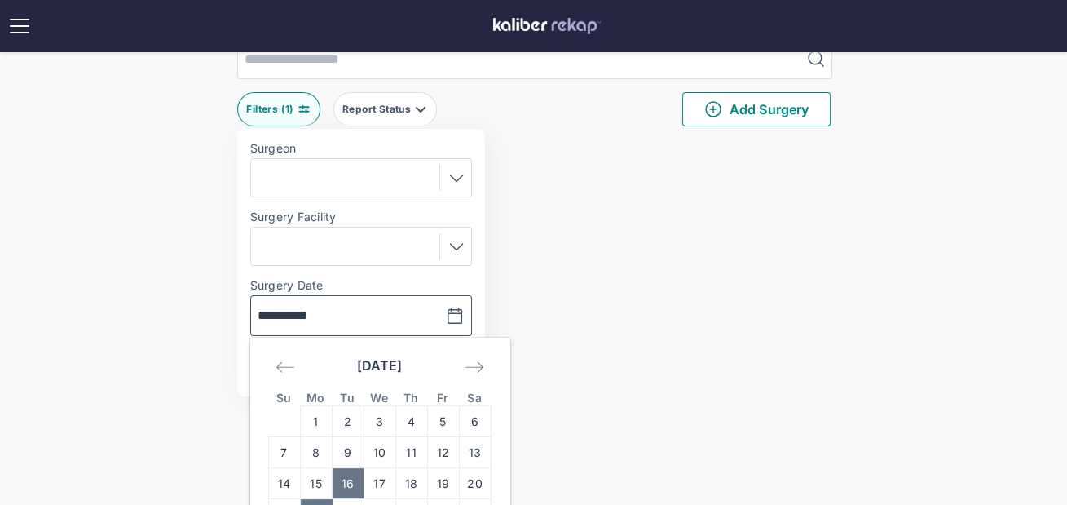
scroll to position [80, 0]
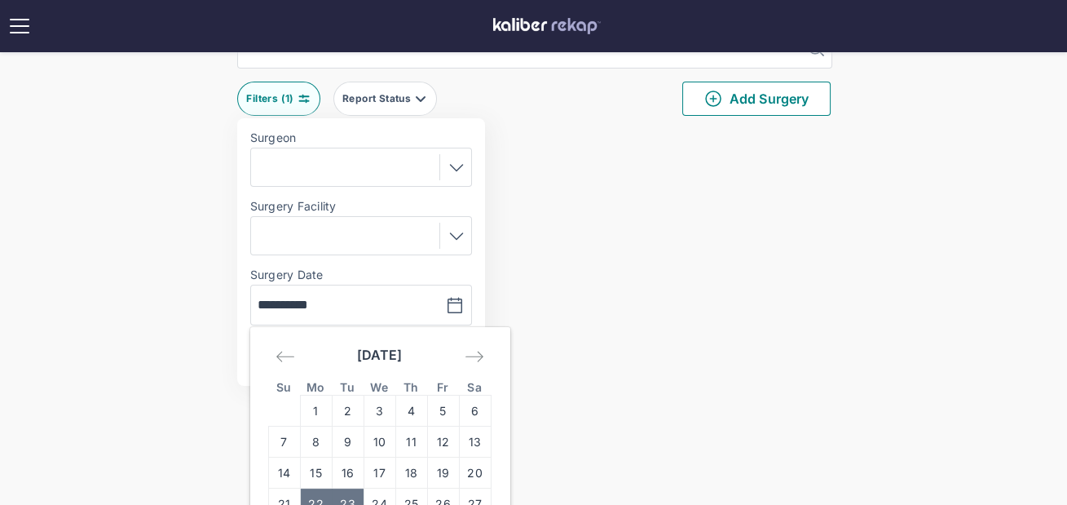
click at [346, 493] on td "23" at bounding box center [348, 503] width 32 height 31
type input "**********"
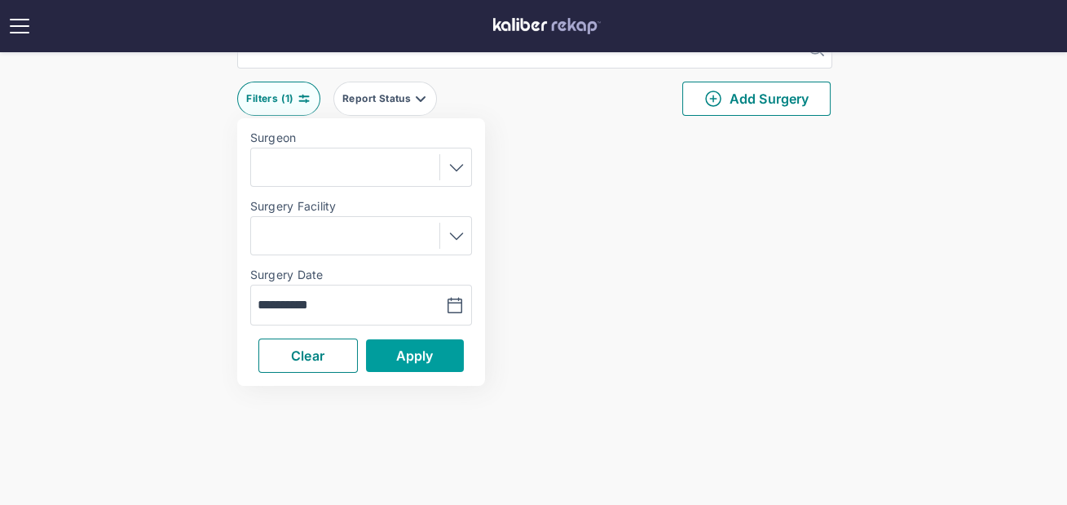
click at [421, 351] on span "Apply" at bounding box center [414, 355] width 37 height 16
